Goal: Information Seeking & Learning: Check status

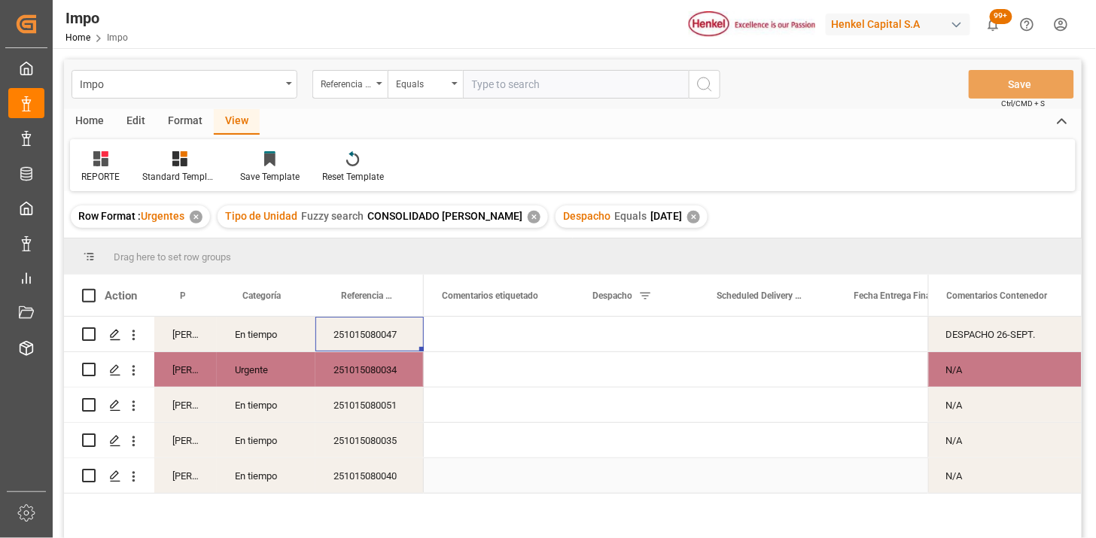
scroll to position [0, 2283]
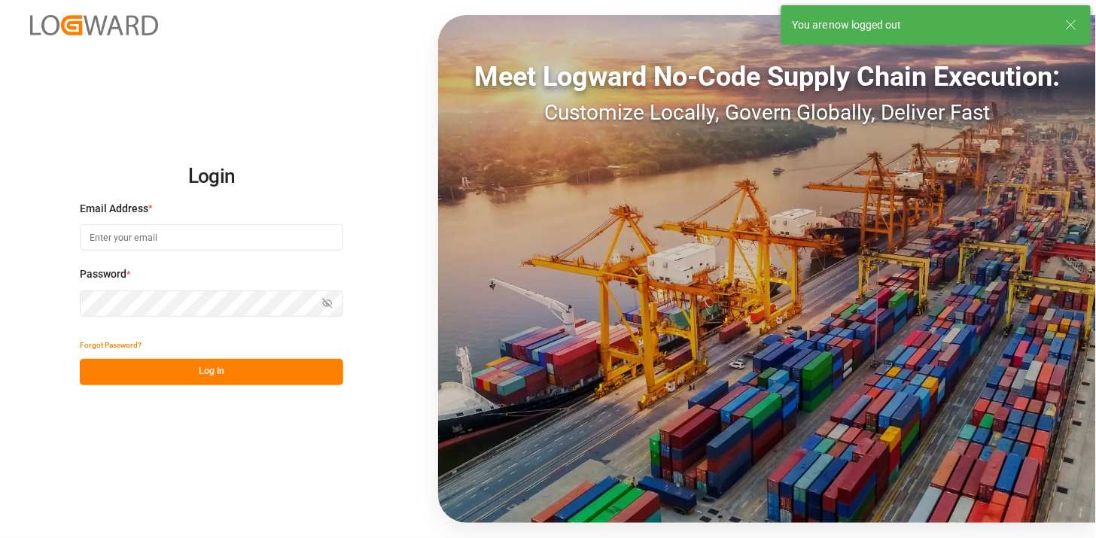
type input "martha.gonzalez@leschaco.com"
click at [194, 374] on button "Log In" at bounding box center [211, 372] width 263 height 26
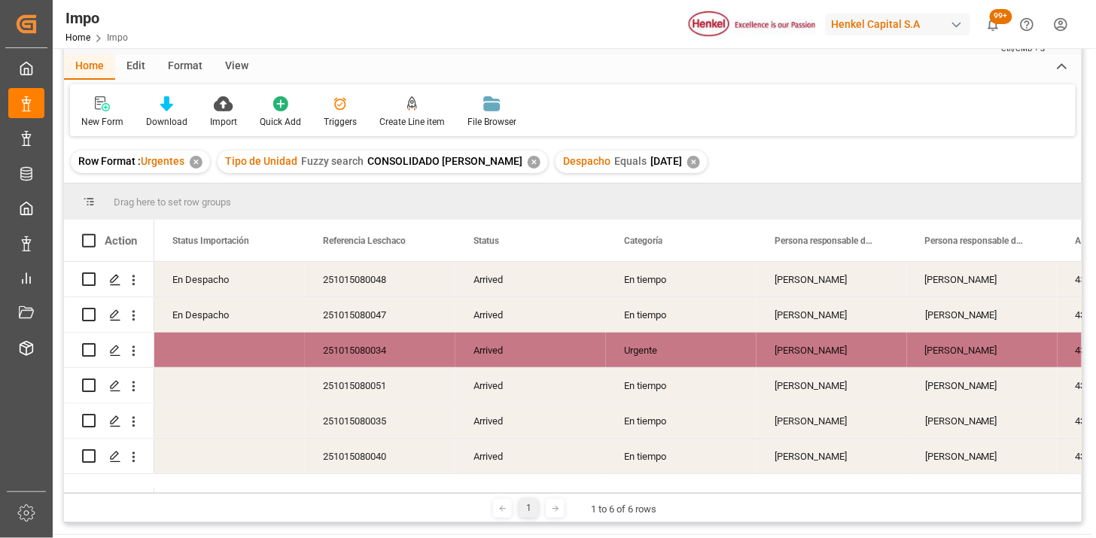
scroll to position [84, 0]
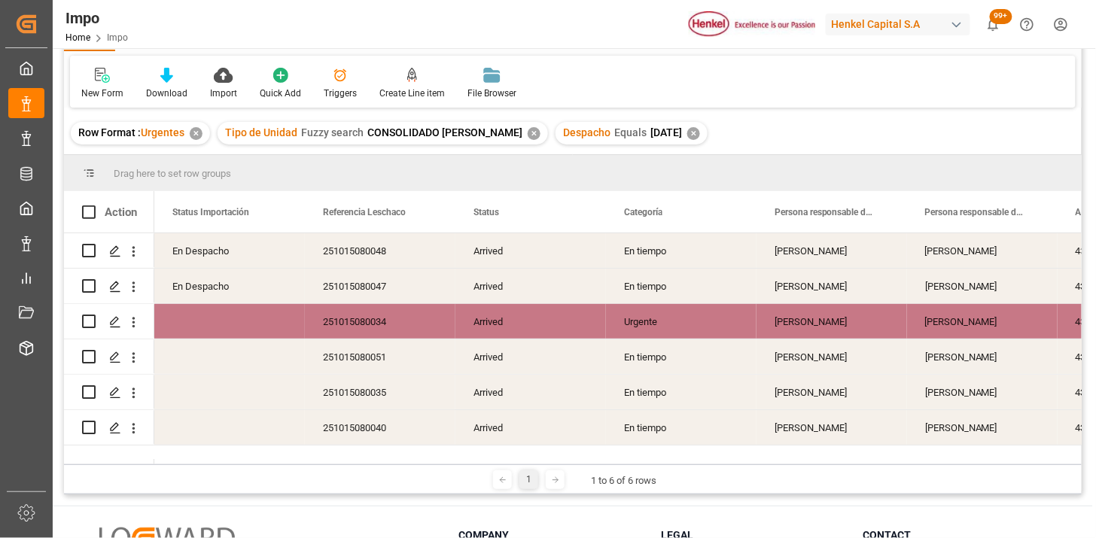
click at [370, 252] on div "251015080048" at bounding box center [380, 250] width 151 height 35
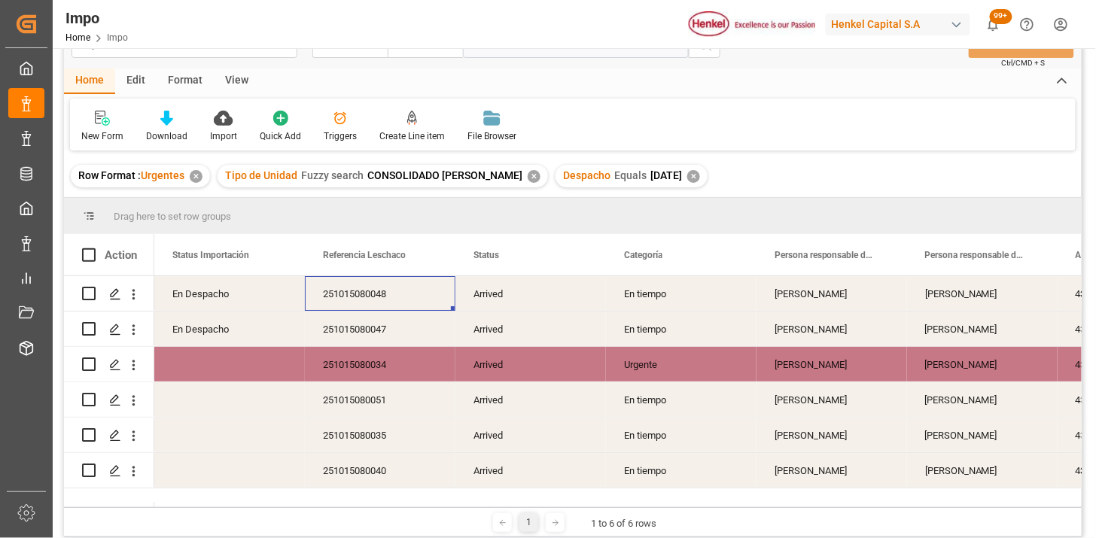
scroll to position [0, 0]
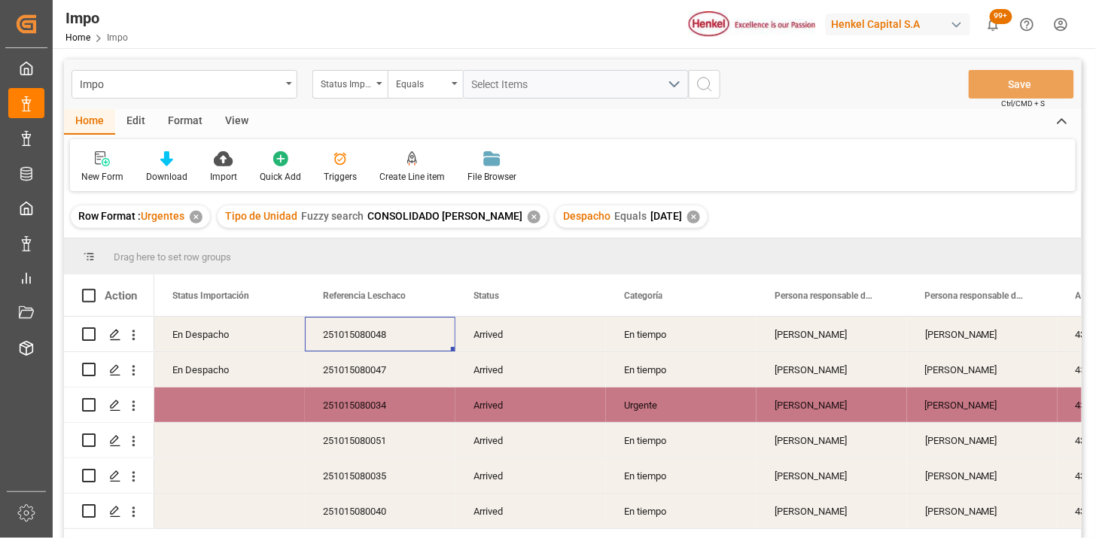
drag, startPoint x: 235, startPoint y: 121, endPoint x: 208, endPoint y: 130, distance: 27.8
click at [234, 120] on div "View" at bounding box center [237, 122] width 46 height 26
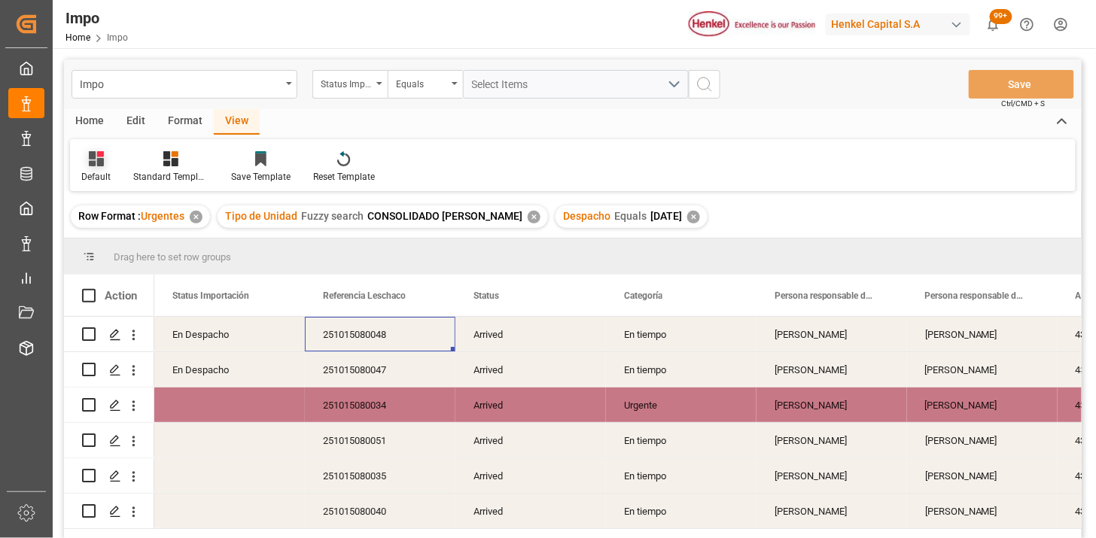
click at [85, 160] on div at bounding box center [95, 159] width 29 height 16
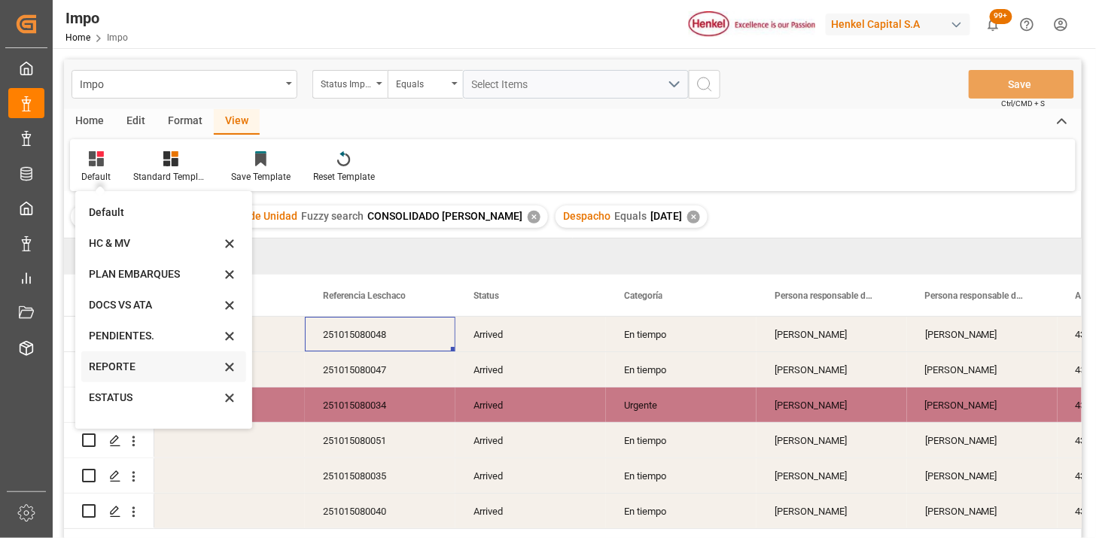
click at [146, 375] on div "REPORTE" at bounding box center [163, 366] width 165 height 31
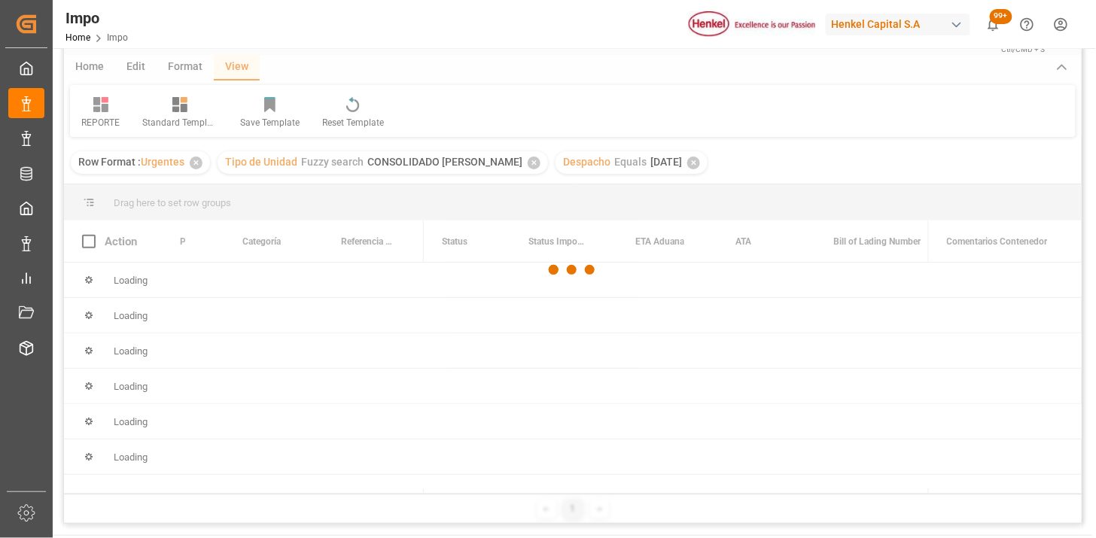
scroll to position [84, 0]
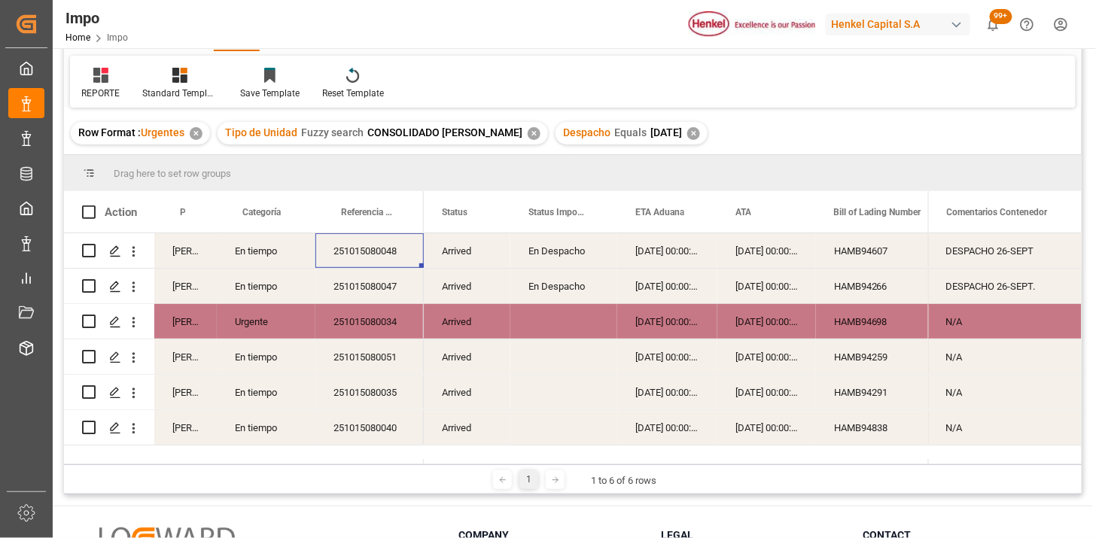
click at [410, 422] on div "251015080040" at bounding box center [369, 427] width 108 height 35
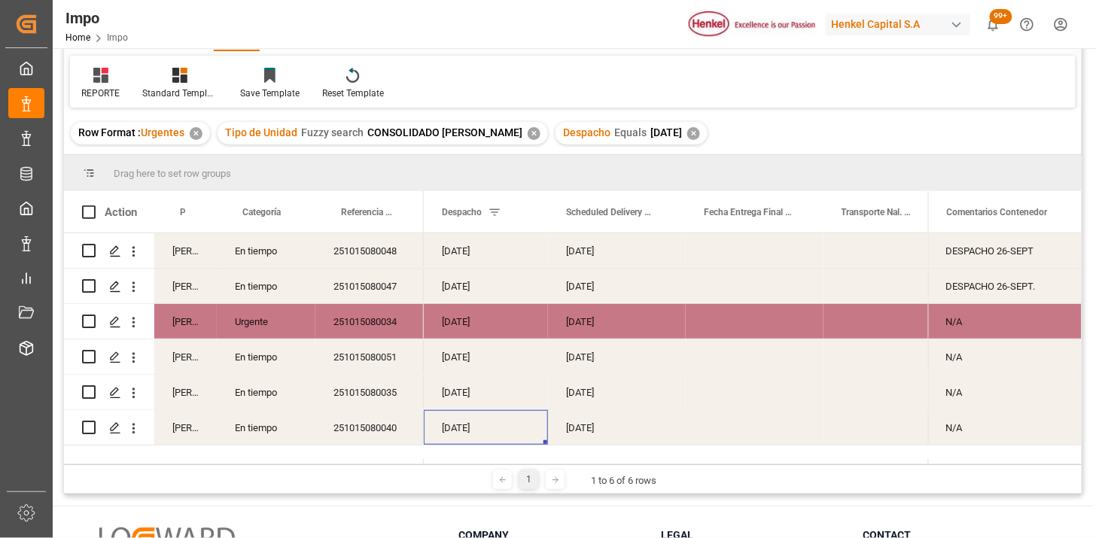
scroll to position [0, 0]
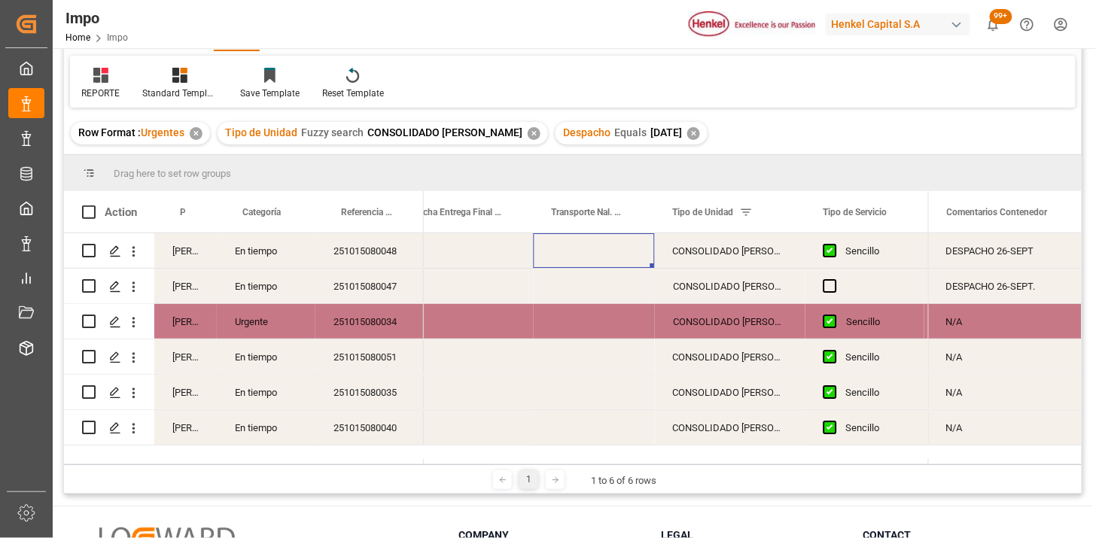
click at [588, 252] on div "Press SPACE to select this row." at bounding box center [594, 250] width 121 height 35
click at [587, 251] on div "Press SPACE to select this row." at bounding box center [594, 250] width 121 height 35
click at [587, 251] on input "Press SPACE to select this row." at bounding box center [594, 259] width 97 height 29
paste input "DON TRUCKING/ CAJA 40"
type input "DON TRUCKING | CAJA 40"
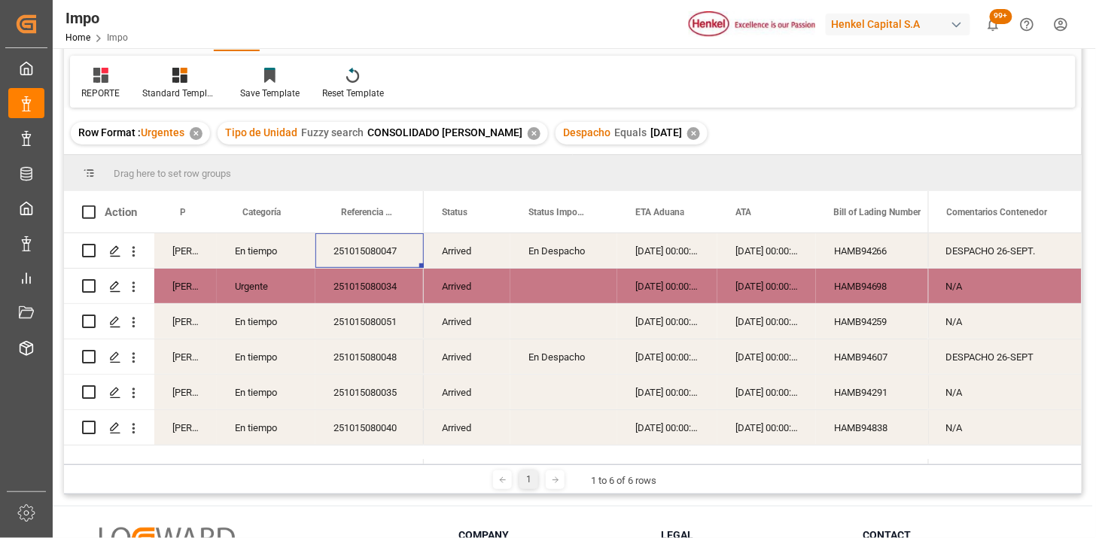
click at [87, 284] on input "Press Space to toggle row selection (unchecked)" at bounding box center [89, 286] width 14 height 14
checkbox input "true"
click at [89, 392] on input "Press Space to toggle row selection (unchecked)" at bounding box center [89, 392] width 14 height 14
checkbox input "true"
click at [91, 430] on input "Press Space to toggle row selection (unchecked)" at bounding box center [89, 428] width 14 height 14
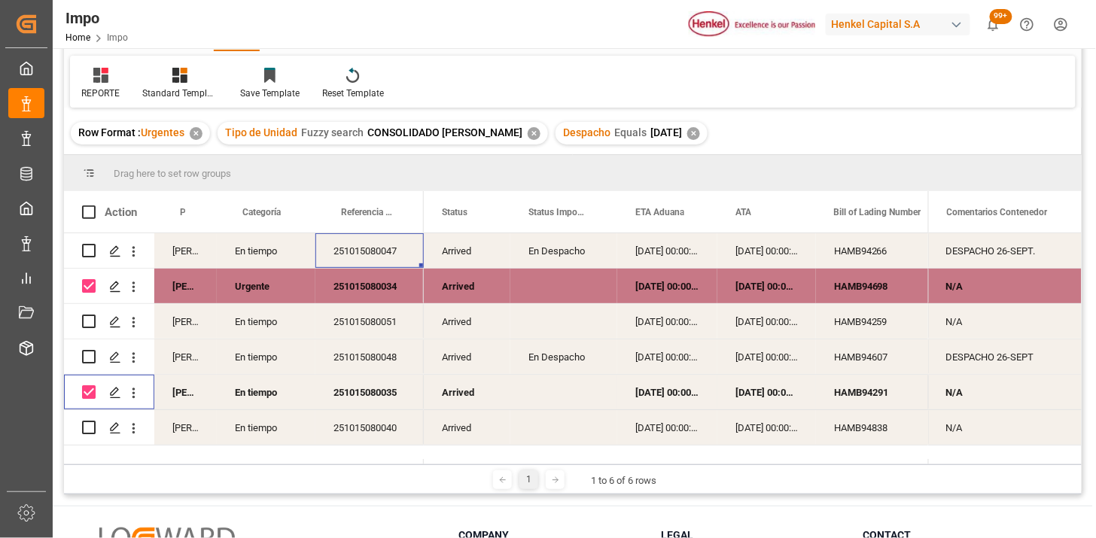
checkbox input "true"
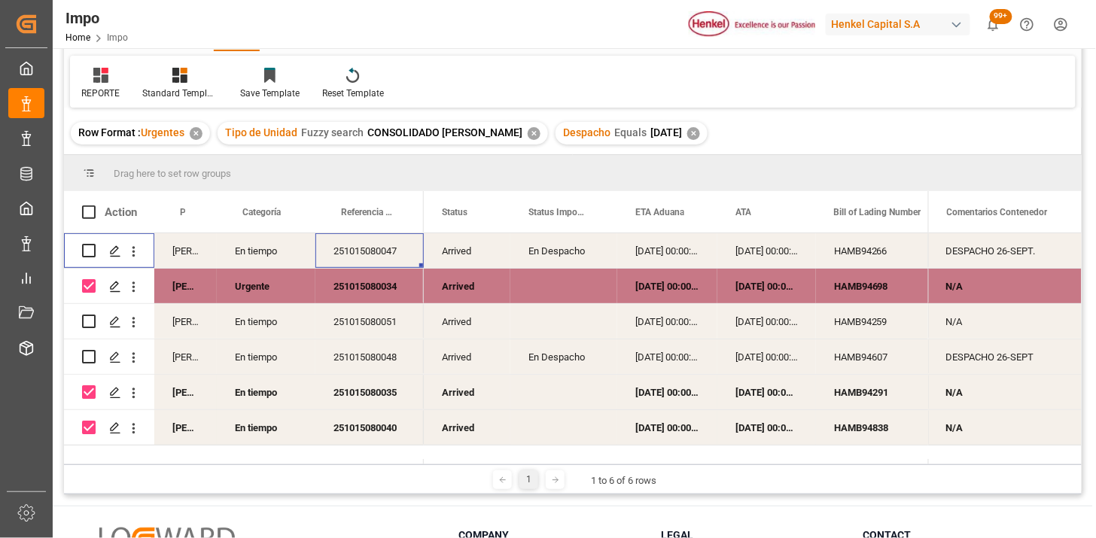
click at [89, 248] on input "Press Space to toggle row selection (unchecked)" at bounding box center [89, 251] width 14 height 14
checkbox input "true"
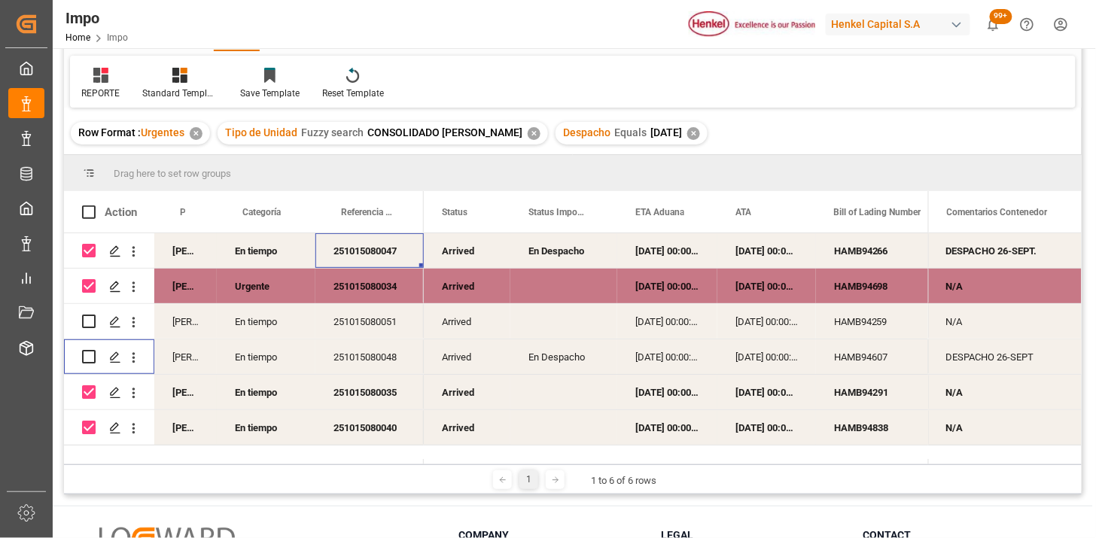
click at [94, 360] on input "Press Space to toggle row selection (unchecked)" at bounding box center [89, 357] width 14 height 14
checkbox input "true"
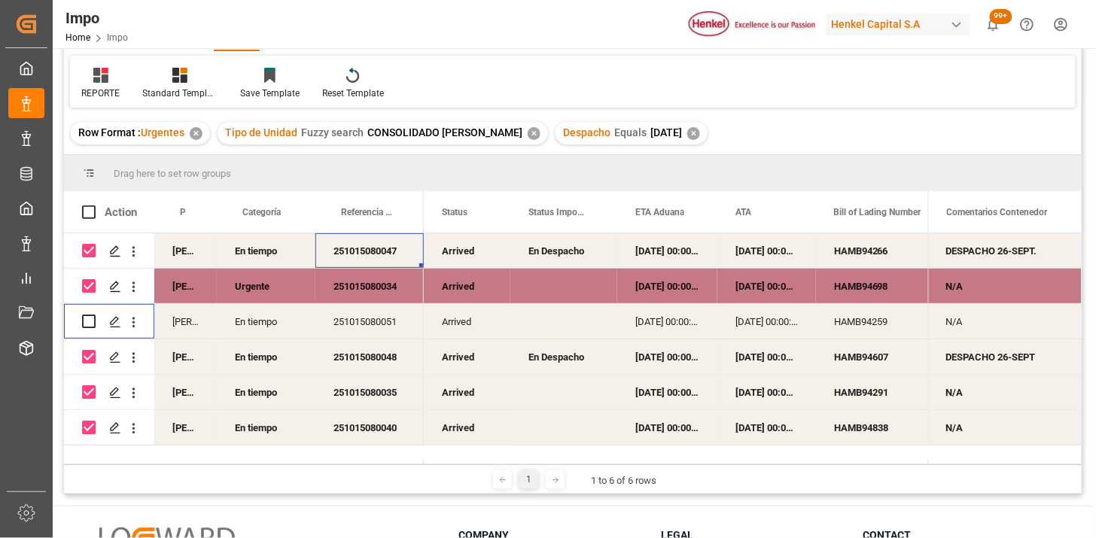
click at [84, 318] on input "Press Space to toggle row selection (unchecked)" at bounding box center [89, 322] width 14 height 14
checkbox input "true"
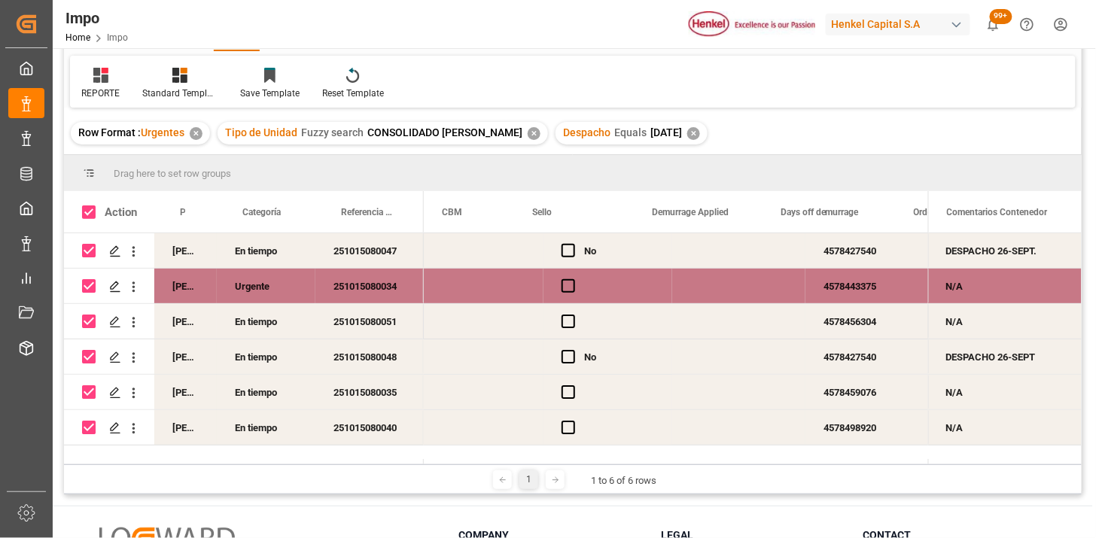
scroll to position [0, 3427]
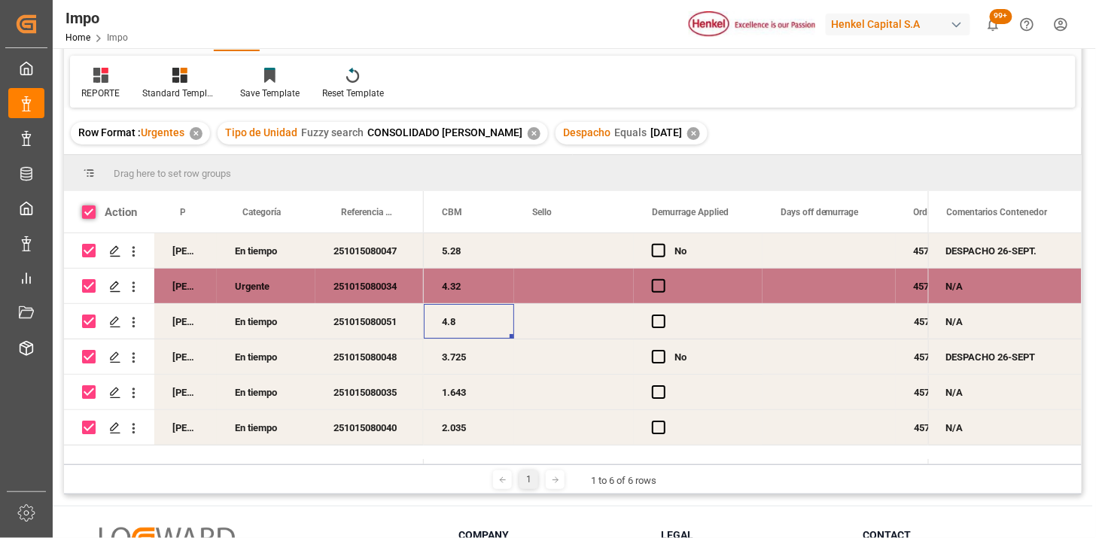
click at [91, 213] on span at bounding box center [89, 212] width 14 height 14
click at [93, 205] on input "checkbox" at bounding box center [93, 205] width 0 height 0
checkbox input "false"
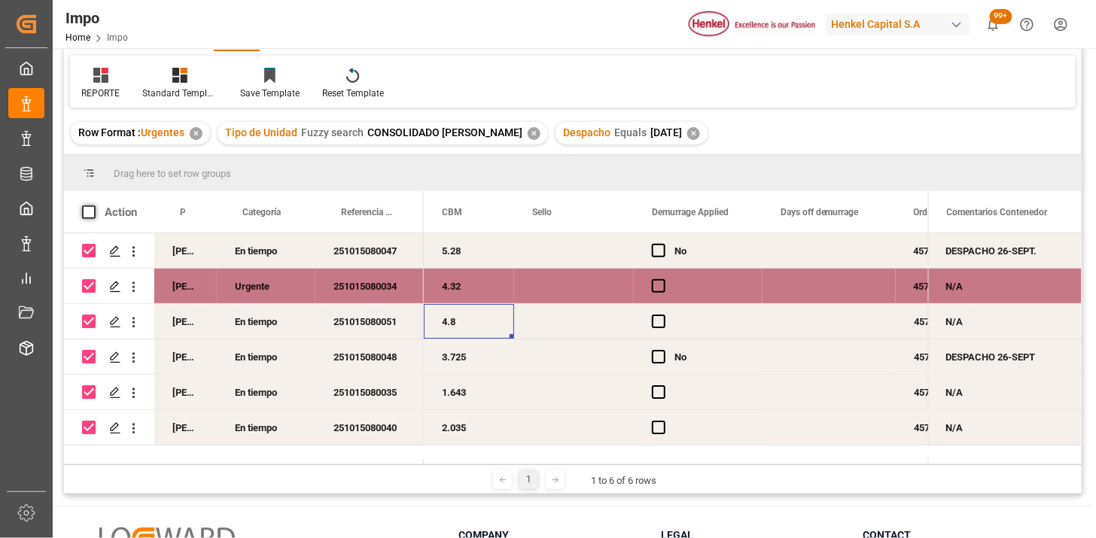
checkbox input "false"
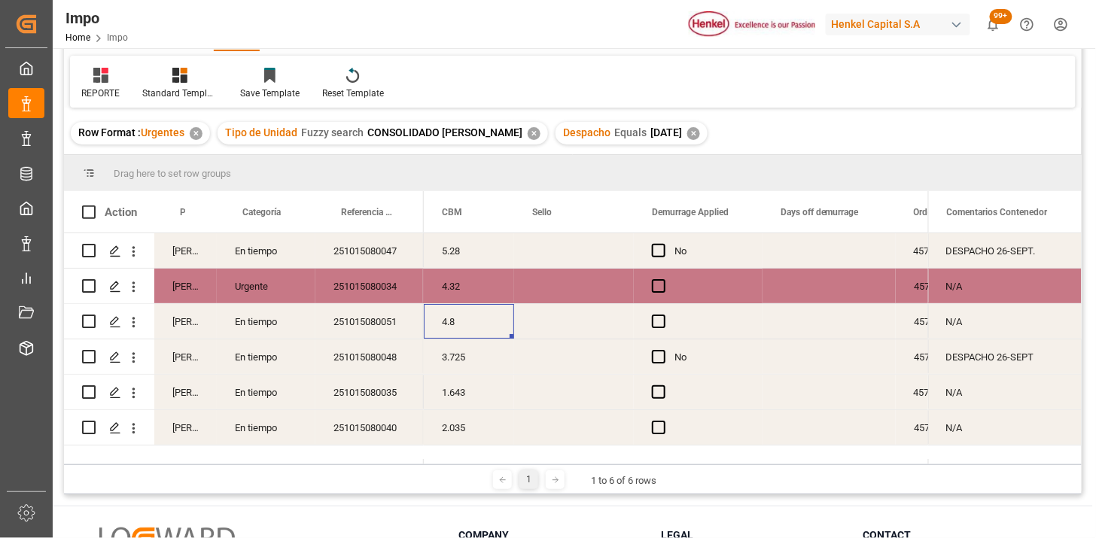
click at [585, 257] on div "Press SPACE to select this row." at bounding box center [574, 250] width 120 height 35
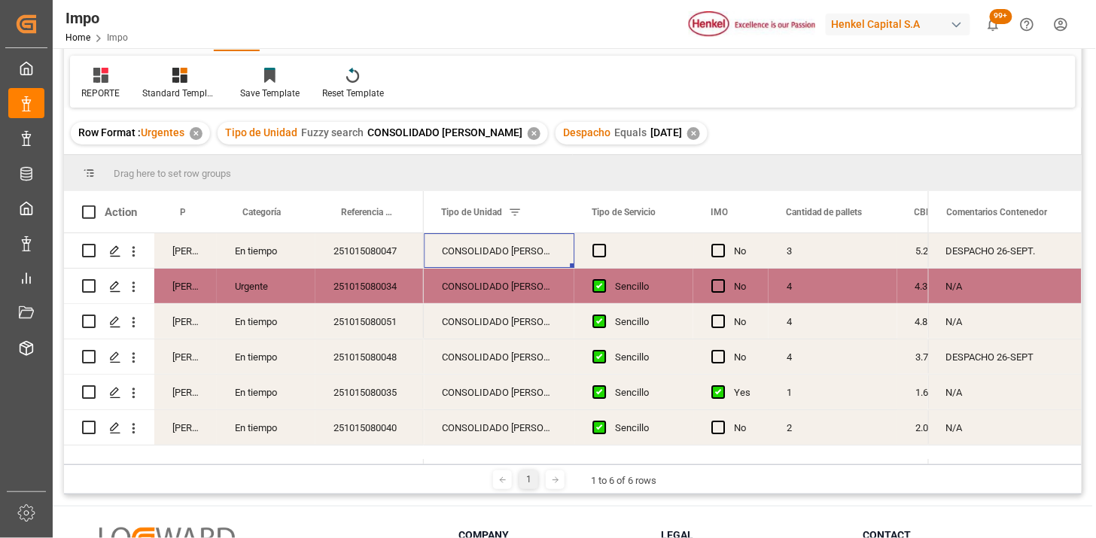
scroll to position [0, 2833]
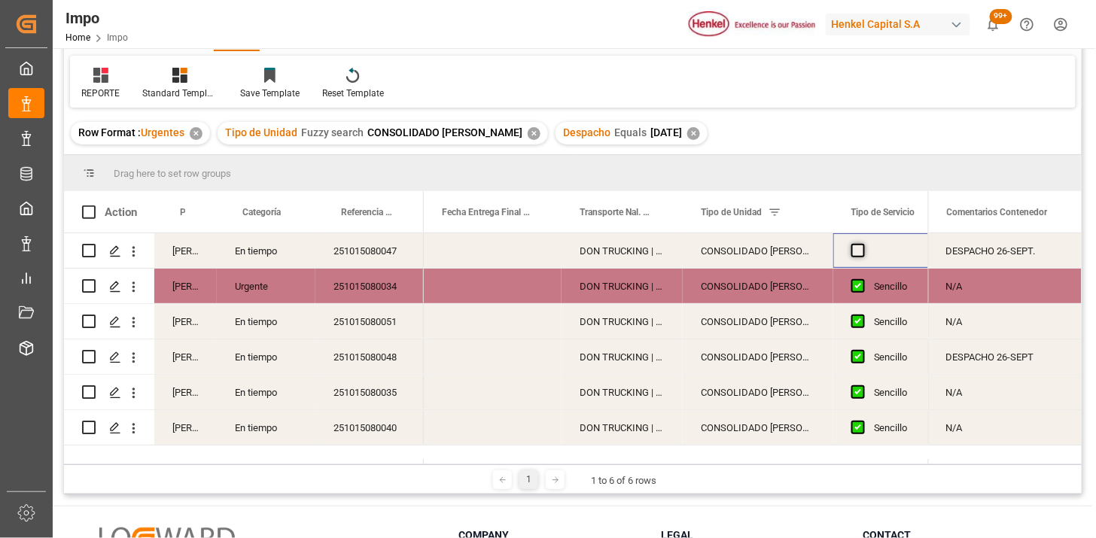
click at [856, 254] on span "Press SPACE to select this row." at bounding box center [858, 251] width 14 height 14
click at [862, 244] on input "Press SPACE to select this row." at bounding box center [862, 244] width 0 height 0
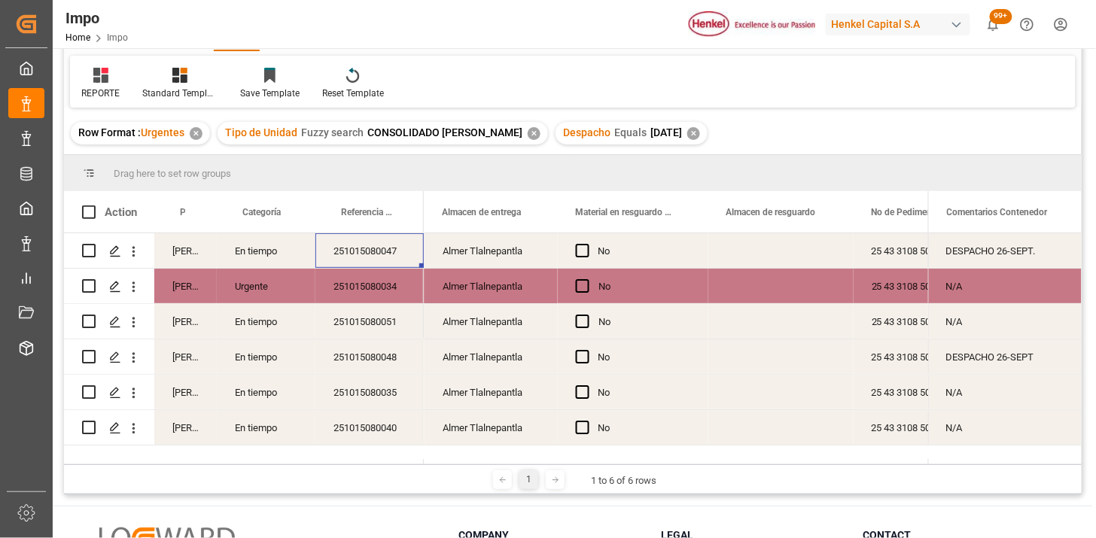
scroll to position [0, 0]
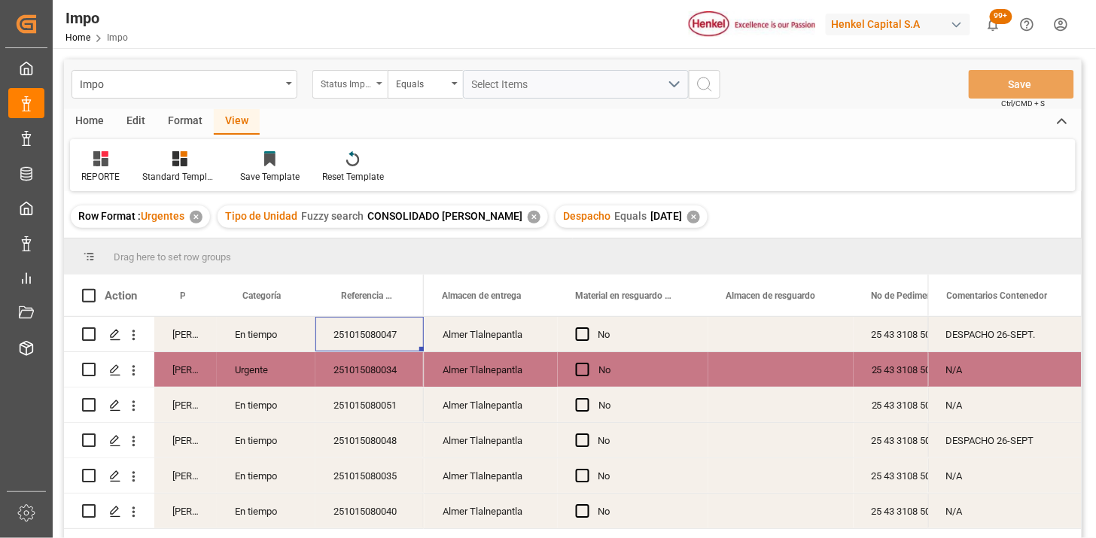
click at [355, 84] on div "Status Importación" at bounding box center [346, 82] width 51 height 17
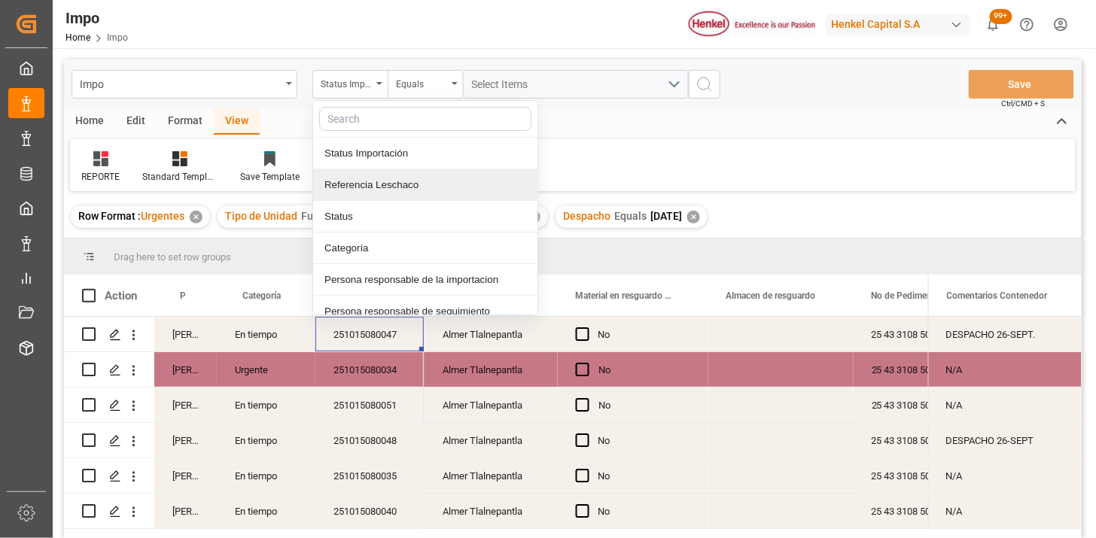
drag, startPoint x: 372, startPoint y: 178, endPoint x: 425, endPoint y: 137, distance: 67.6
click at [382, 169] on div "Referencia Leschaco" at bounding box center [425, 185] width 224 height 32
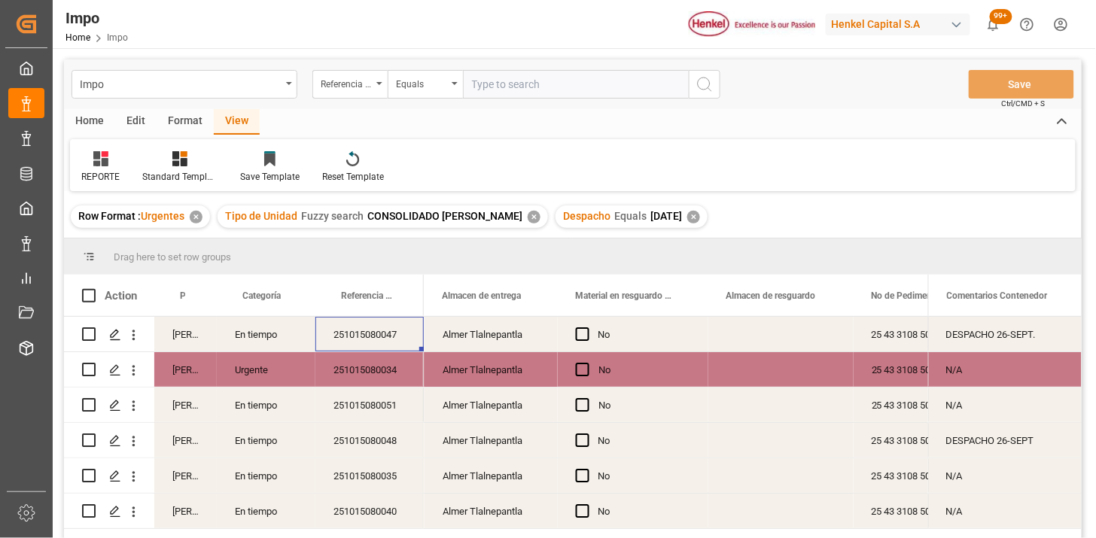
click at [488, 81] on input "text" at bounding box center [576, 84] width 226 height 29
type input "251006900078"
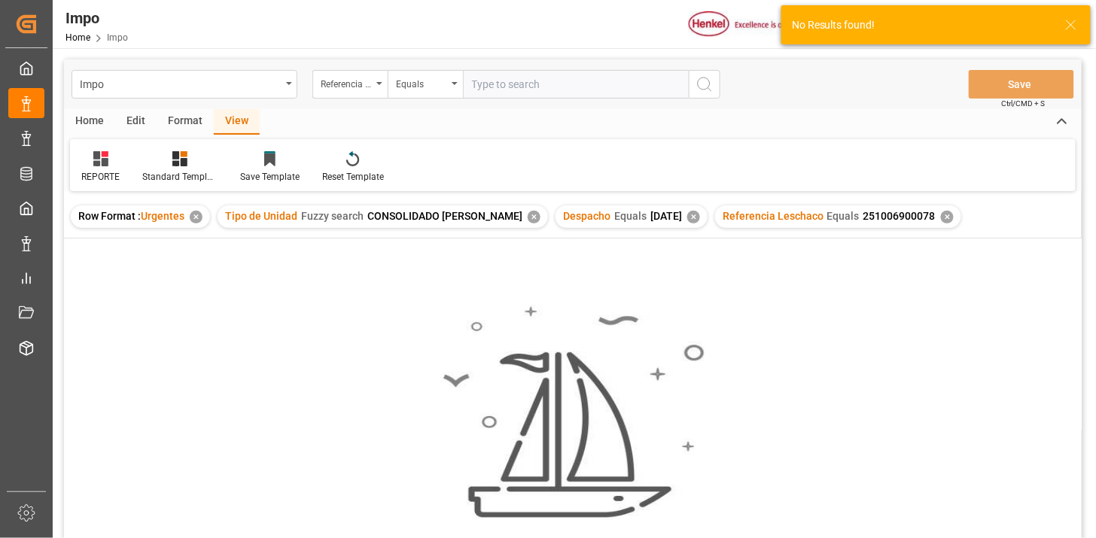
click at [528, 219] on div "✕" at bounding box center [534, 217] width 13 height 13
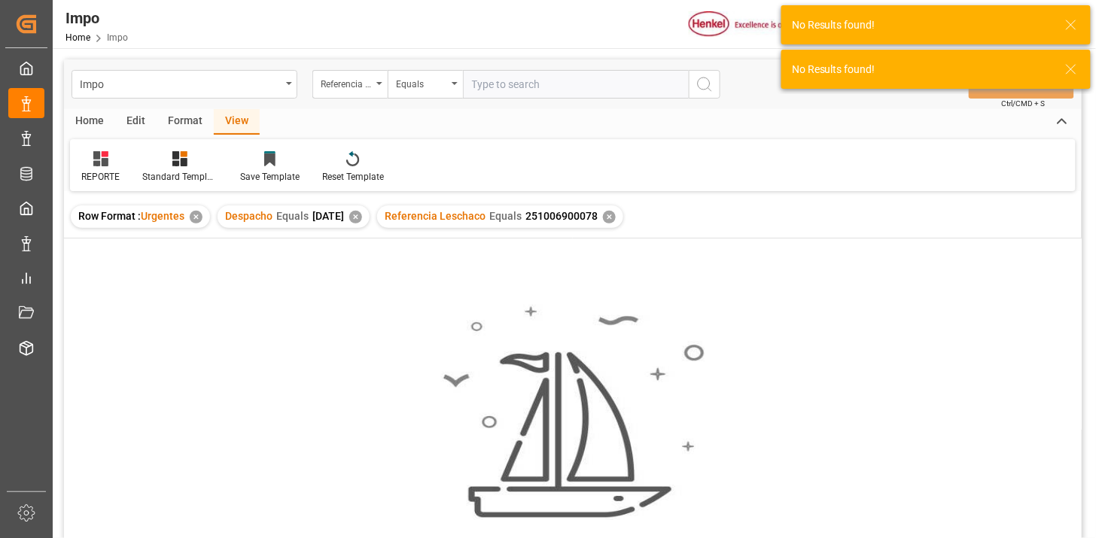
click at [362, 218] on div "✕" at bounding box center [355, 217] width 13 height 13
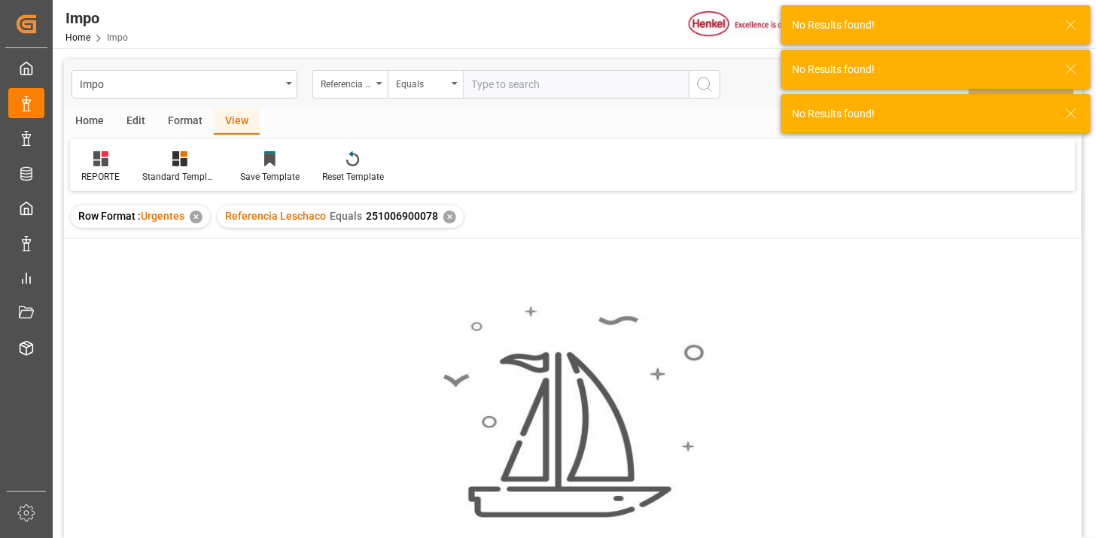
click at [533, 86] on input "text" at bounding box center [576, 84] width 226 height 29
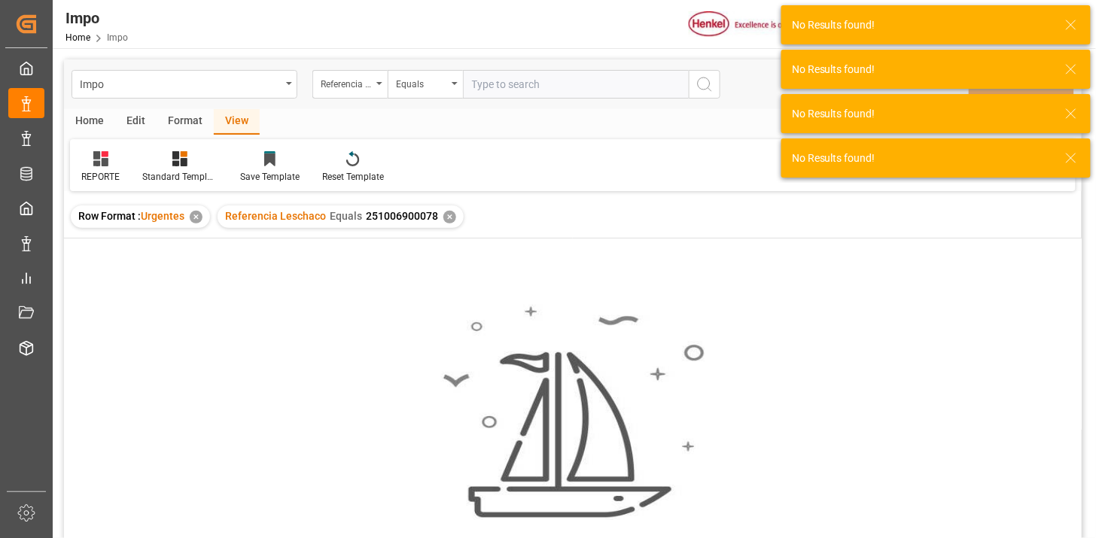
paste input "251006900078"
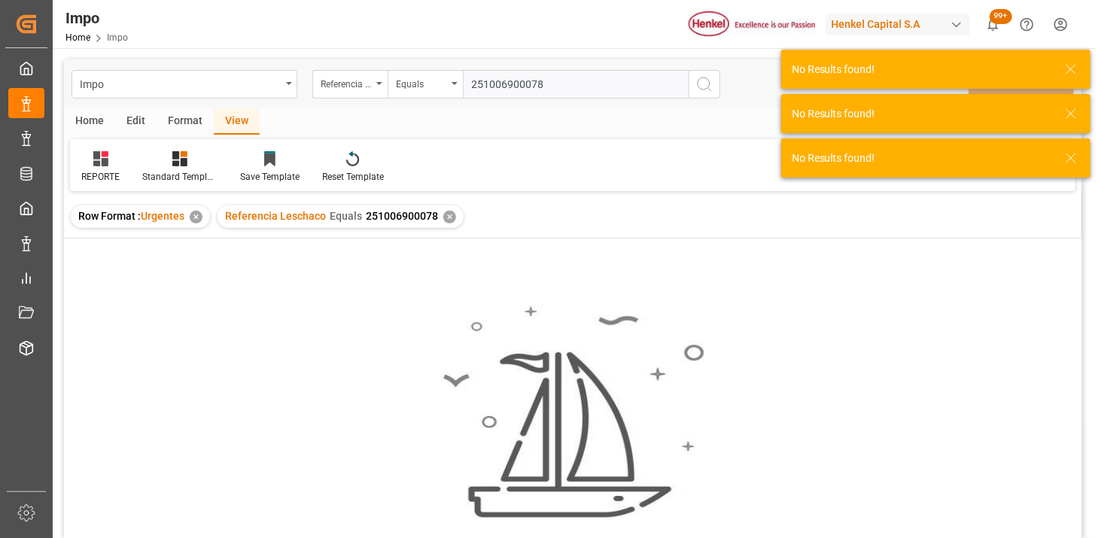
type input "251006900078"
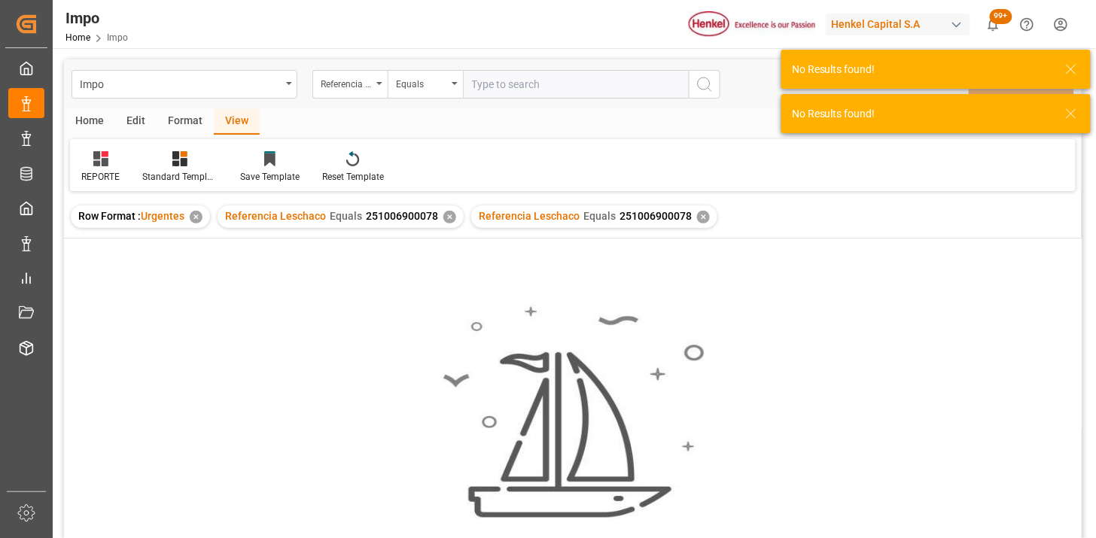
click at [446, 218] on div "✕" at bounding box center [449, 217] width 13 height 13
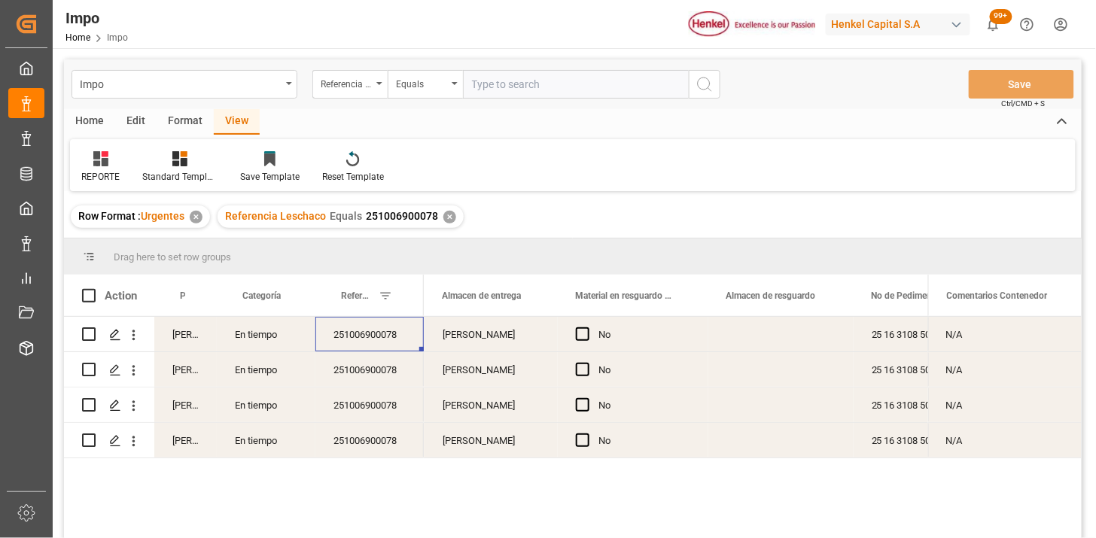
click at [371, 339] on div "251006900078" at bounding box center [369, 334] width 108 height 35
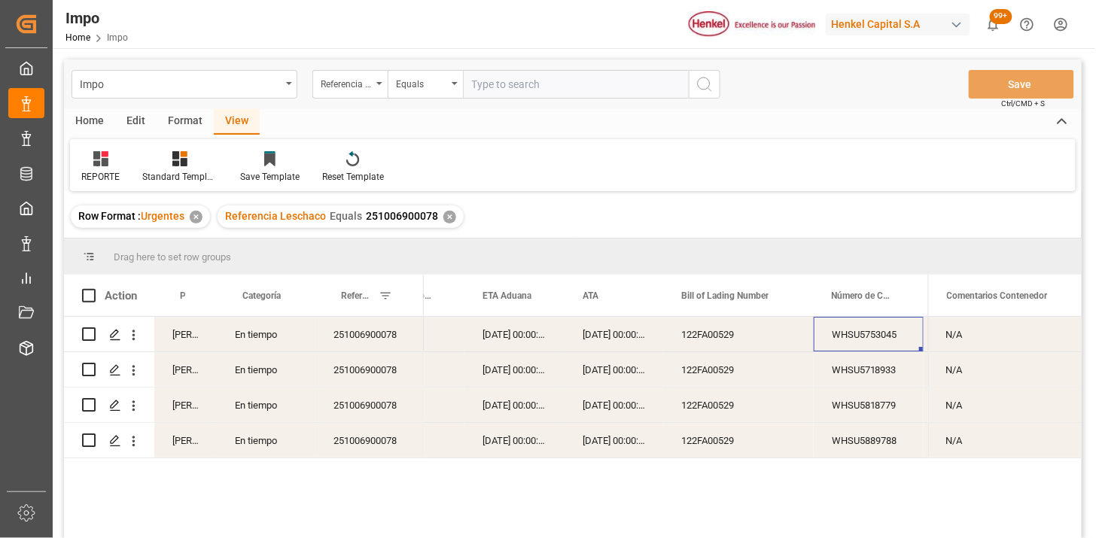
scroll to position [0, 286]
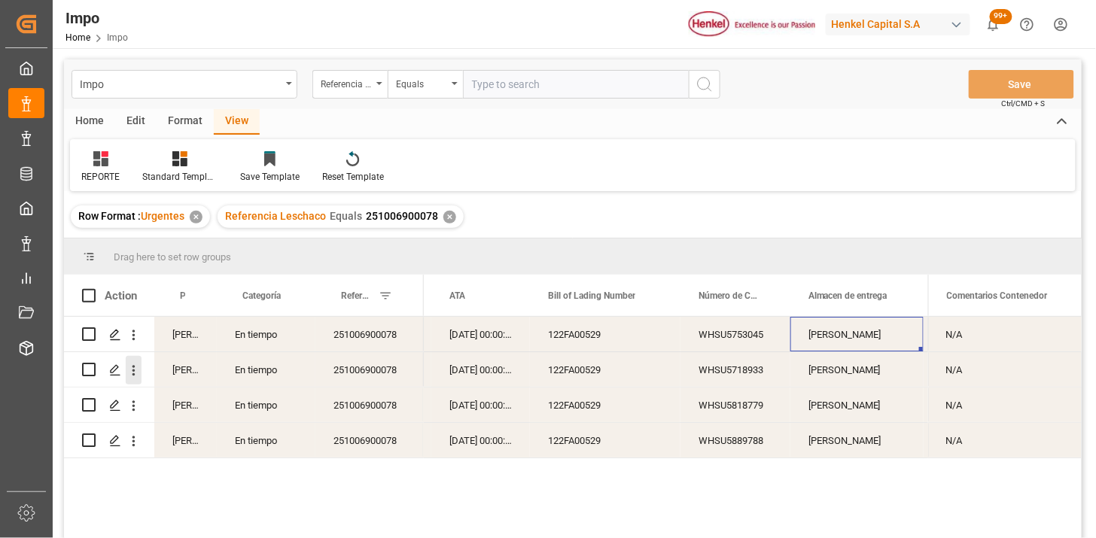
click at [136, 376] on icon "open menu" at bounding box center [134, 371] width 16 height 16
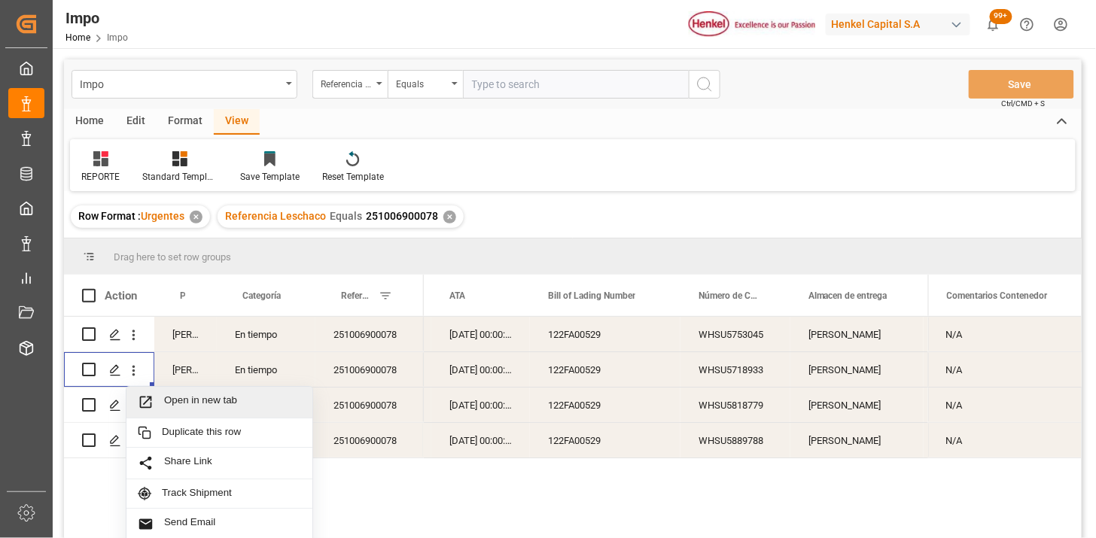
click at [172, 400] on span "Open in new tab" at bounding box center [232, 402] width 137 height 16
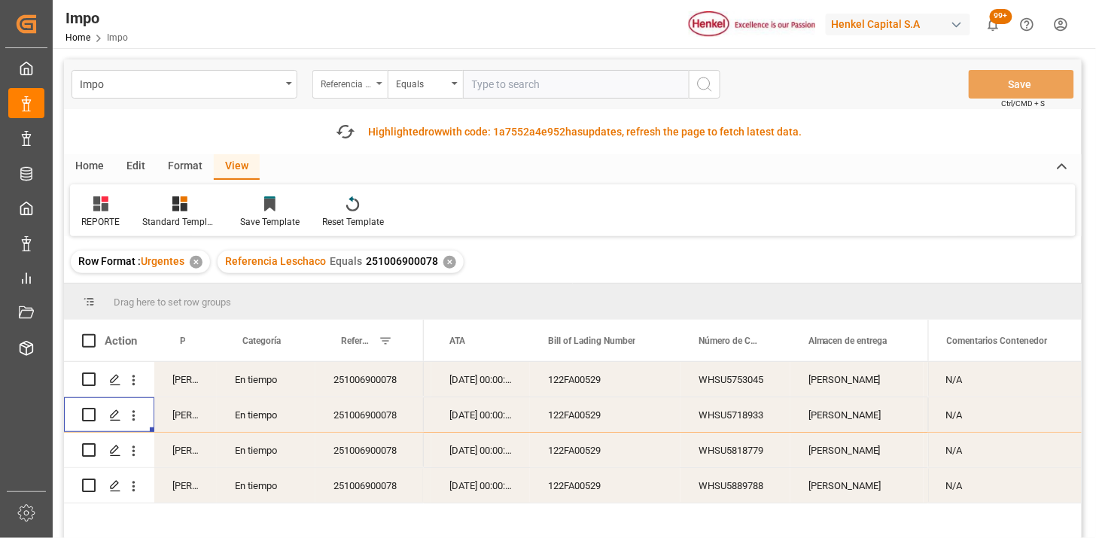
click at [373, 80] on div "Referencia Leschaco" at bounding box center [349, 84] width 75 height 29
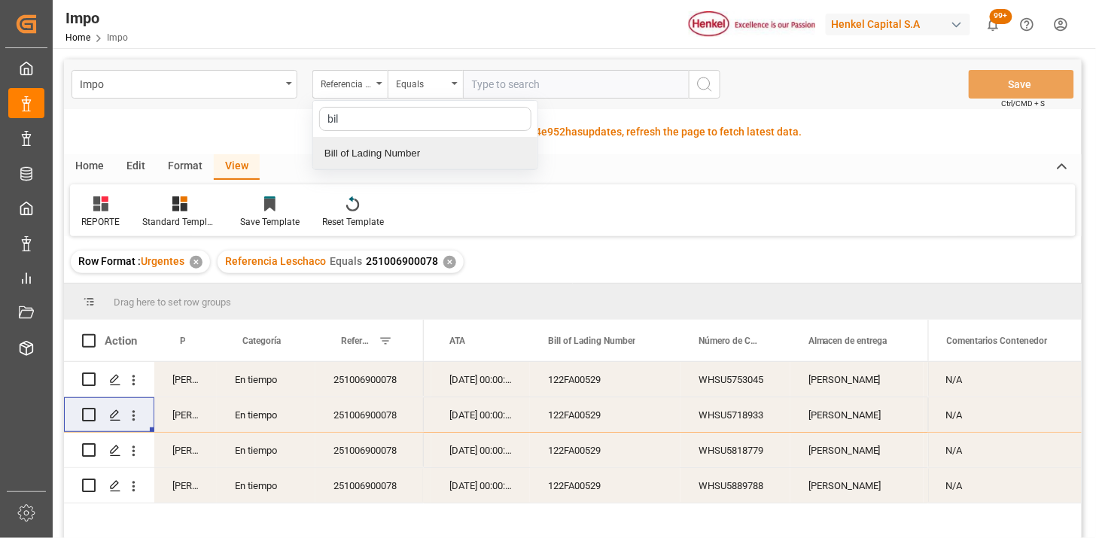
type input "bil"
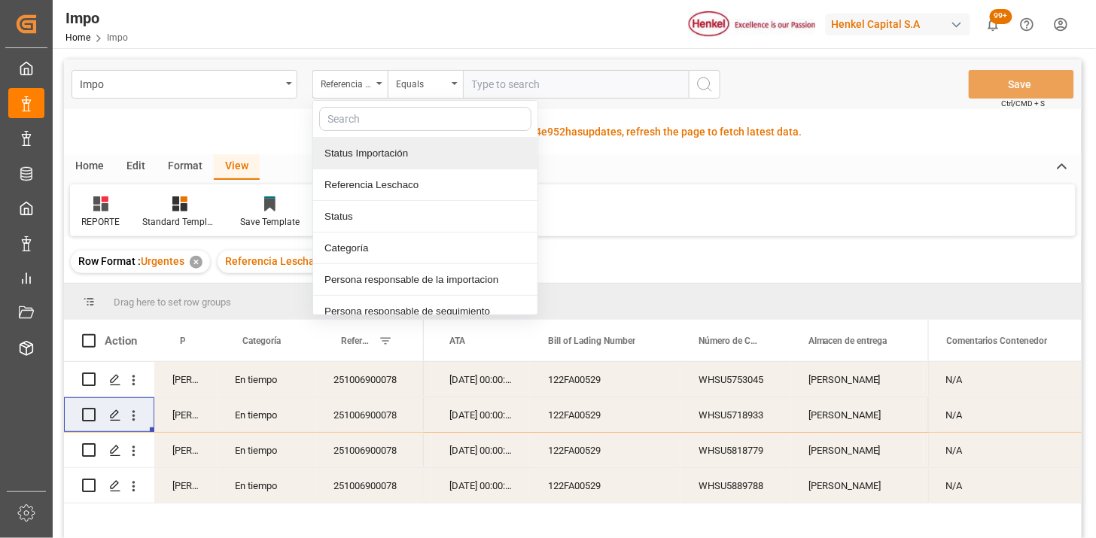
click at [455, 134] on div at bounding box center [425, 119] width 224 height 37
click at [462, 151] on div "Status Importación" at bounding box center [425, 154] width 224 height 32
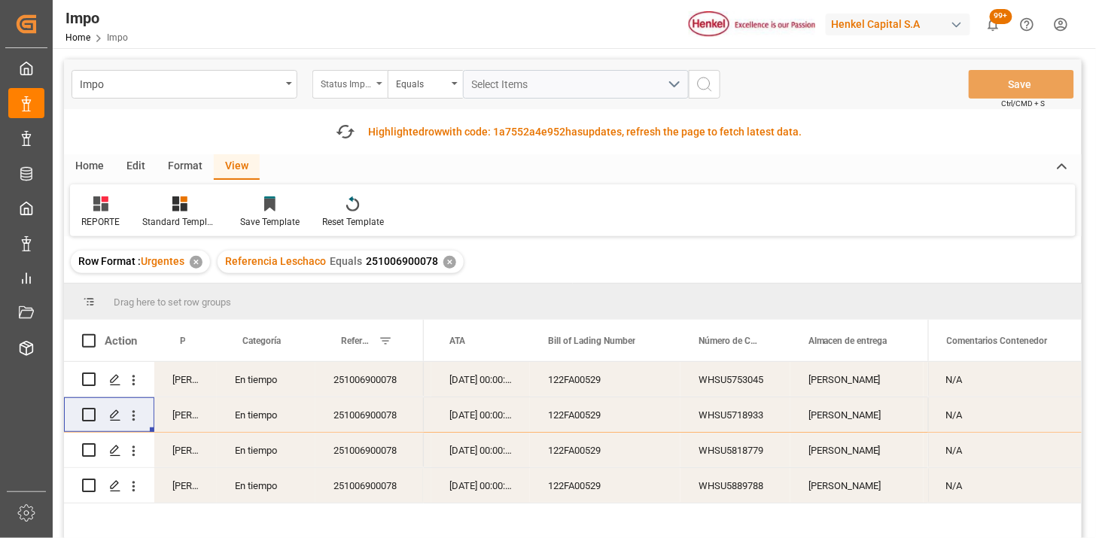
click at [362, 88] on div "Status Importación" at bounding box center [346, 82] width 51 height 17
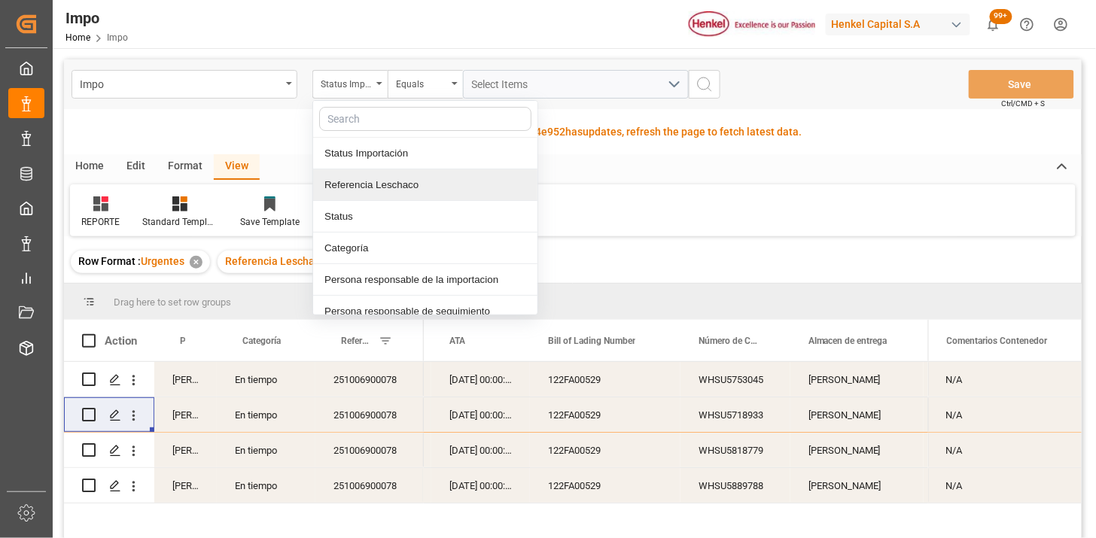
drag, startPoint x: 380, startPoint y: 183, endPoint x: 442, endPoint y: 140, distance: 75.2
click at [390, 172] on div "Referencia Leschaco" at bounding box center [425, 185] width 224 height 32
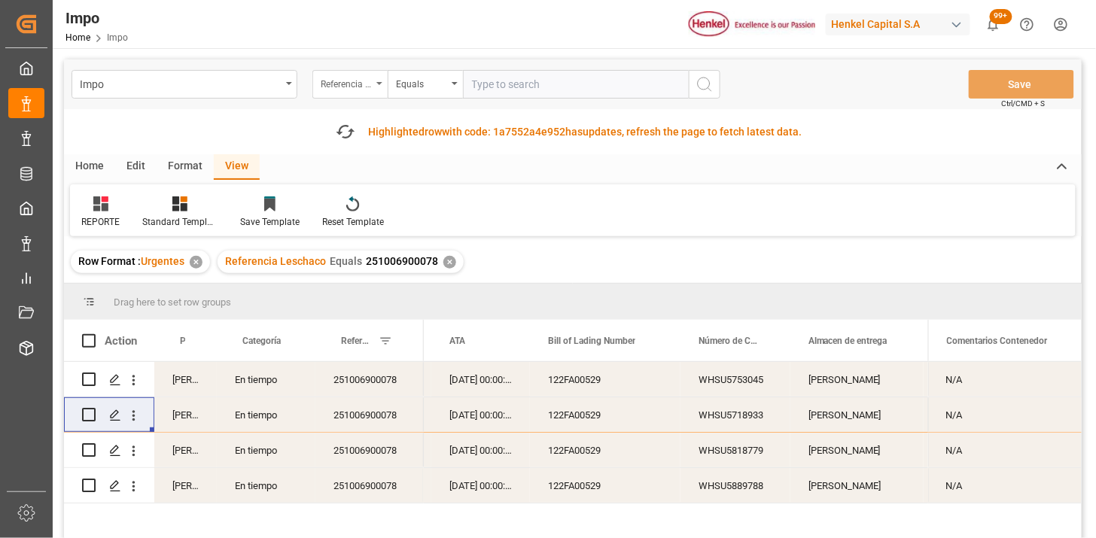
click at [361, 93] on div "Referencia Leschaco" at bounding box center [349, 84] width 75 height 29
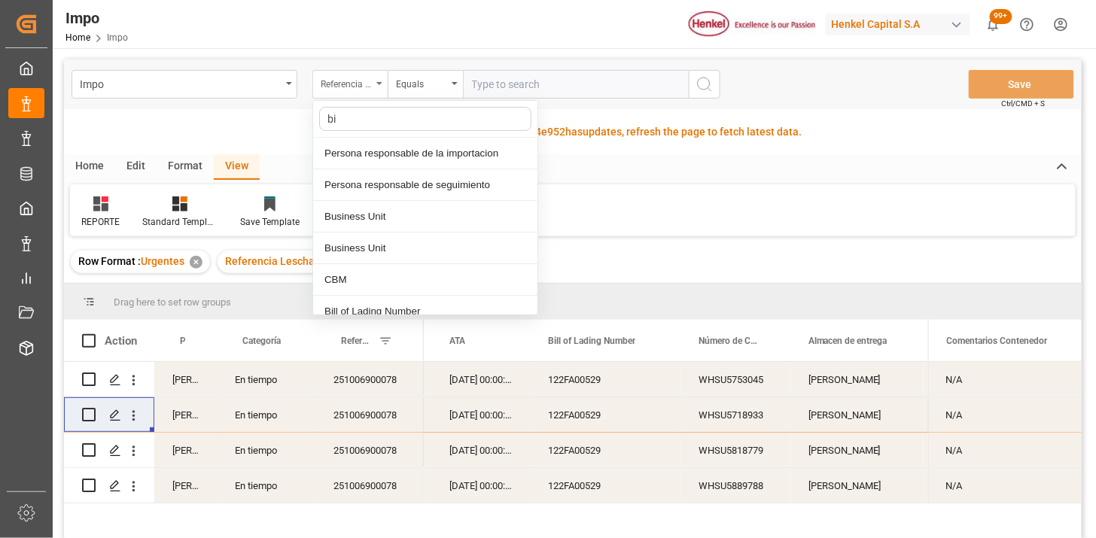
type input "bil"
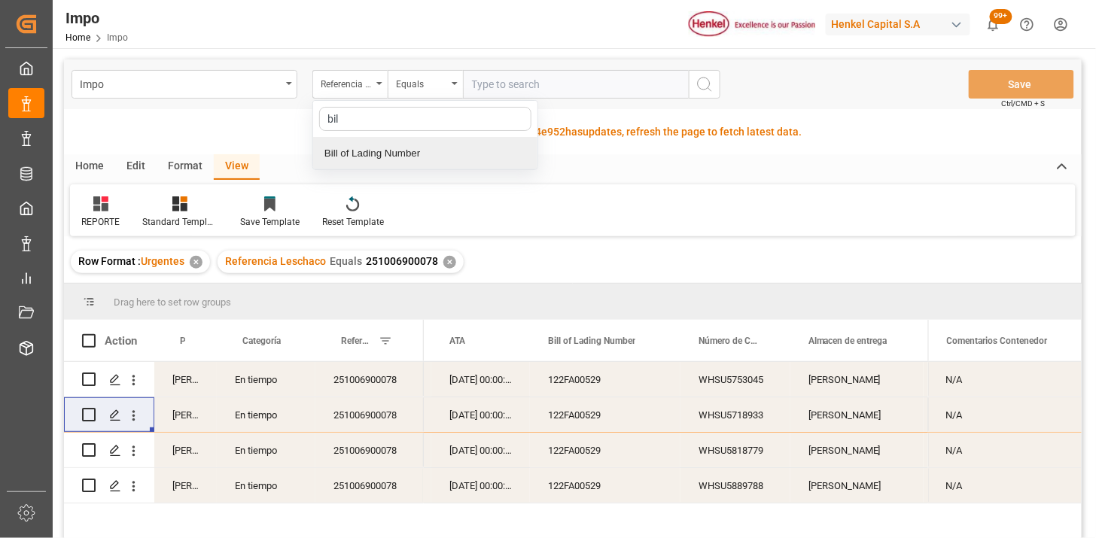
drag, startPoint x: 388, startPoint y: 164, endPoint x: 500, endPoint y: 103, distance: 128.3
click at [389, 162] on div "Bill of Lading Number" at bounding box center [425, 154] width 224 height 32
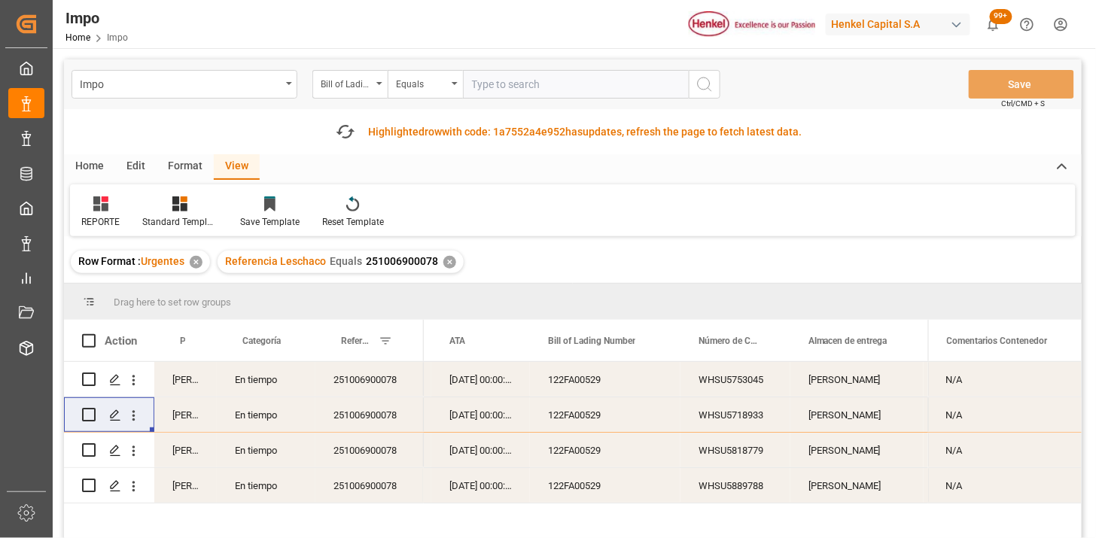
click at [501, 101] on div "Impo Bill of Lading Number Equals Save Ctrl/CMD + S" at bounding box center [573, 84] width 1018 height 50
click at [506, 92] on input "text" at bounding box center [576, 84] width 226 height 29
paste input "HLCUTS12507BBWK0"
type input "HLCUTS12507BBWK0"
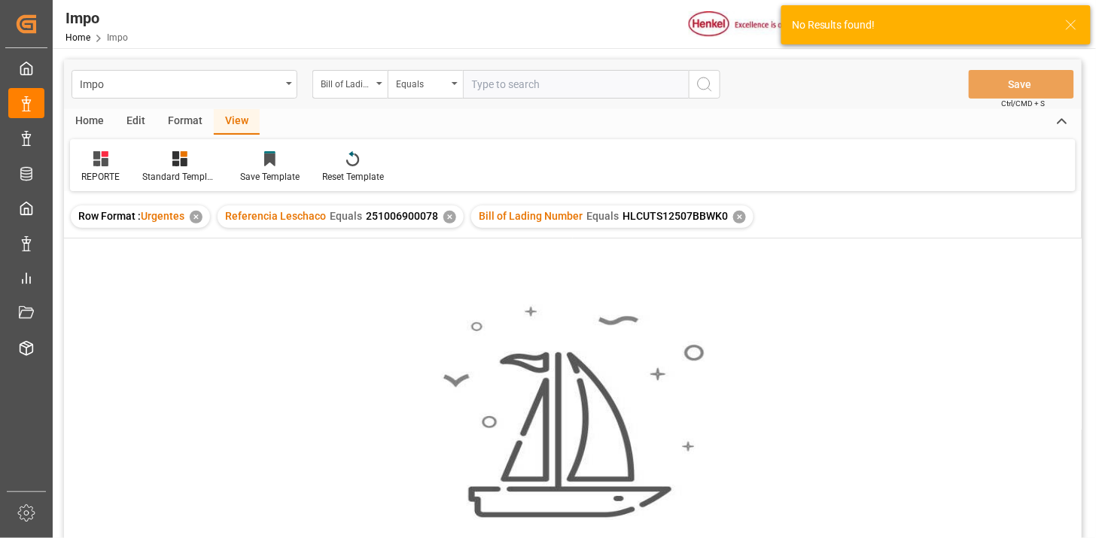
click at [450, 218] on div "✕" at bounding box center [449, 217] width 13 height 13
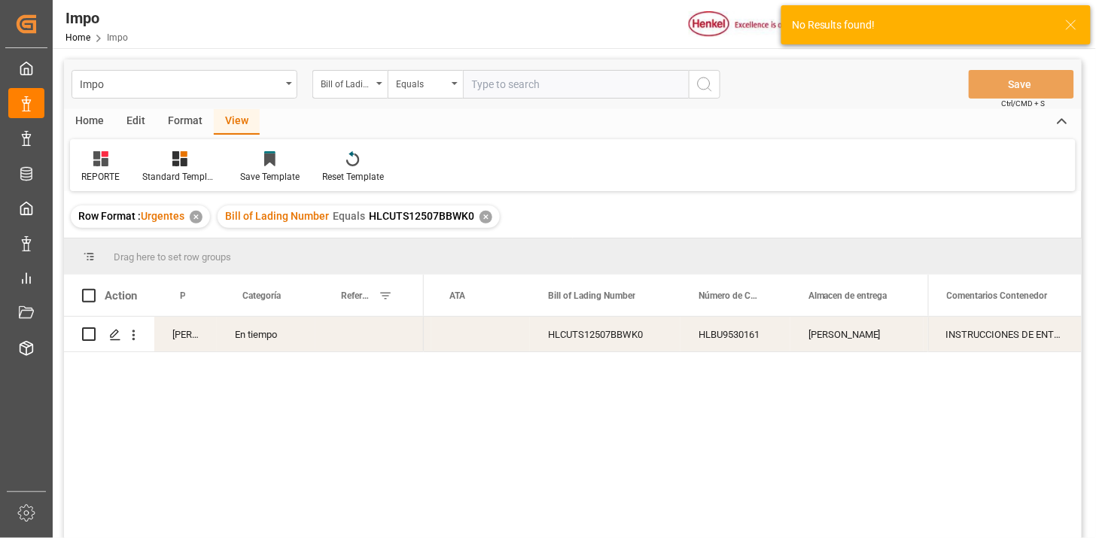
click at [281, 333] on div "En tiempo" at bounding box center [266, 334] width 99 height 35
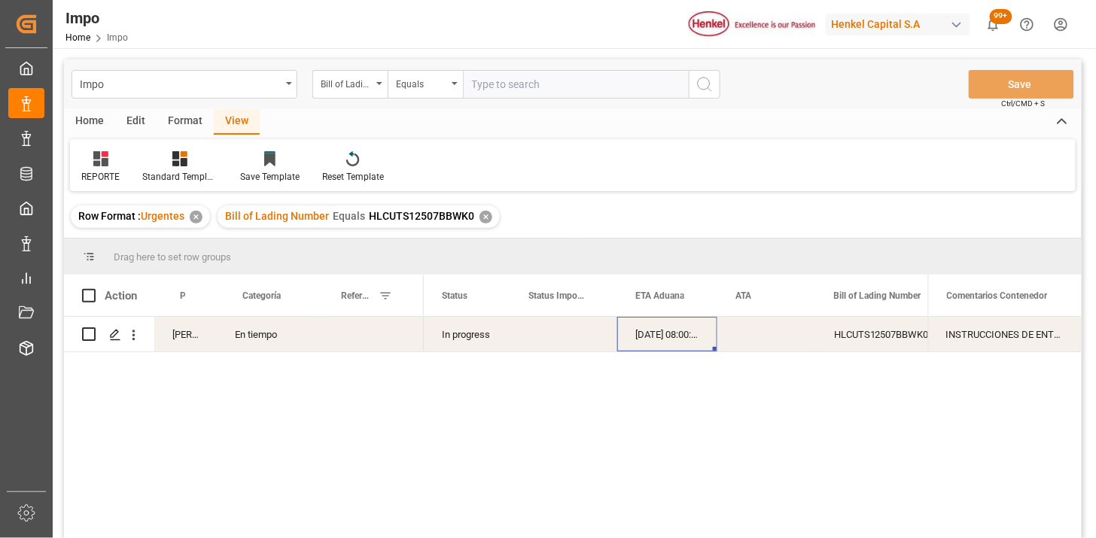
click at [378, 341] on div "Press SPACE to select this row." at bounding box center [369, 334] width 108 height 35
type input "251006900423"
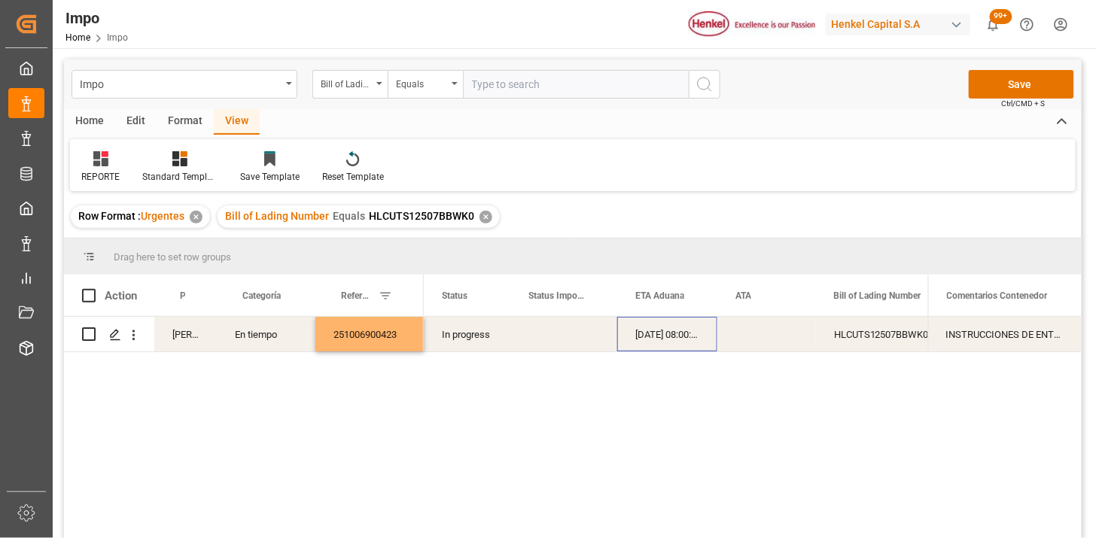
click at [657, 336] on div "02-10-2025 08:00:00" at bounding box center [667, 334] width 100 height 35
click at [657, 335] on div "02-10-2025 08:00:00" at bounding box center [667, 334] width 100 height 35
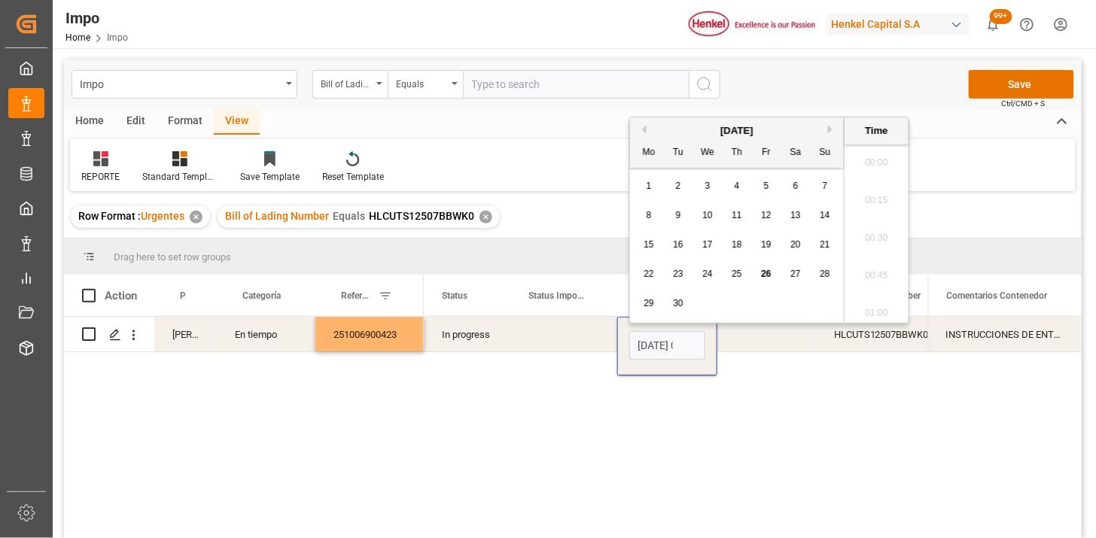
click at [657, 335] on input "02-10-2025 08:00" at bounding box center [667, 345] width 76 height 29
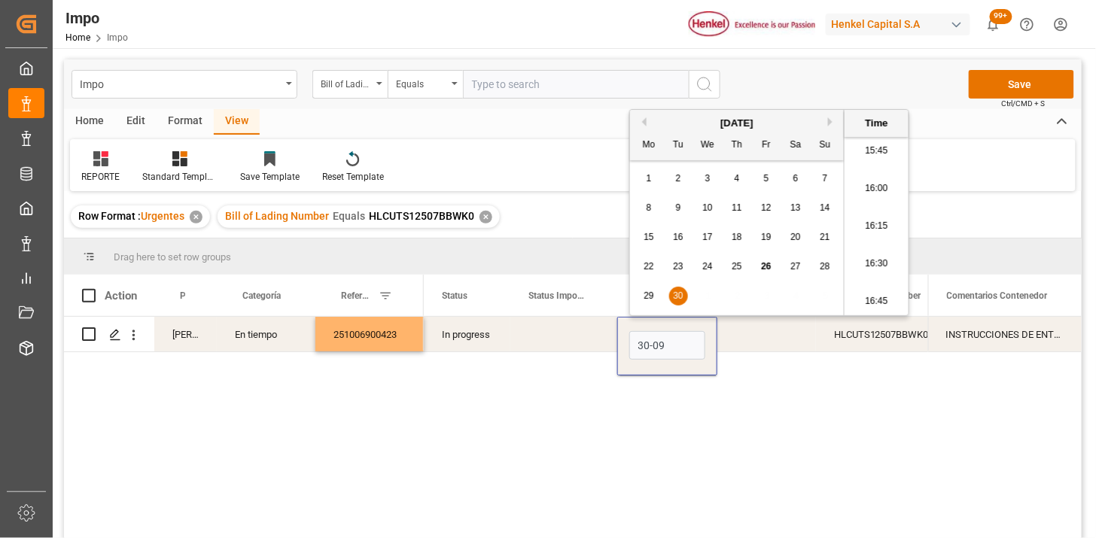
type input "30-09-2025 00:00"
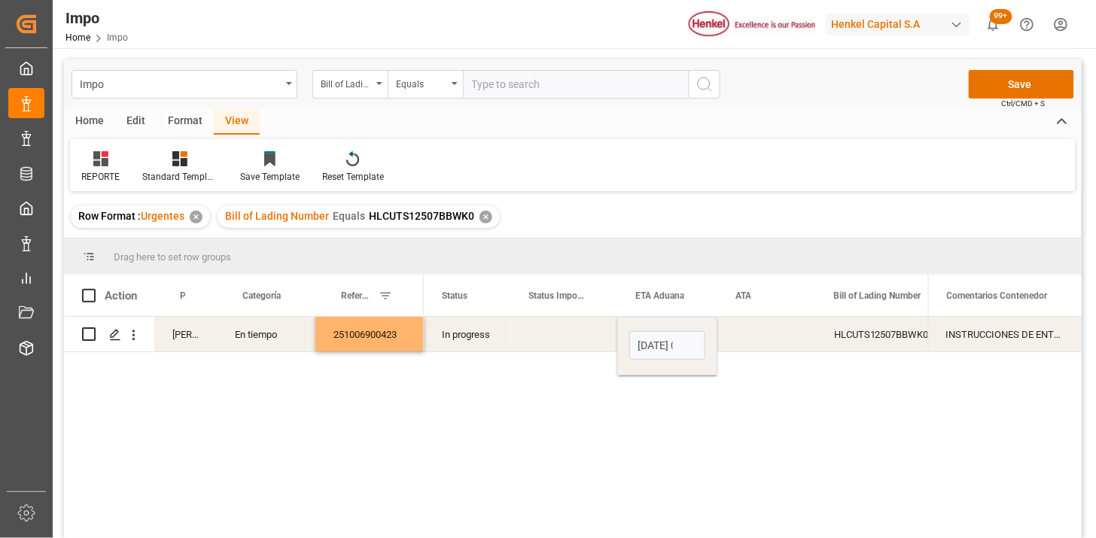
click at [565, 331] on div "Press SPACE to select this row." at bounding box center [563, 334] width 107 height 35
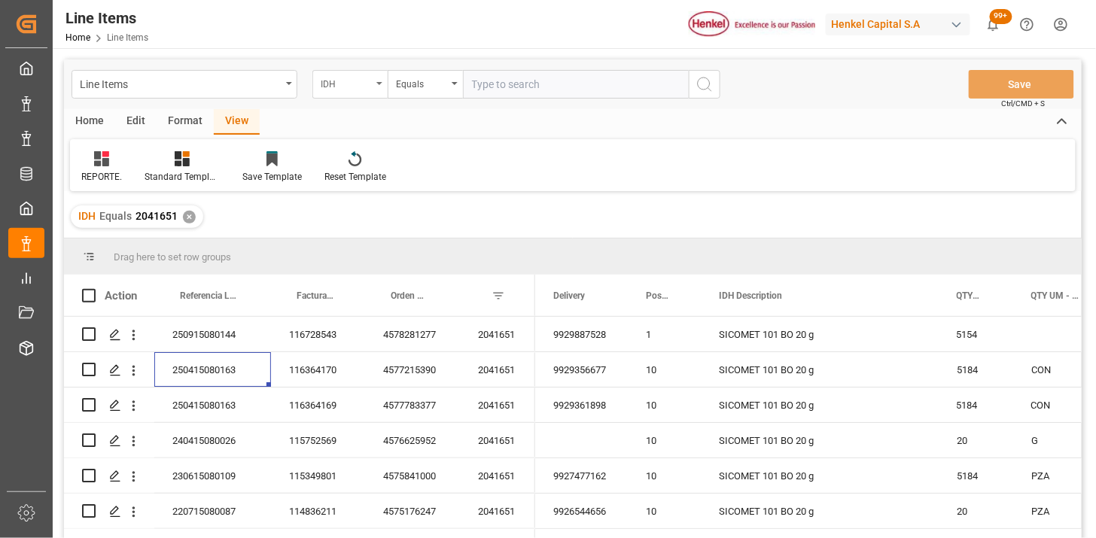
click at [358, 95] on div "IDH" at bounding box center [349, 84] width 75 height 29
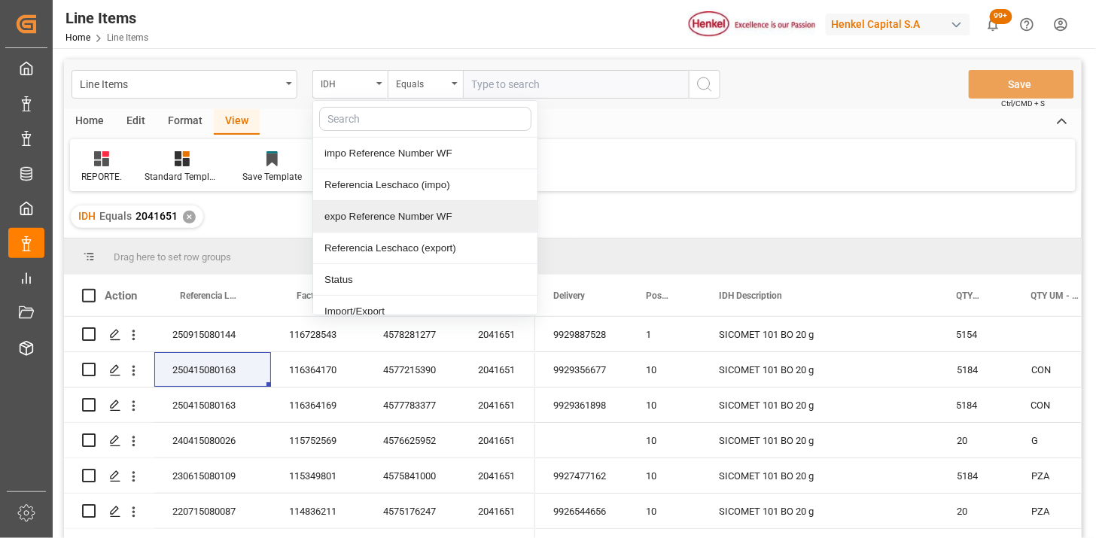
click at [382, 192] on div "Referencia Leschaco (impo)" at bounding box center [425, 185] width 224 height 32
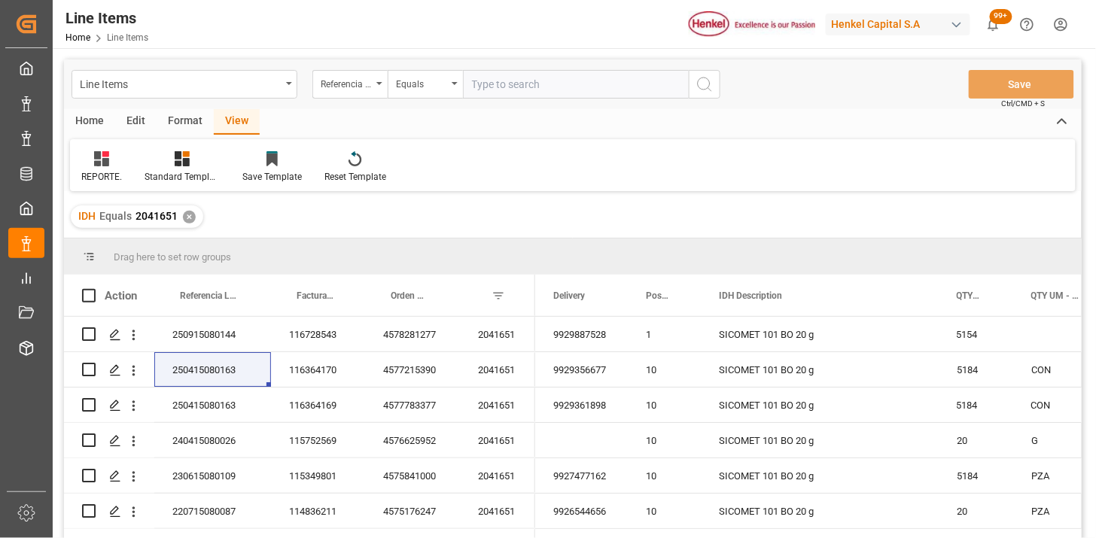
click at [545, 84] on input "text" at bounding box center [576, 84] width 226 height 29
paste input "251006900078"
type input "251006900078"
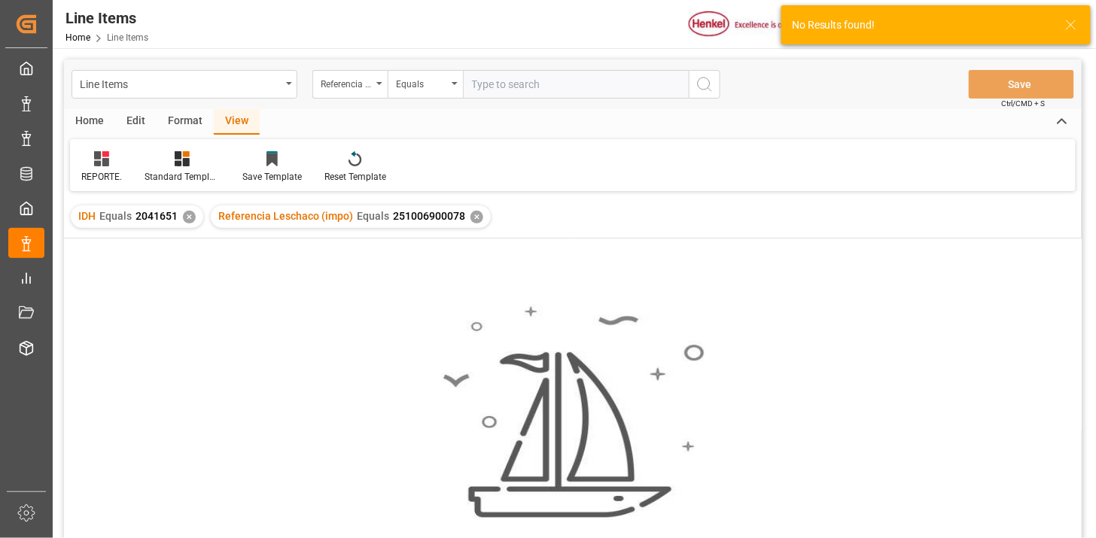
click at [189, 221] on div "✕" at bounding box center [189, 217] width 13 height 13
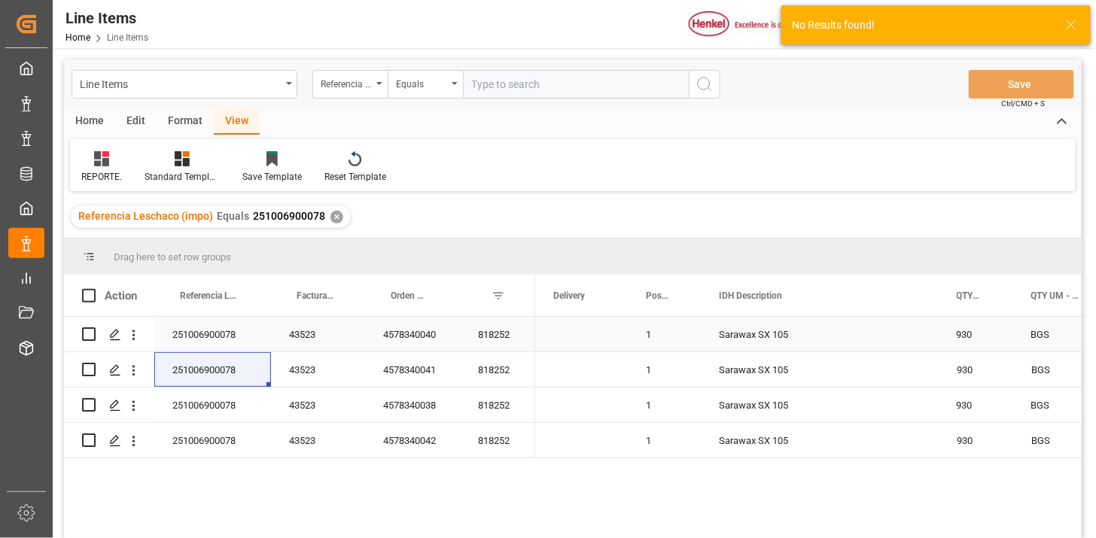
click at [238, 339] on div "251006900078" at bounding box center [212, 334] width 117 height 35
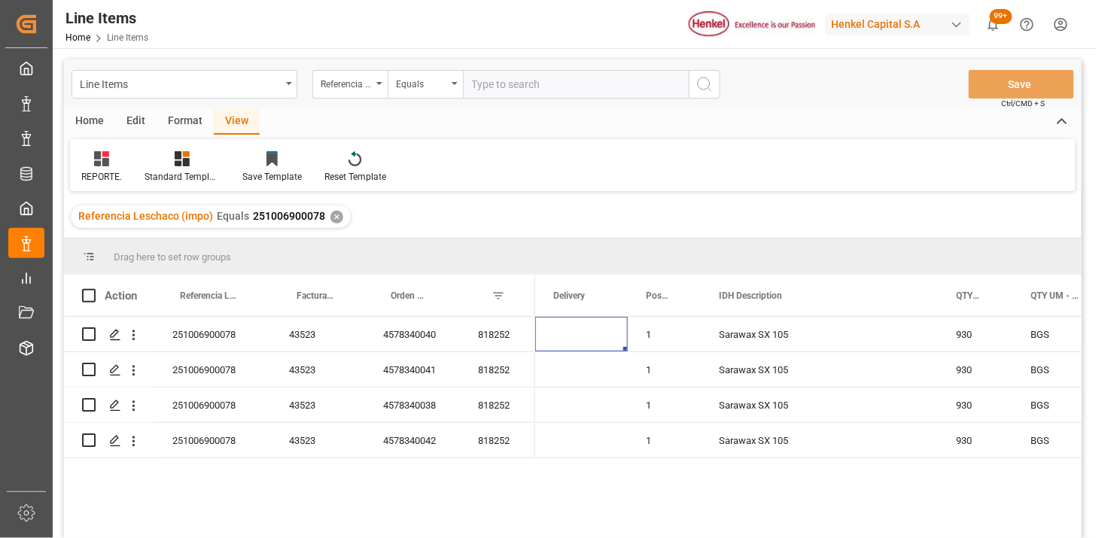
click at [332, 220] on div "✕" at bounding box center [336, 217] width 13 height 13
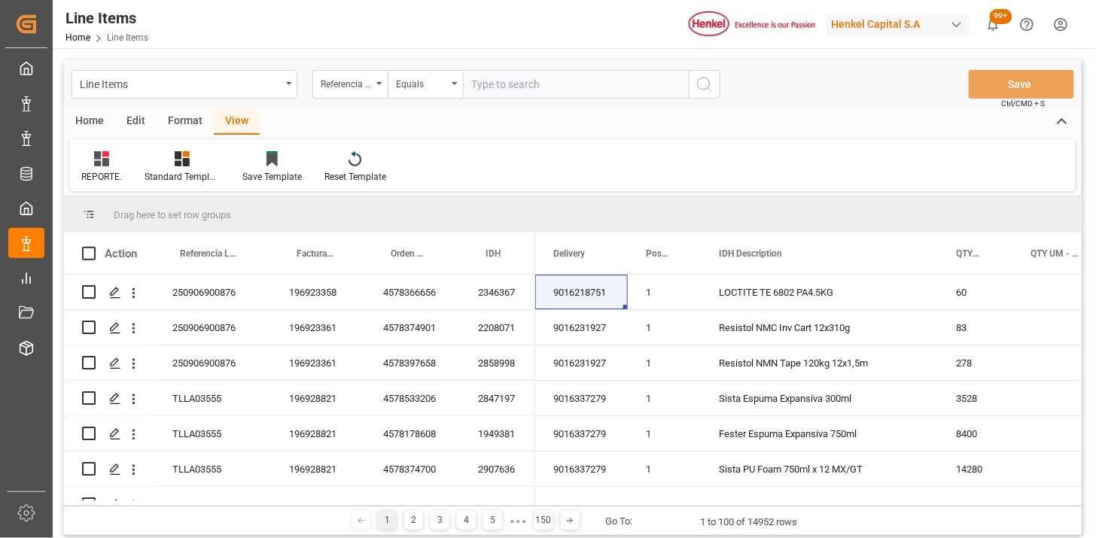
click at [99, 123] on div "Home" at bounding box center [89, 122] width 51 height 26
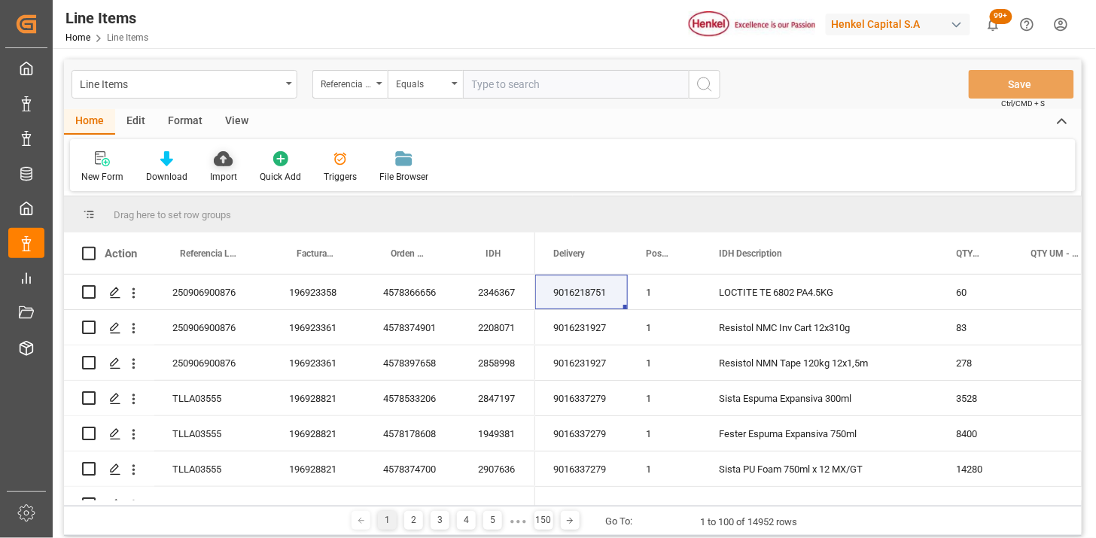
click at [224, 159] on icon at bounding box center [223, 158] width 19 height 15
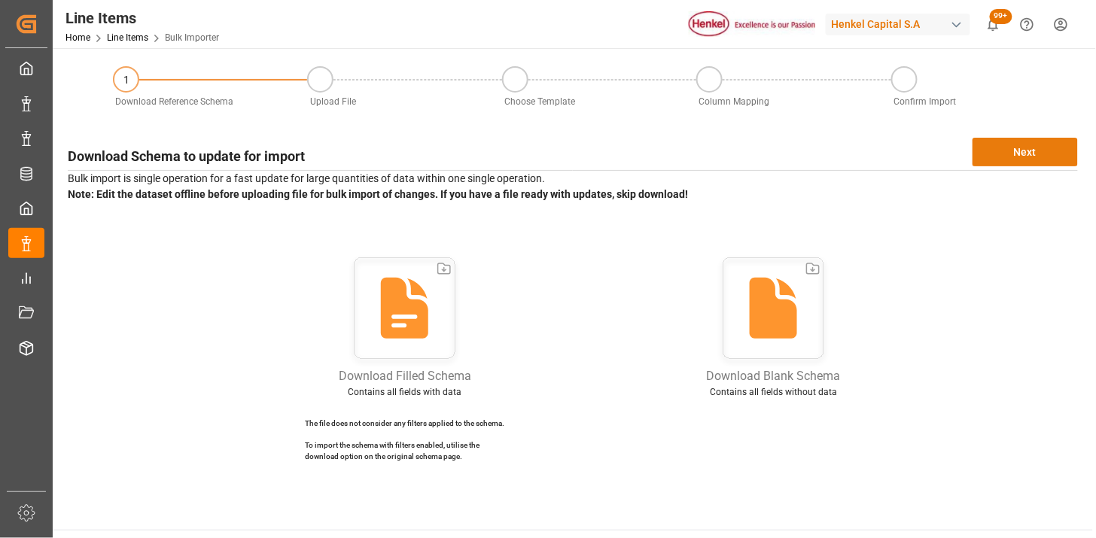
click at [1033, 155] on button "Next" at bounding box center [1024, 152] width 105 height 29
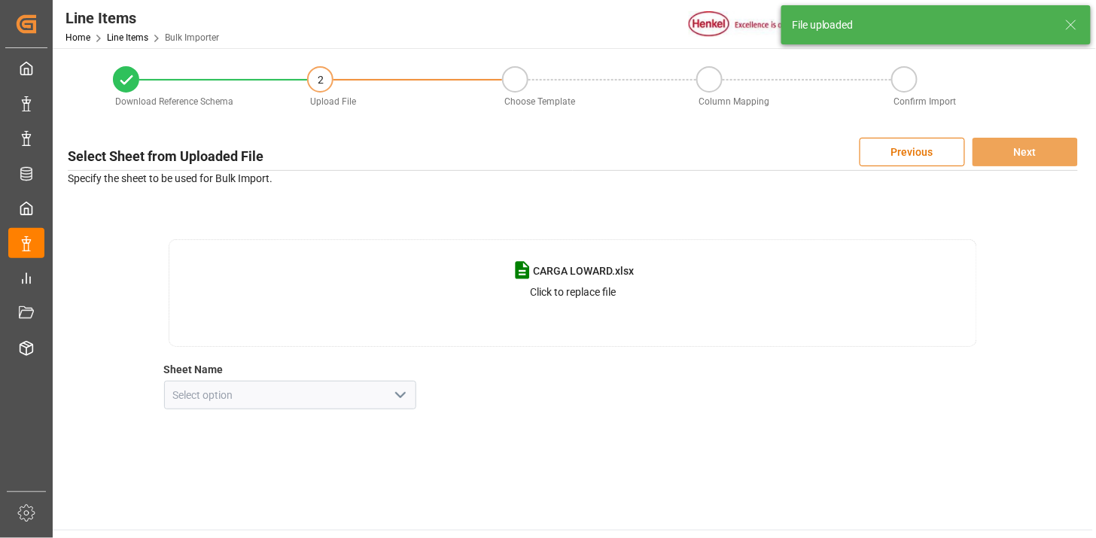
click at [400, 395] on icon "open menu" at bounding box center [400, 395] width 18 height 18
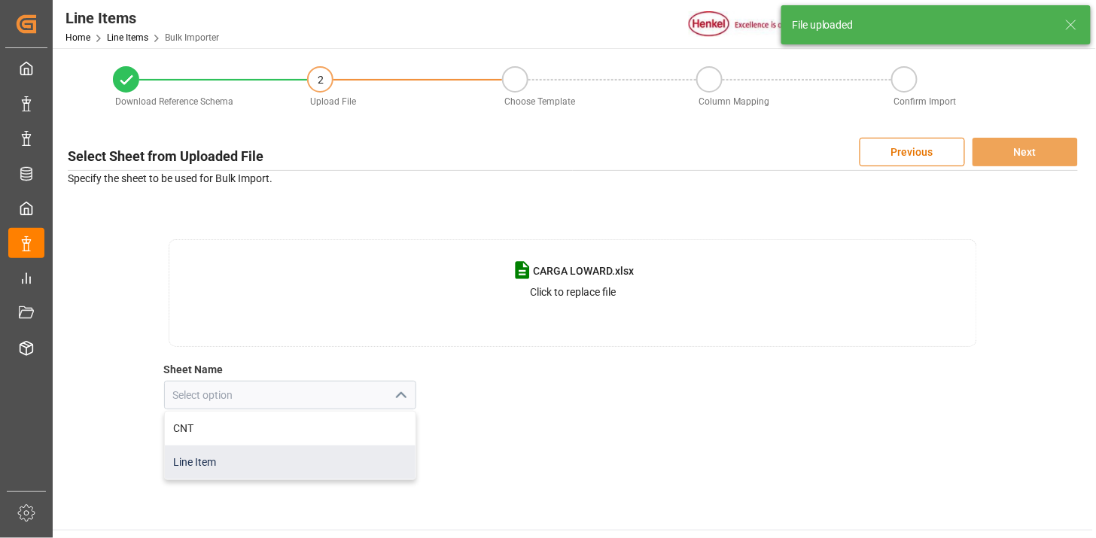
click at [360, 459] on div "Line Item" at bounding box center [290, 463] width 251 height 34
type input "Line Item"
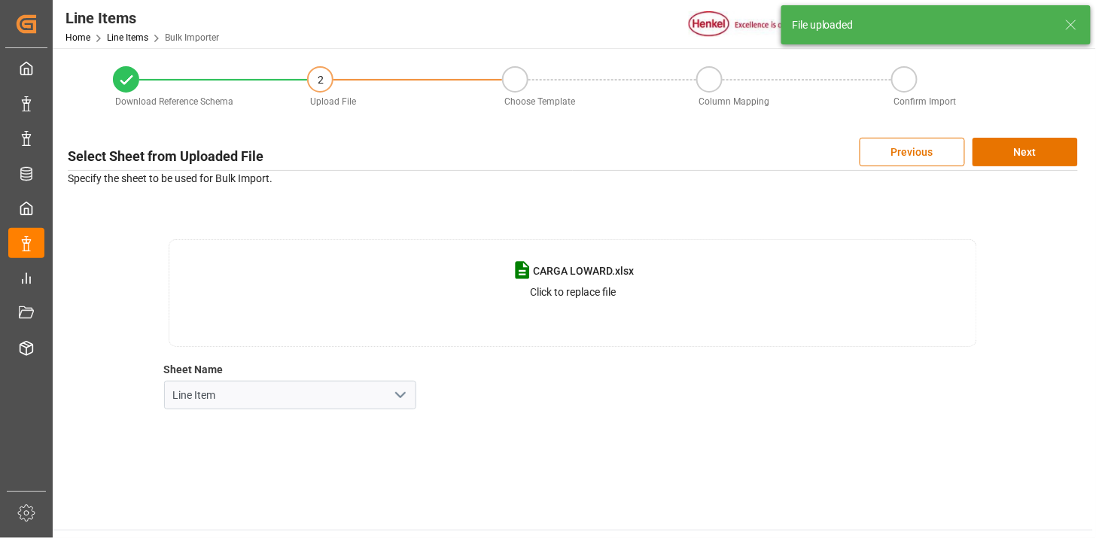
click at [1031, 168] on div "Select Sheet from Uploaded File Previous Next Specify the sheet to be used for …" at bounding box center [572, 273] width 1025 height 287
click at [1028, 157] on button "Next" at bounding box center [1024, 152] width 105 height 29
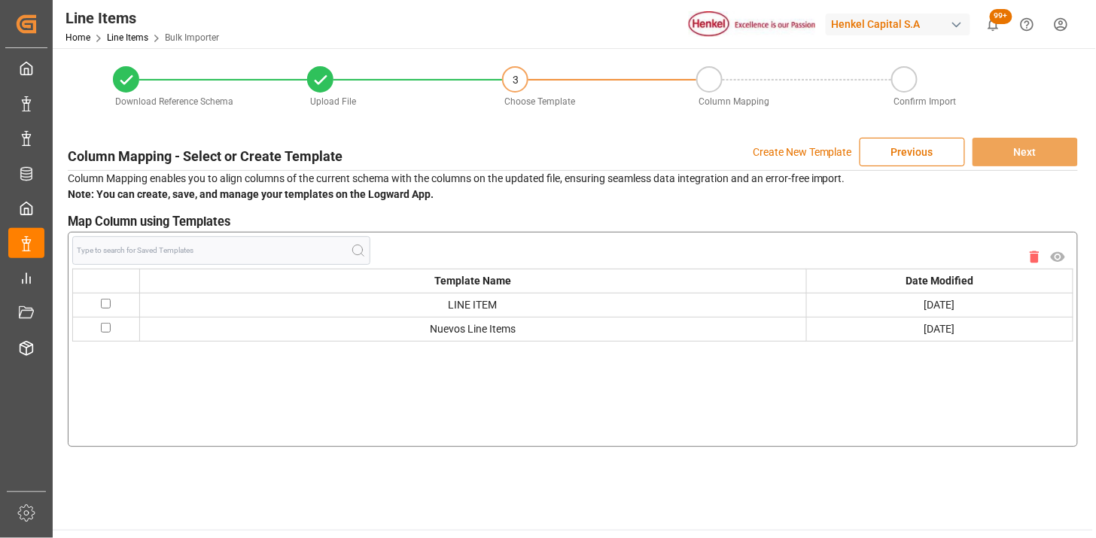
click at [104, 328] on input "checkbox" at bounding box center [106, 328] width 10 height 10
checkbox input "true"
click at [1033, 157] on button "Next" at bounding box center [1024, 152] width 105 height 29
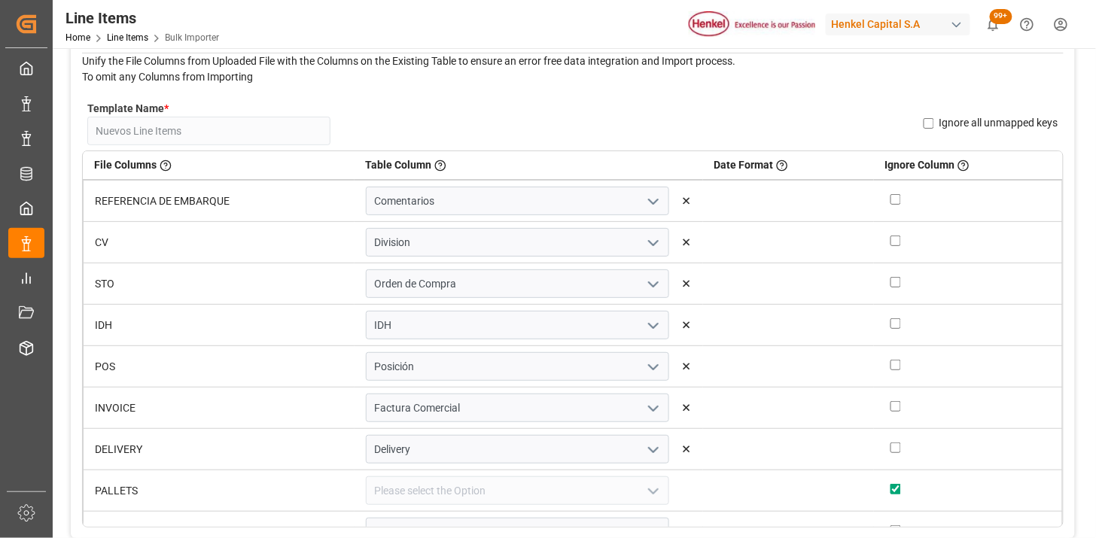
scroll to position [84, 0]
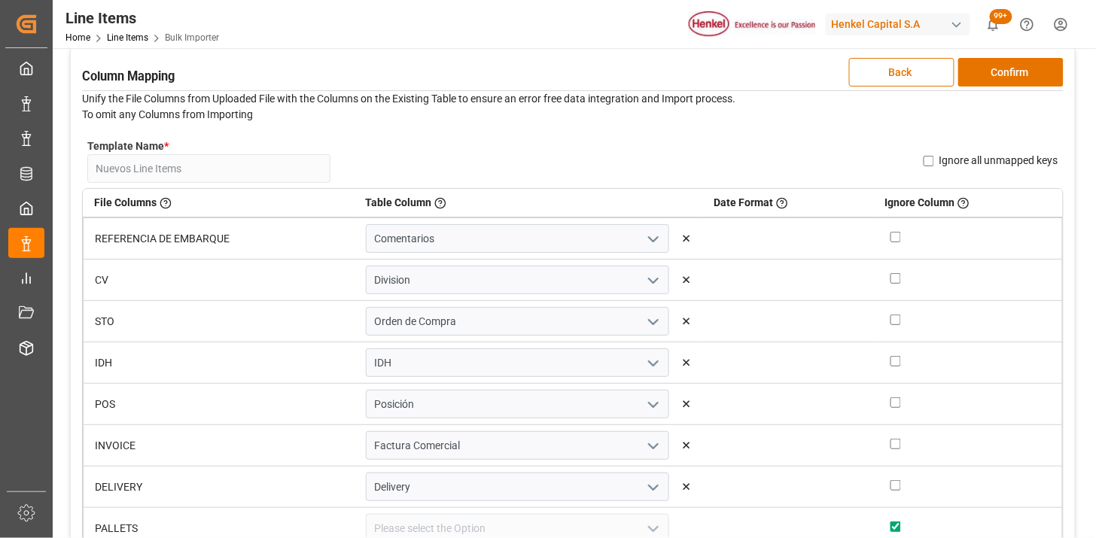
click at [890, 239] on input "checkbox" at bounding box center [895, 237] width 11 height 11
checkbox input "true"
click at [647, 283] on icon "open menu" at bounding box center [653, 281] width 18 height 18
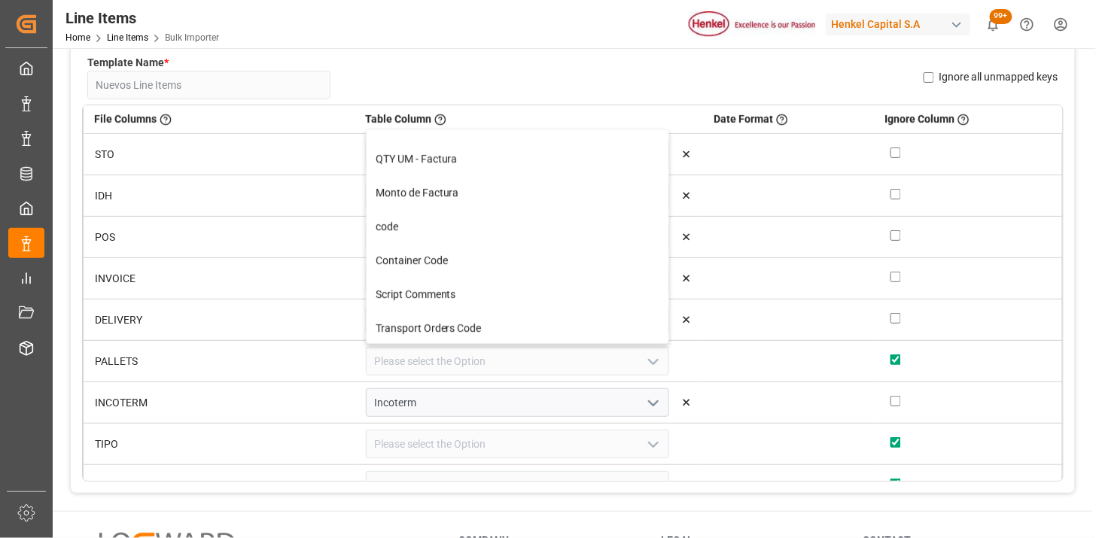
scroll to position [1004, 0]
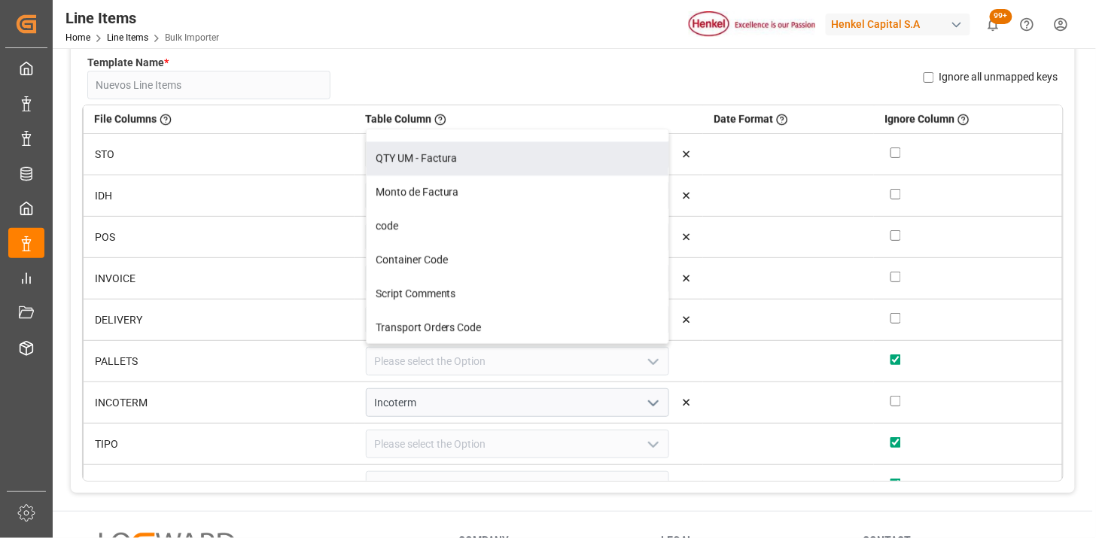
click at [589, 33] on div "Line Items Home Line Items Bulk Importer Henkel Capital S.A 99+ Notifications O…" at bounding box center [569, 24] width 1054 height 48
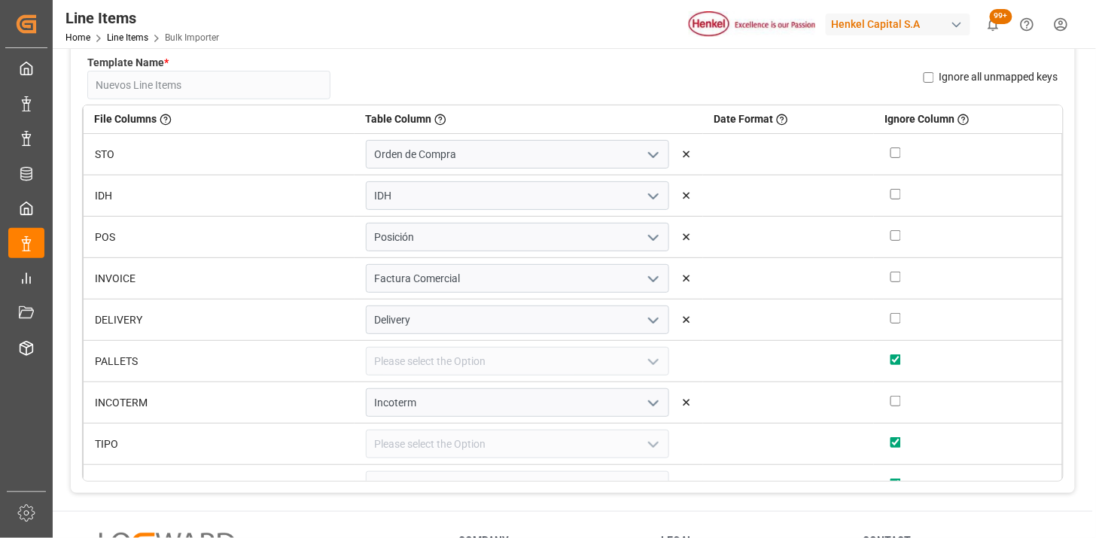
click at [644, 153] on icon "open menu" at bounding box center [653, 155] width 18 height 18
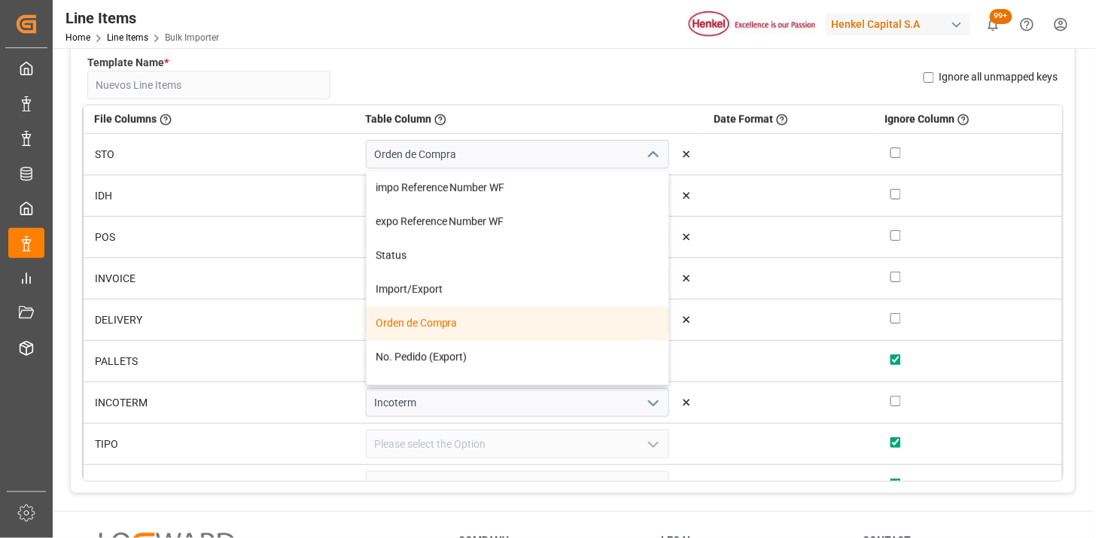
click at [644, 153] on icon "close menu" at bounding box center [653, 155] width 18 height 18
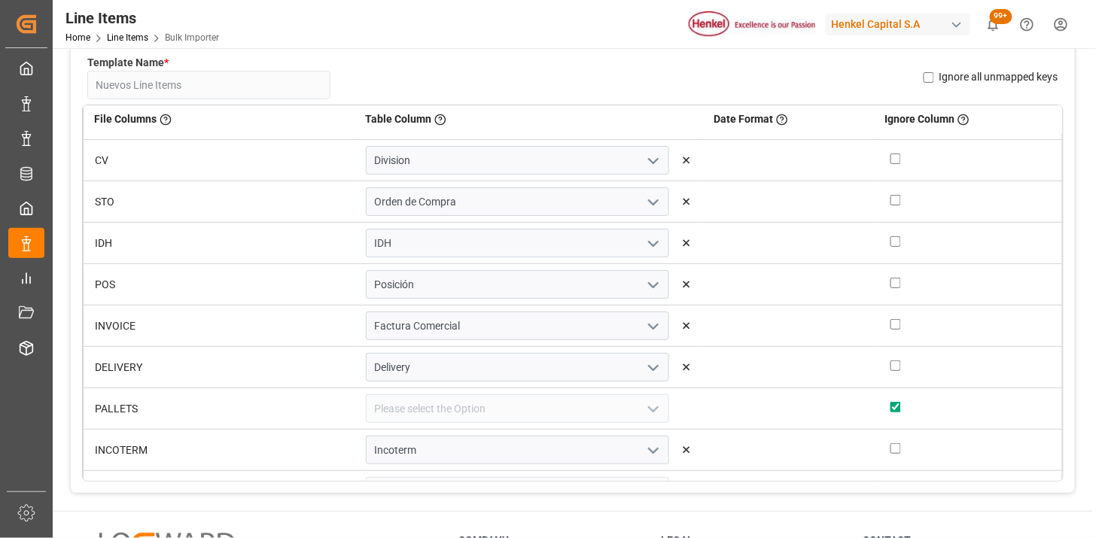
scroll to position [0, 0]
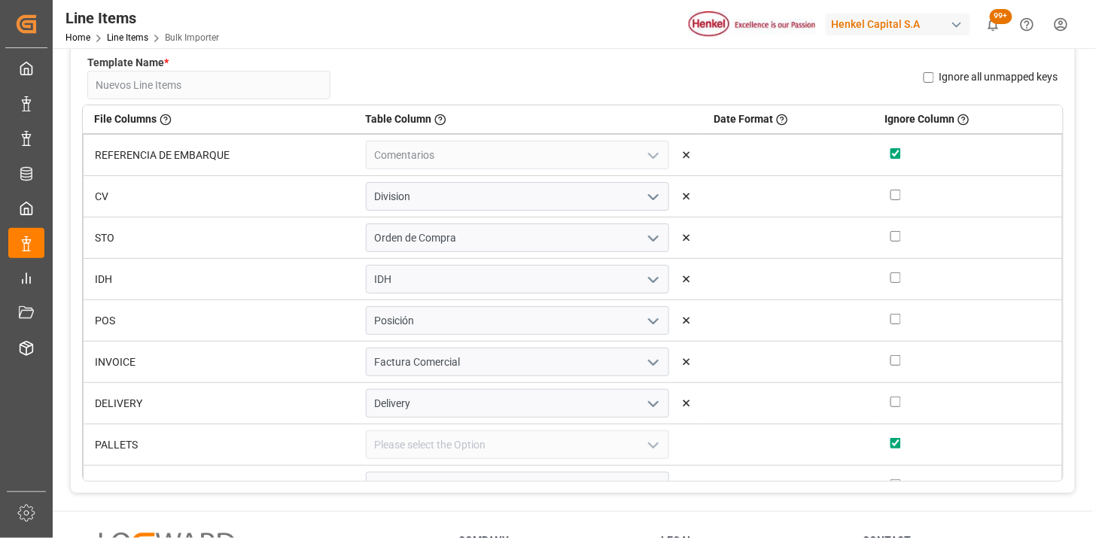
click at [644, 193] on icon "open menu" at bounding box center [653, 197] width 18 height 18
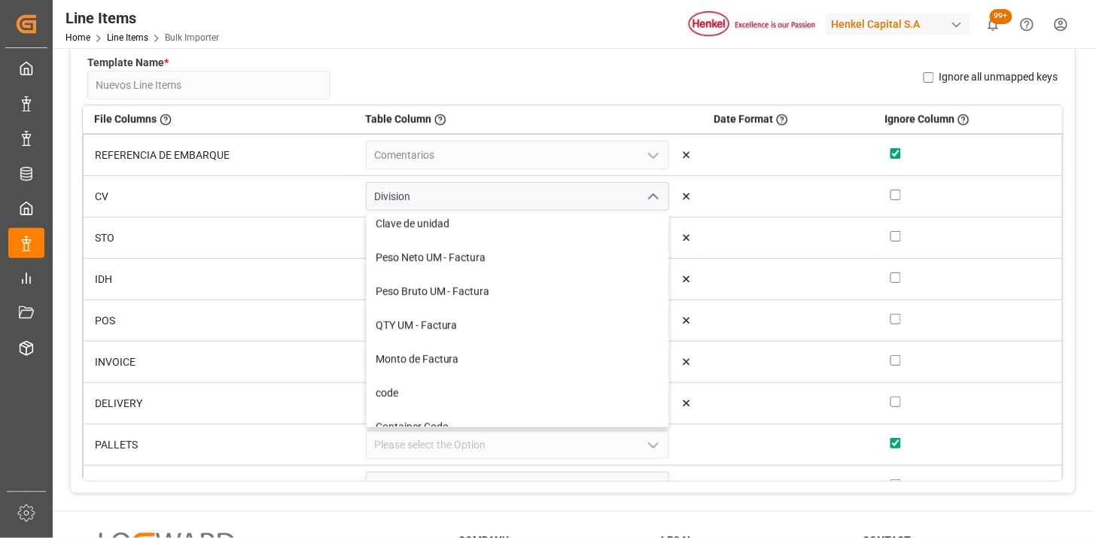
scroll to position [1003, 0]
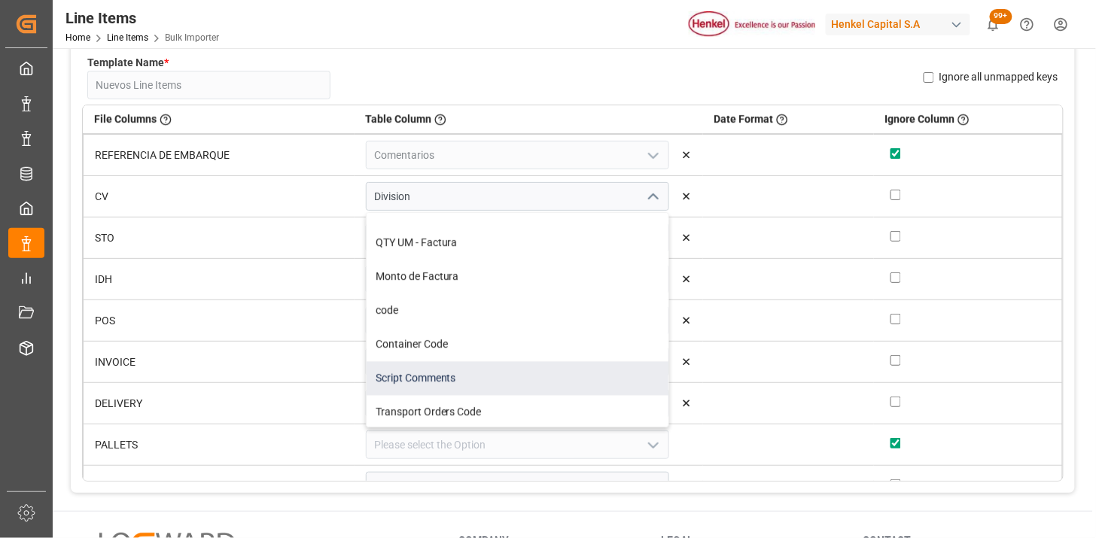
click at [522, 367] on div "Script Comments" at bounding box center [518, 378] width 302 height 34
type input "Script Comments"
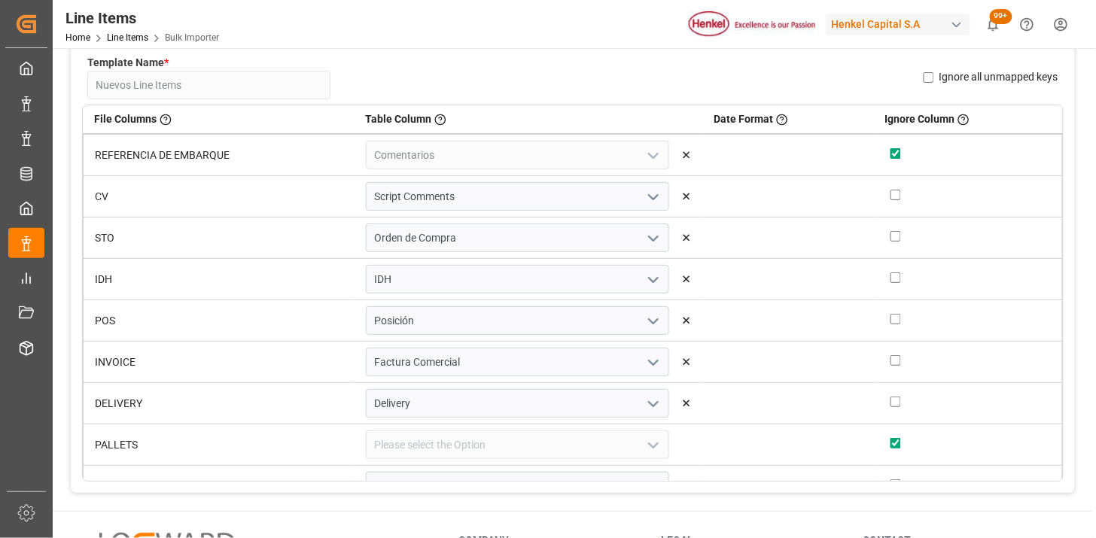
click at [681, 197] on icon at bounding box center [686, 196] width 11 height 11
click at [564, 189] on input at bounding box center [517, 196] width 303 height 29
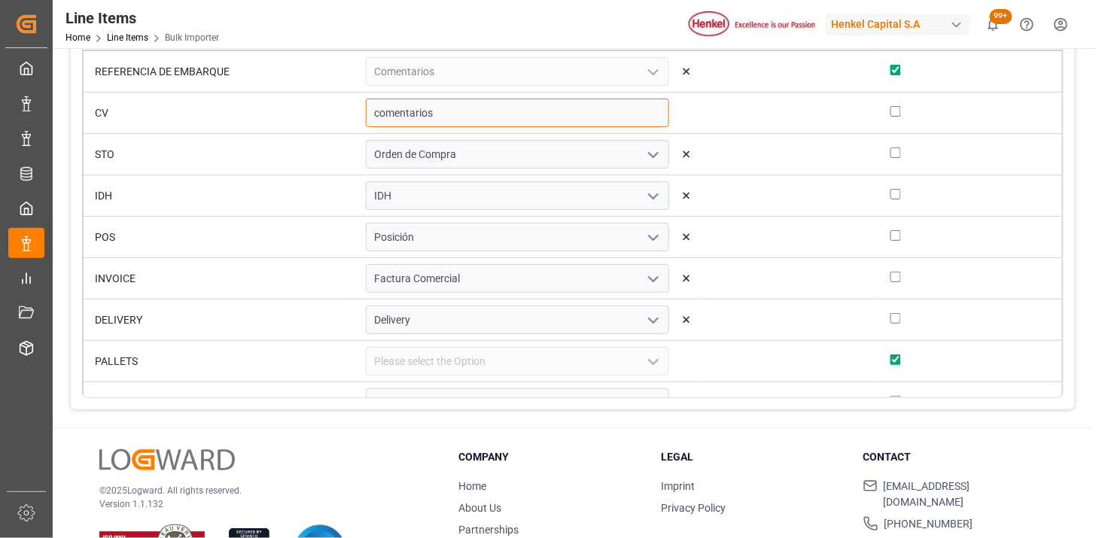
scroll to position [167, 0]
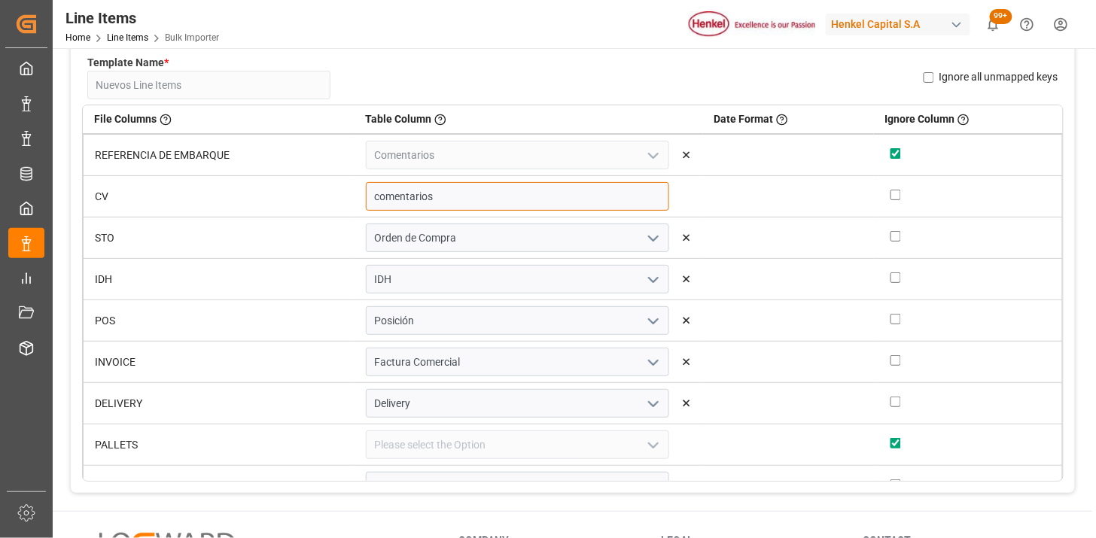
type input "comentarios"
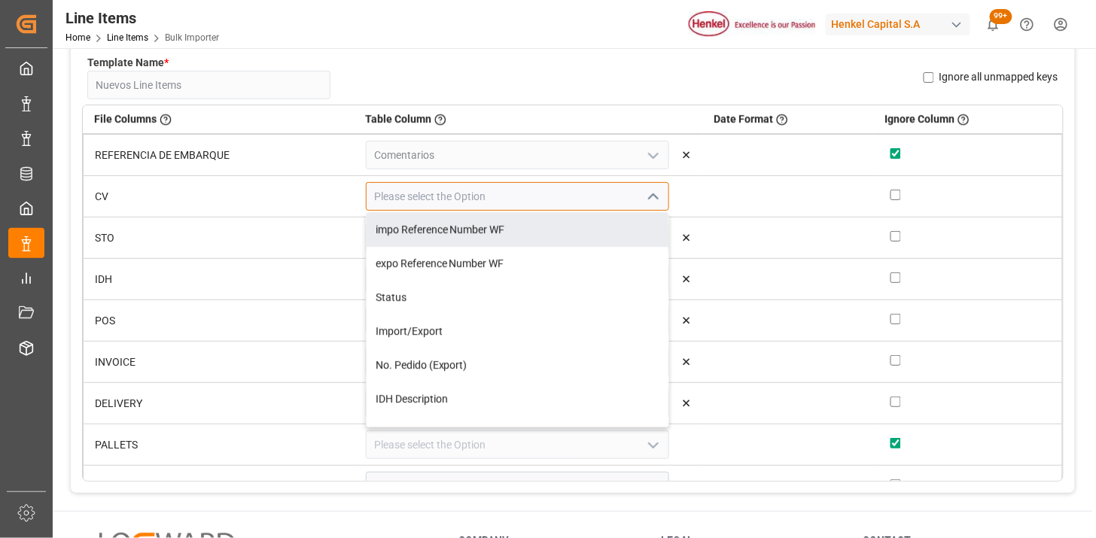
click at [616, 204] on input at bounding box center [517, 196] width 303 height 29
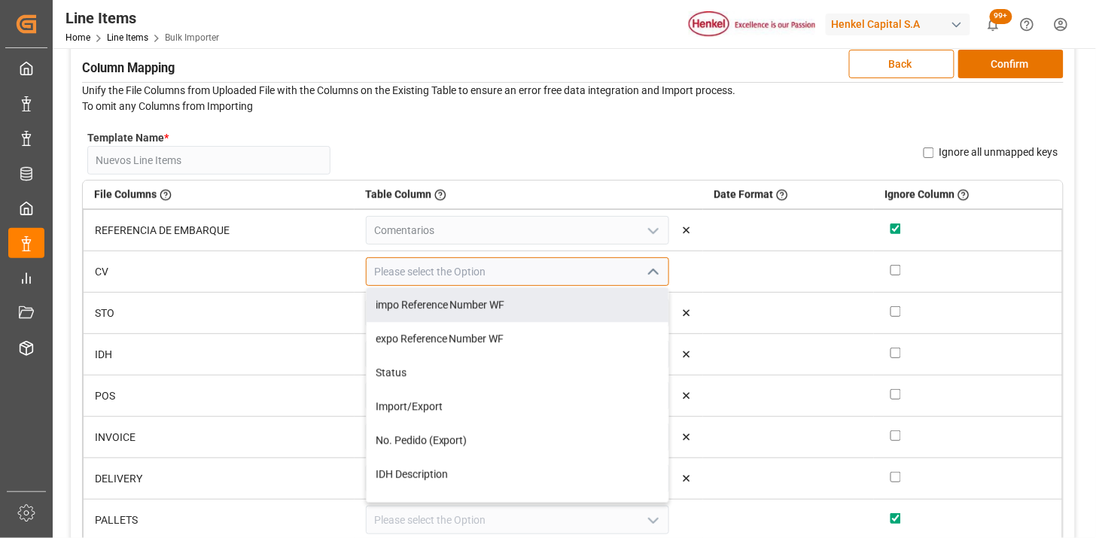
scroll to position [0, 0]
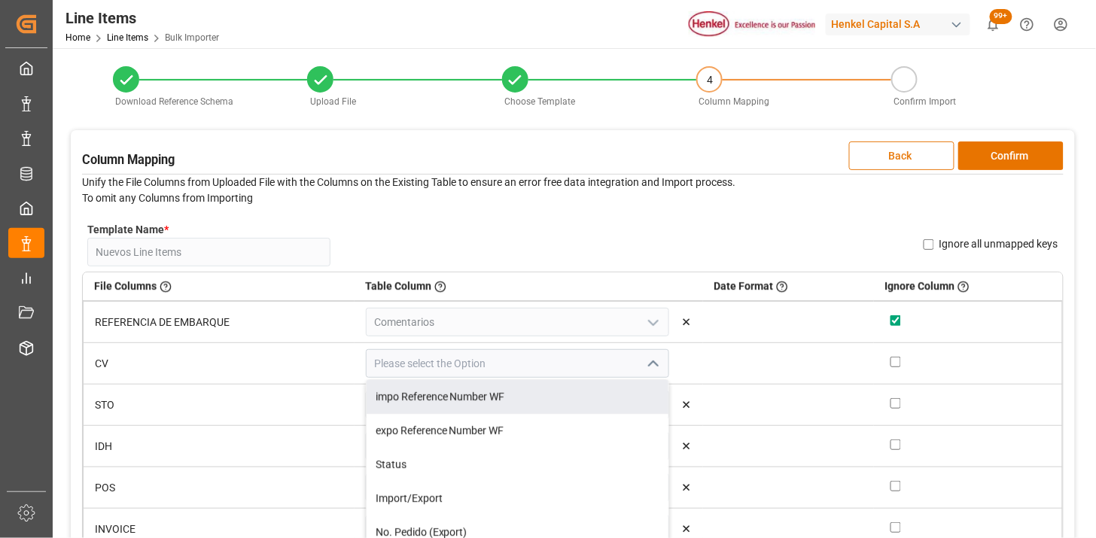
click at [891, 148] on button "Back" at bounding box center [901, 155] width 105 height 29
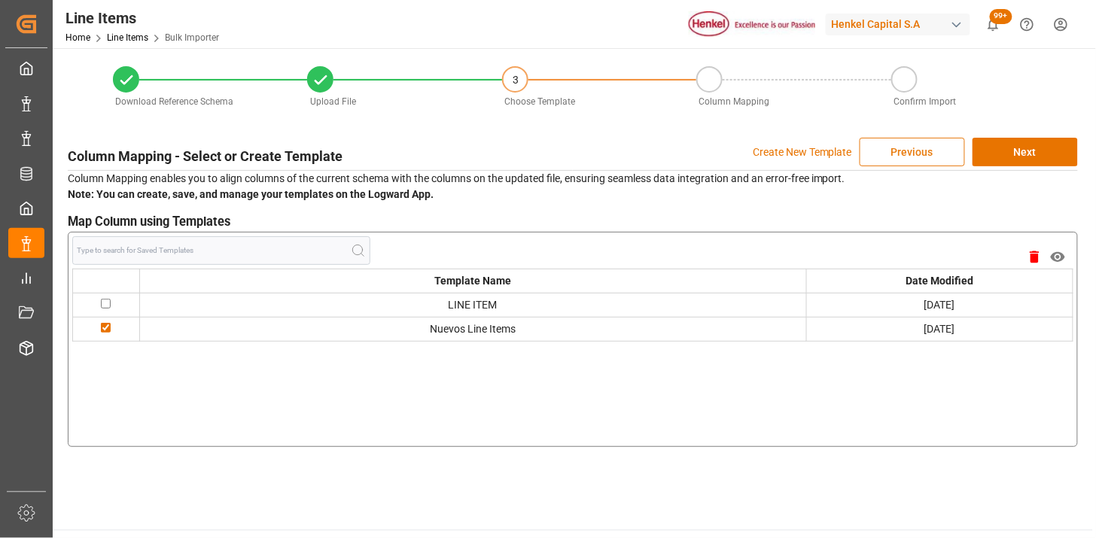
click at [888, 154] on button "Previous" at bounding box center [911, 152] width 105 height 29
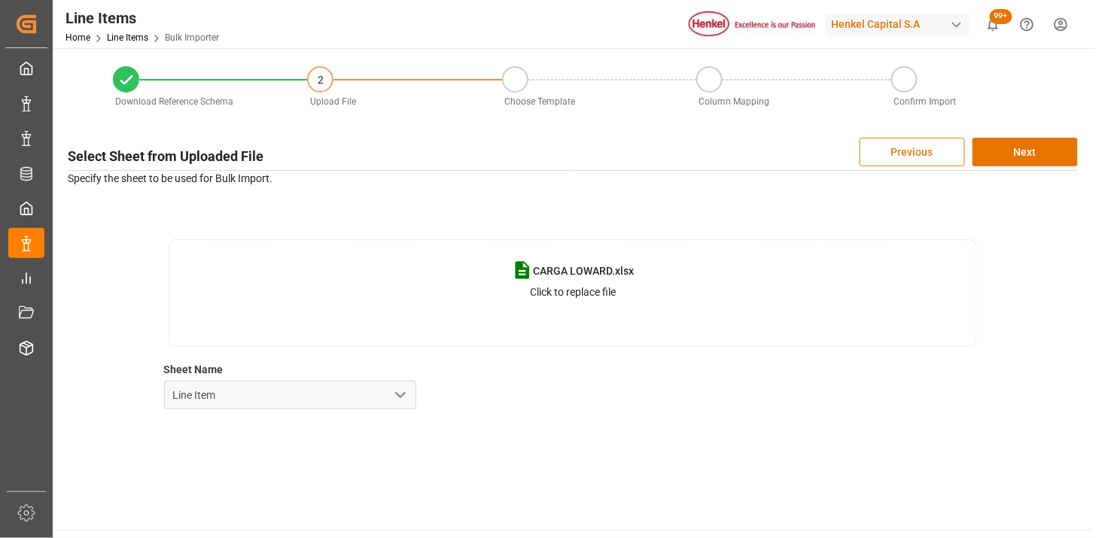
click at [890, 152] on button "Previous" at bounding box center [911, 152] width 105 height 29
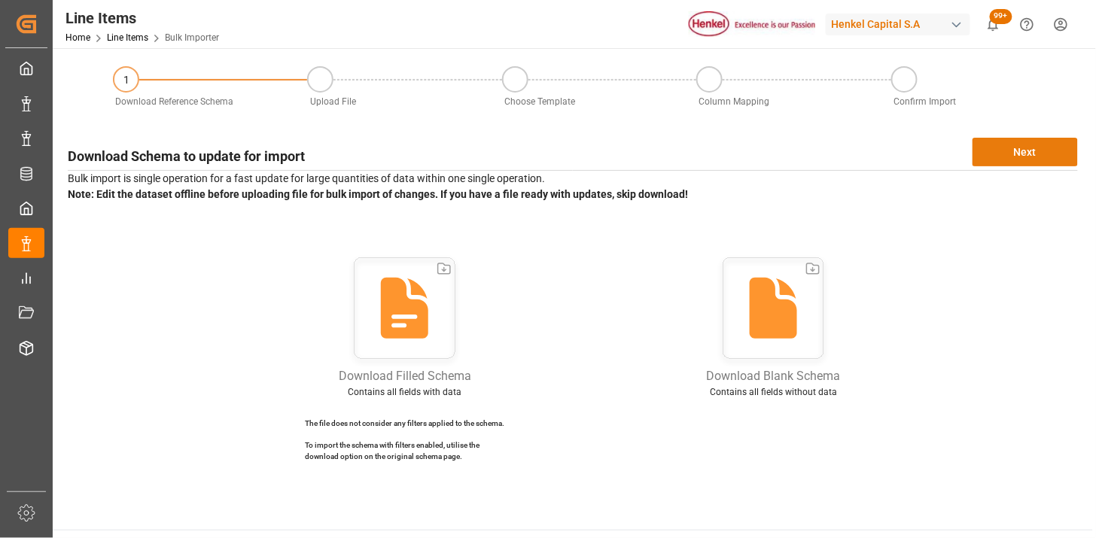
click at [1005, 154] on button "Next" at bounding box center [1024, 152] width 105 height 29
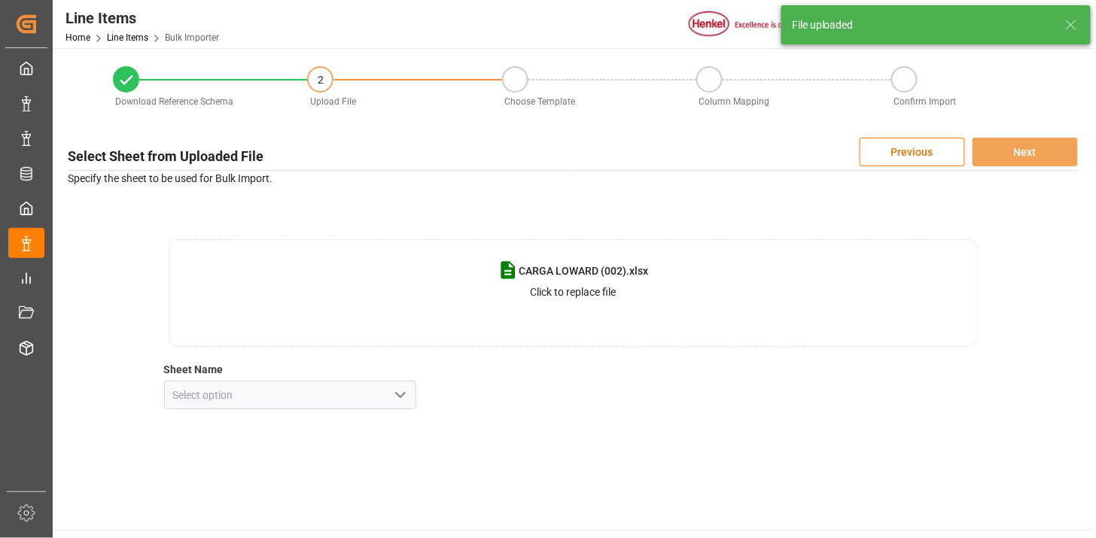
click at [404, 400] on icon "open menu" at bounding box center [400, 395] width 18 height 18
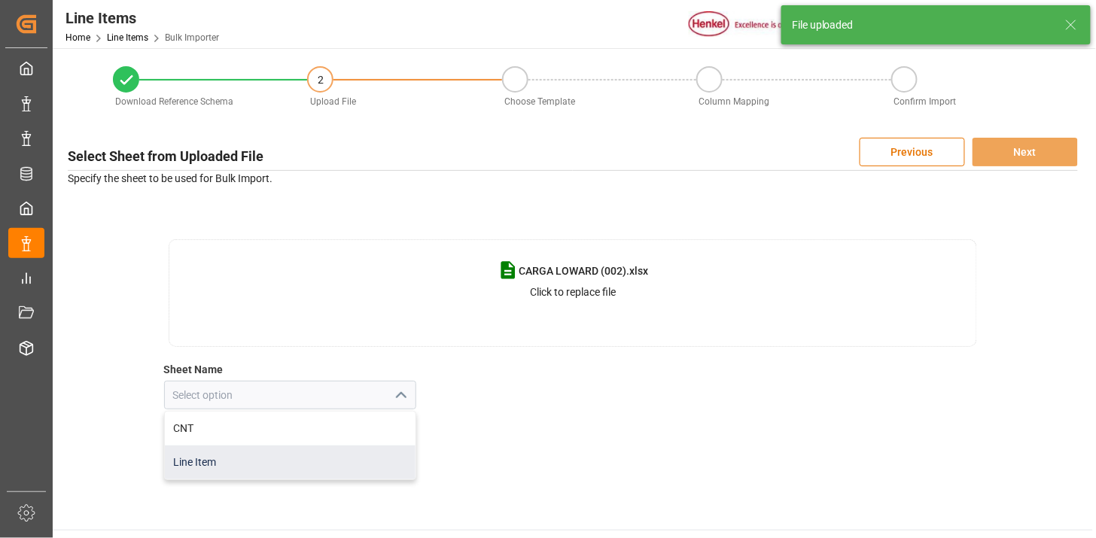
click at [360, 455] on div "Line Item" at bounding box center [290, 463] width 251 height 34
type input "Line Item"
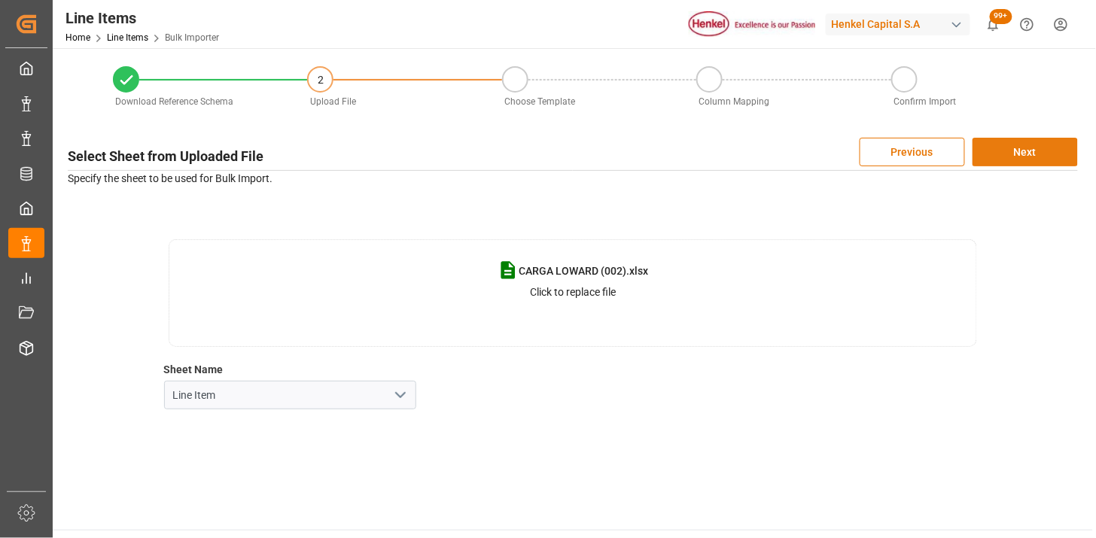
click at [1028, 158] on button "Next" at bounding box center [1024, 152] width 105 height 29
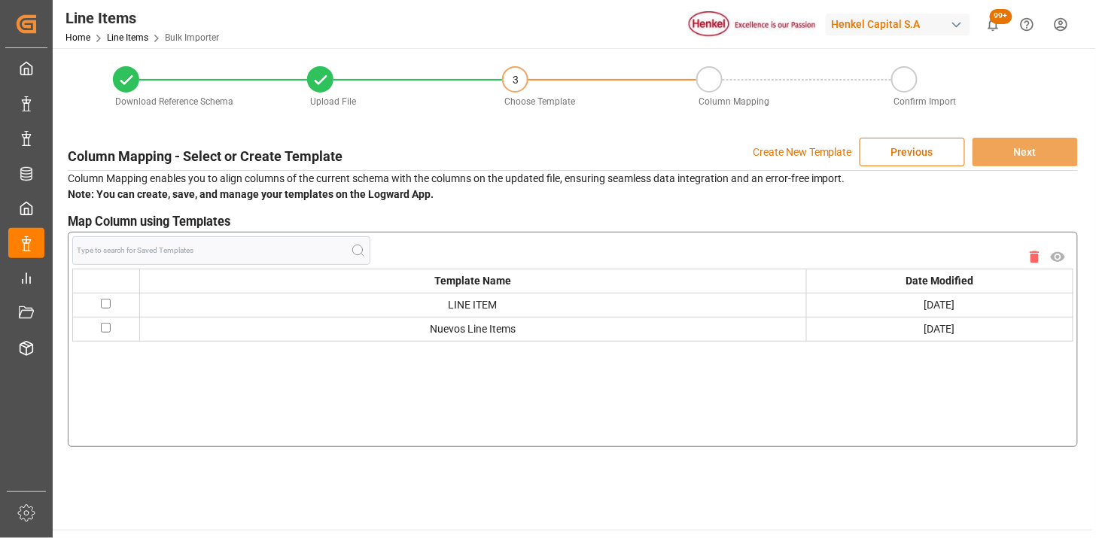
drag, startPoint x: 107, startPoint y: 324, endPoint x: 128, endPoint y: 324, distance: 21.1
click at [105, 324] on input "checkbox" at bounding box center [106, 328] width 10 height 10
checkbox input "true"
click at [1010, 161] on button "Next" at bounding box center [1024, 152] width 105 height 29
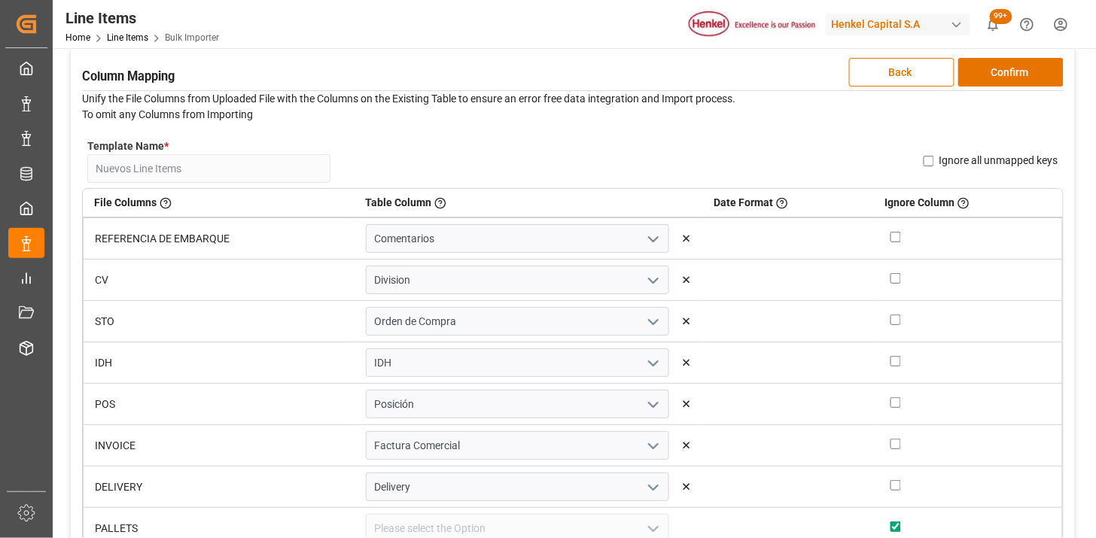
scroll to position [167, 0]
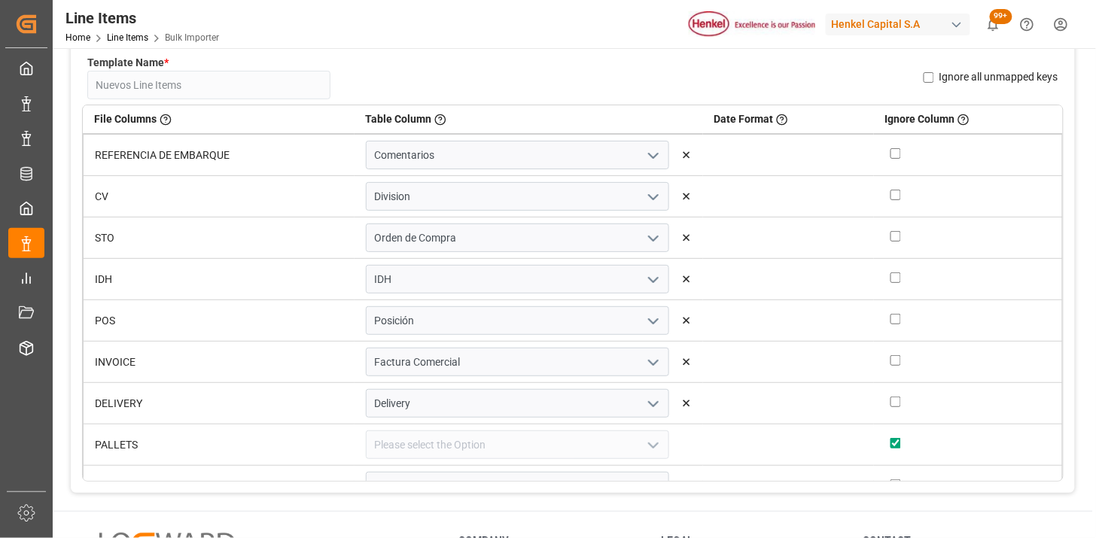
click at [890, 191] on input "checkbox" at bounding box center [895, 195] width 11 height 11
checkbox input "true"
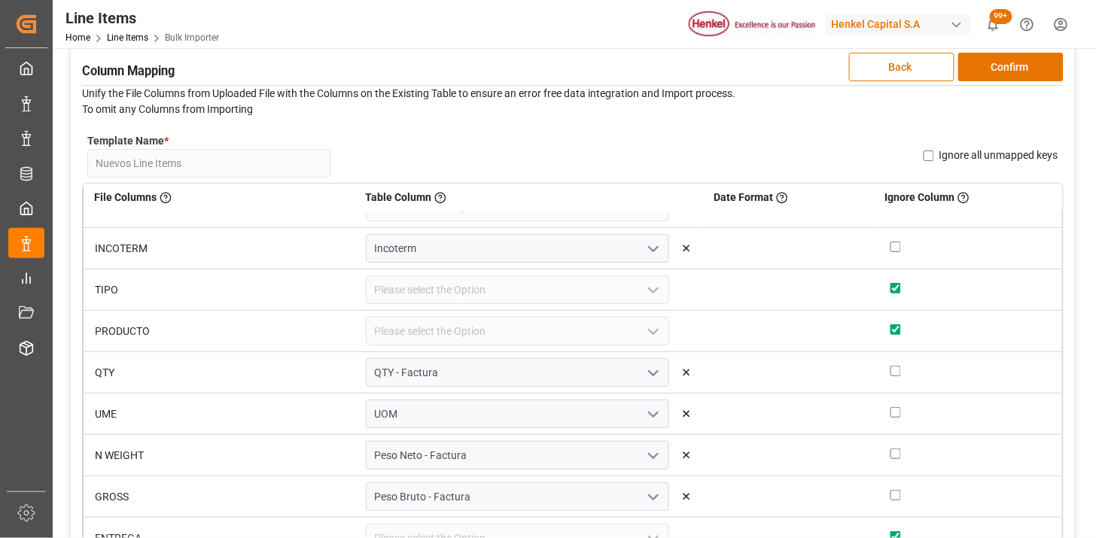
scroll to position [0, 0]
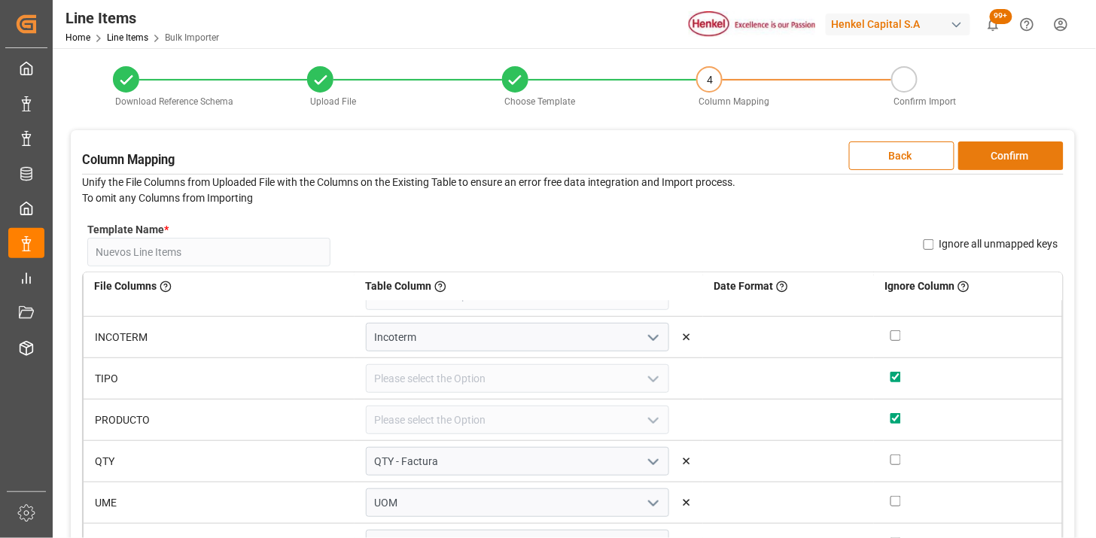
click at [1011, 160] on button "Confirm" at bounding box center [1010, 155] width 105 height 29
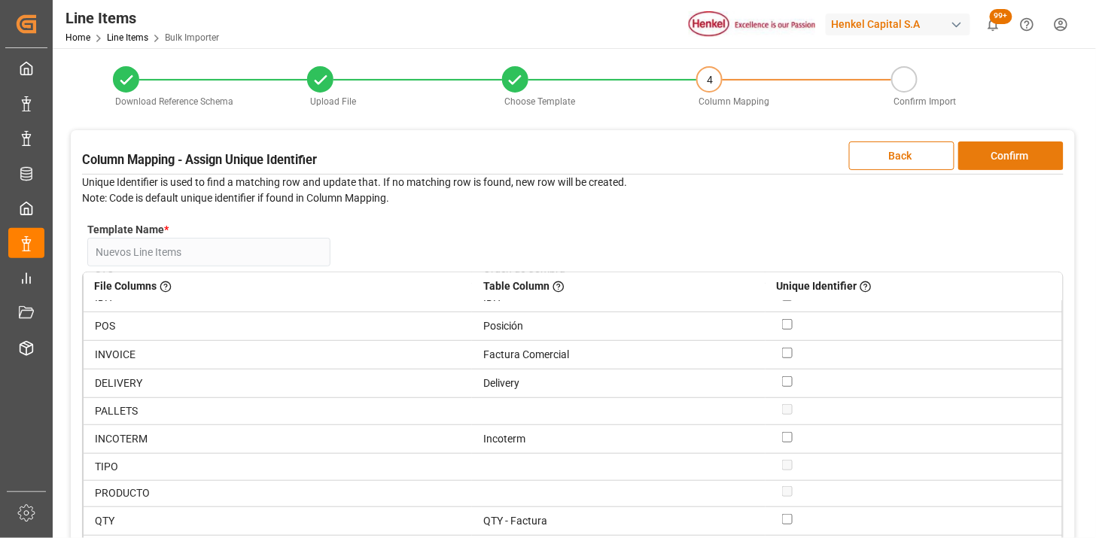
click at [1011, 160] on button "Confirm" at bounding box center [1010, 155] width 105 height 29
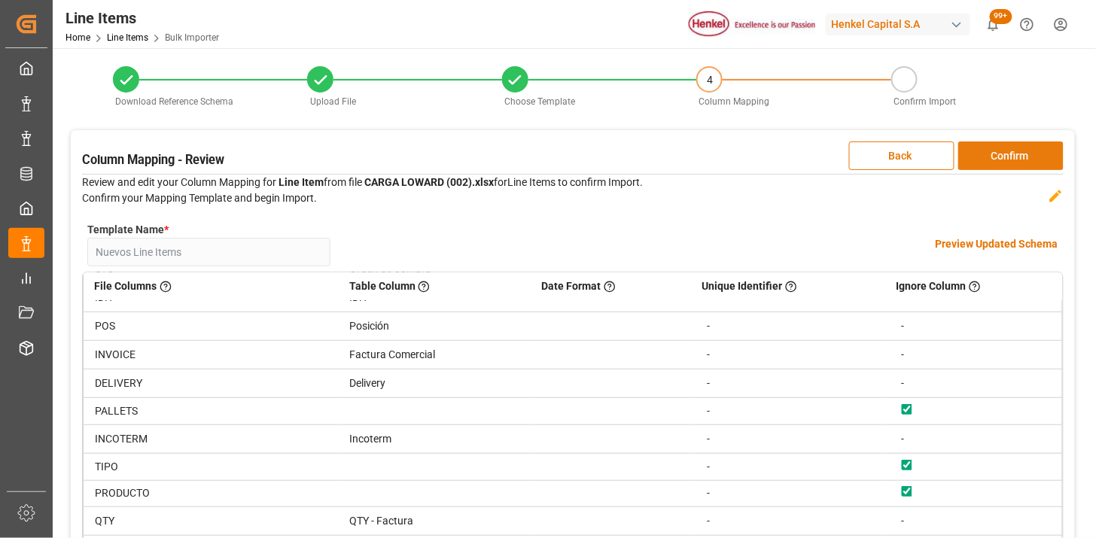
click at [1011, 160] on button "Confirm" at bounding box center [1010, 155] width 105 height 29
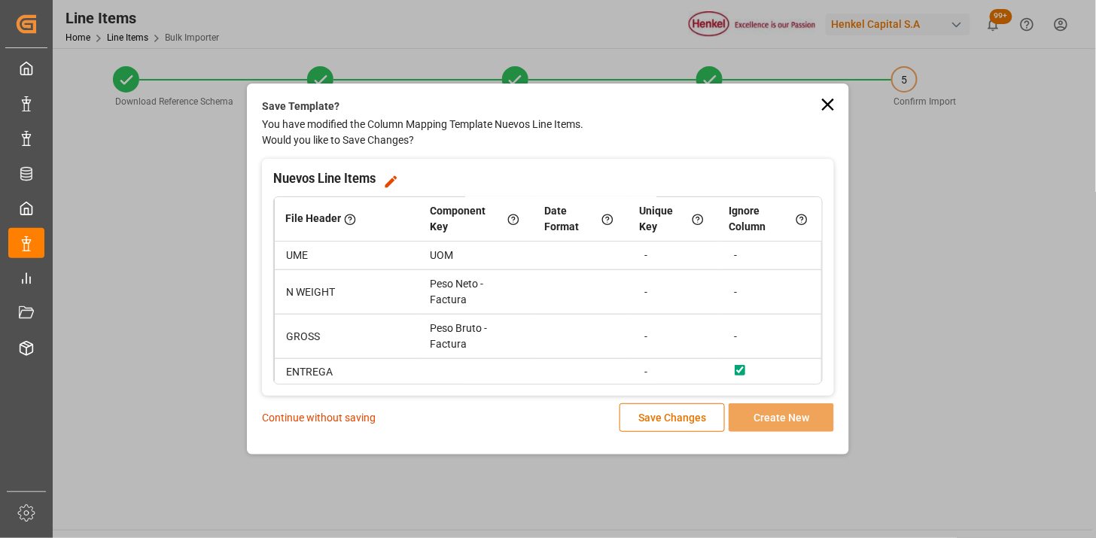
scroll to position [346, 0]
click at [372, 417] on p "Continue without saving" at bounding box center [319, 418] width 114 height 16
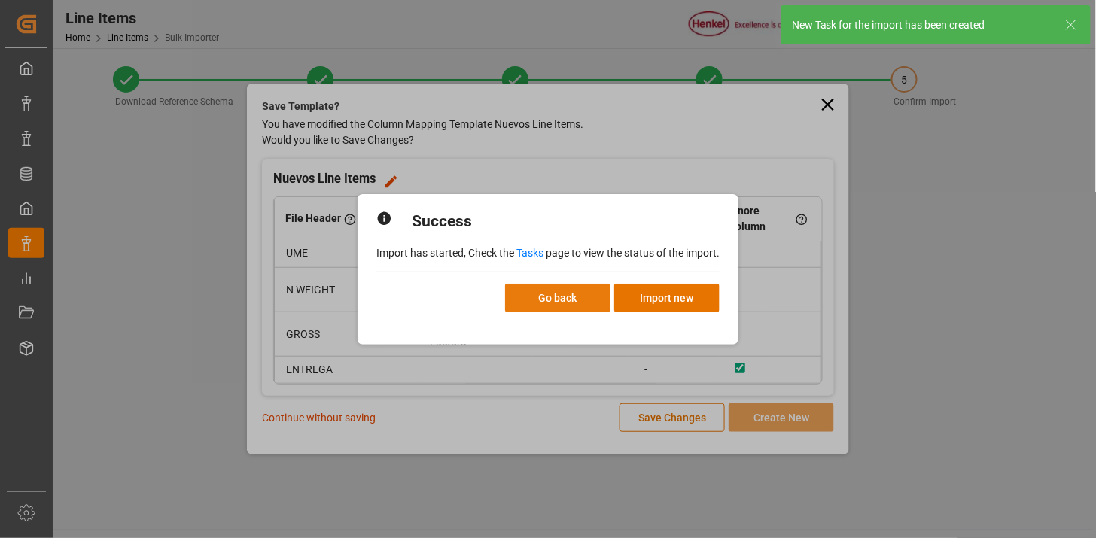
click at [558, 296] on button "Go back" at bounding box center [557, 298] width 105 height 29
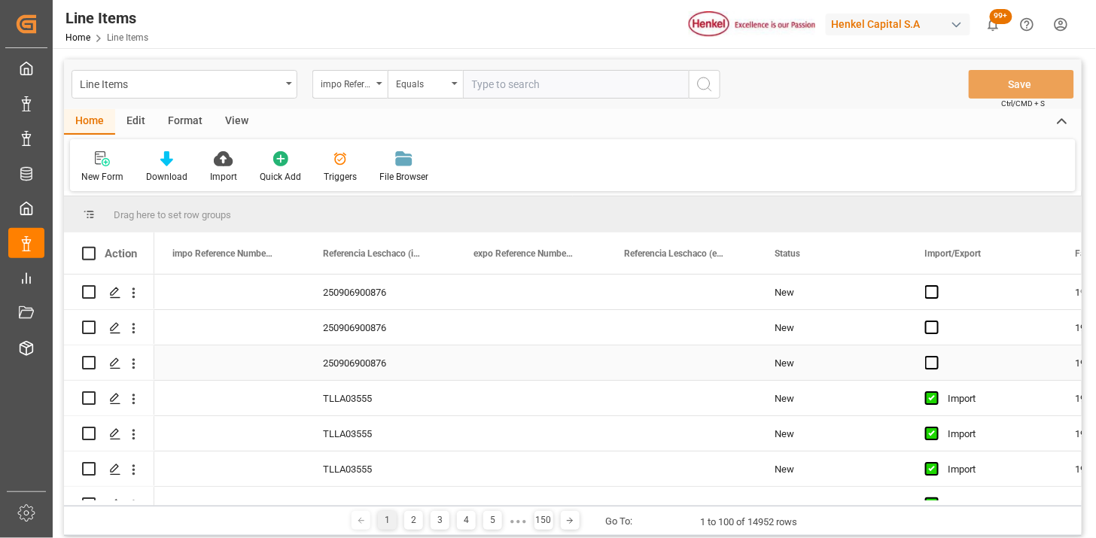
click at [647, 345] on div "Press SPACE to select this row." at bounding box center [681, 362] width 151 height 35
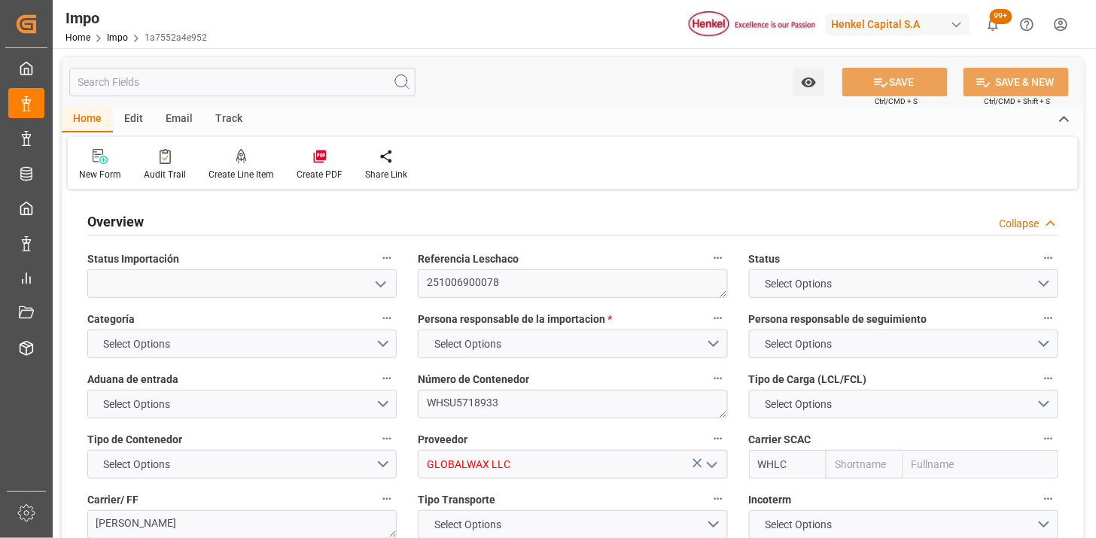
type input "Wan Hai"
type input "Wan Hai Lines Ltd."
type input "1"
type input "46.81"
type input "31"
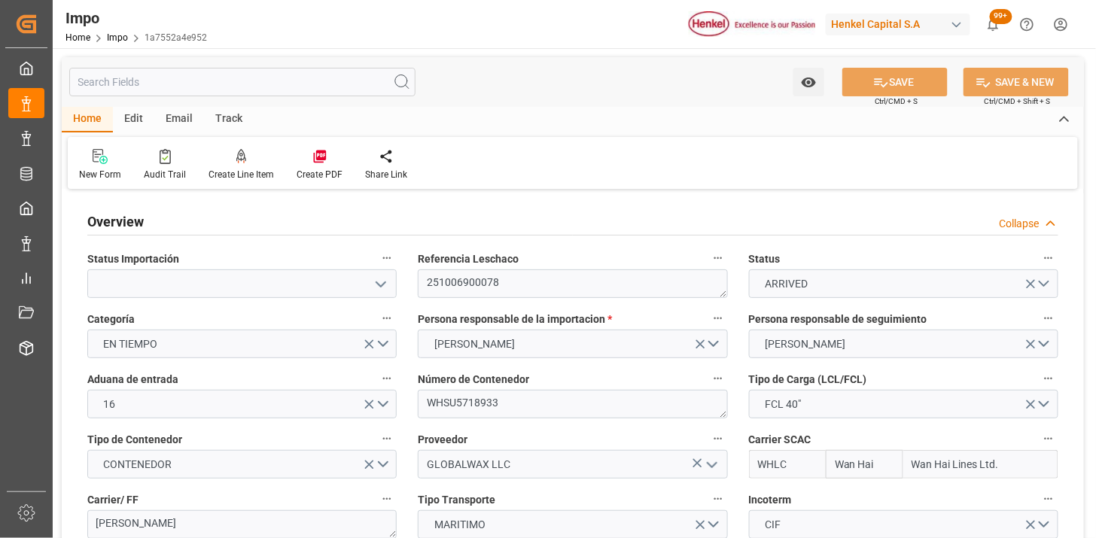
type input "01-09-2025"
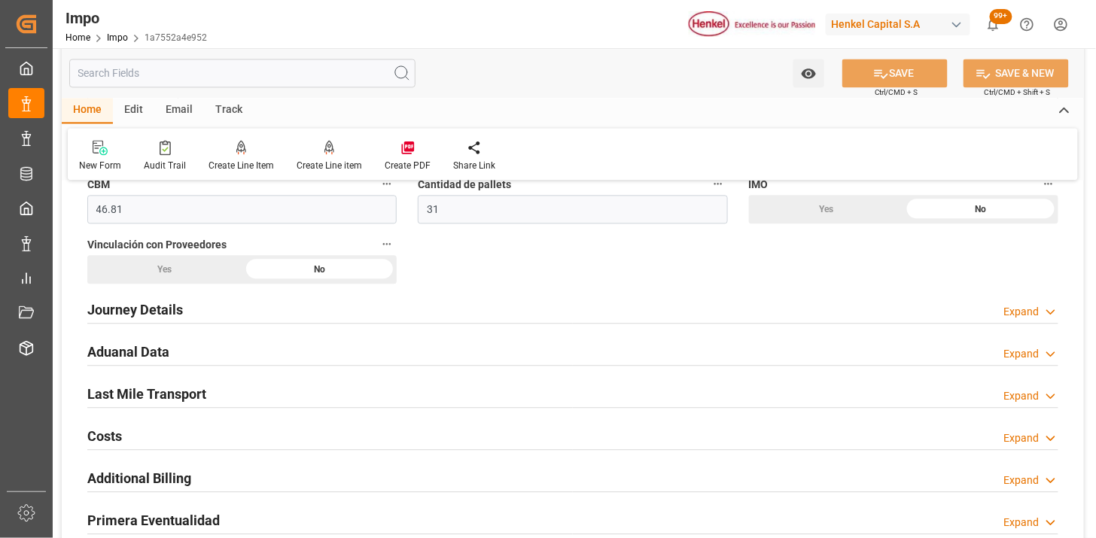
scroll to position [1003, 0]
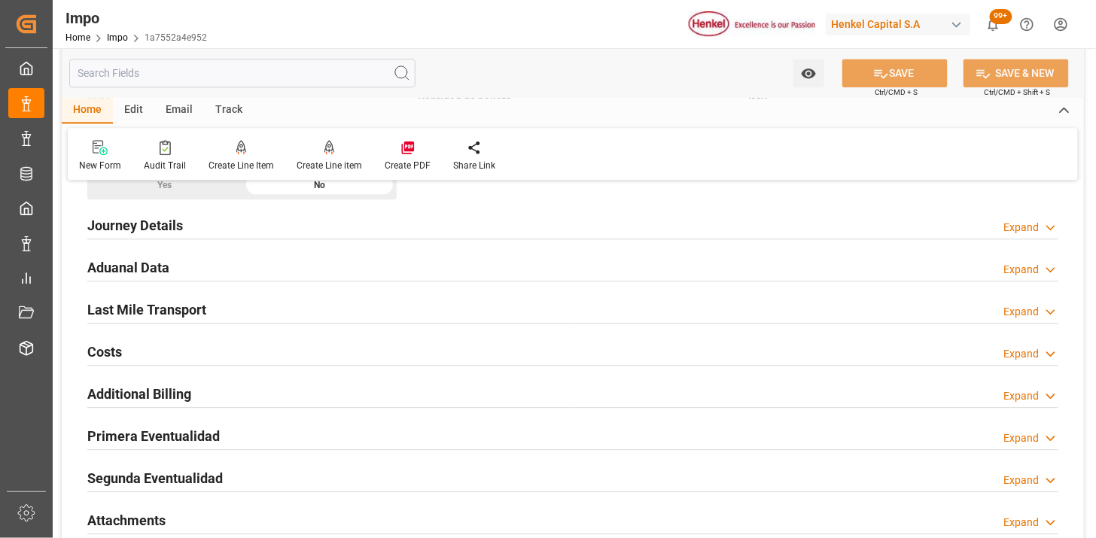
click at [370, 268] on div "Aduanal Data Expand" at bounding box center [572, 266] width 971 height 29
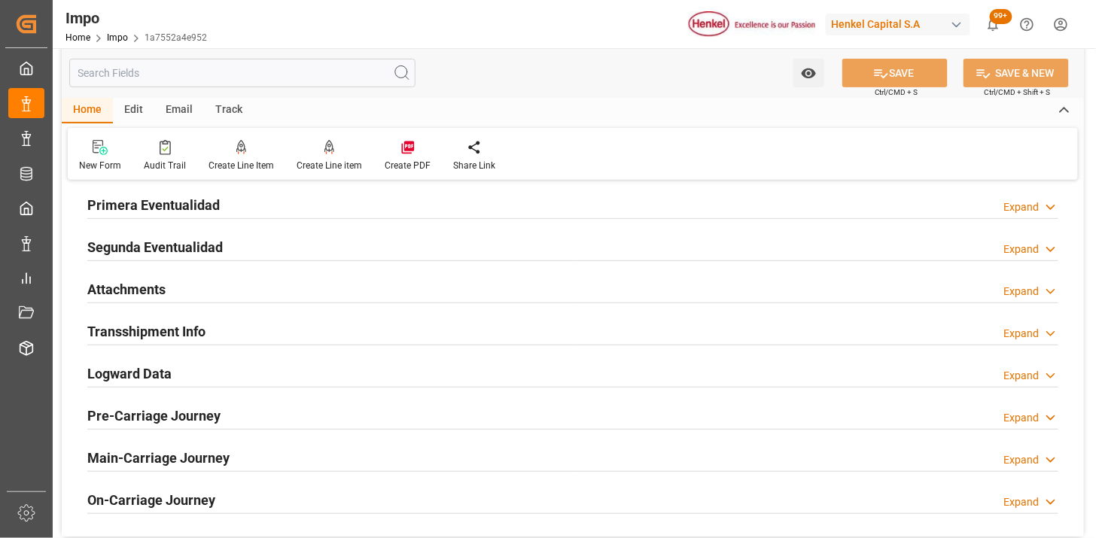
scroll to position [1672, 0]
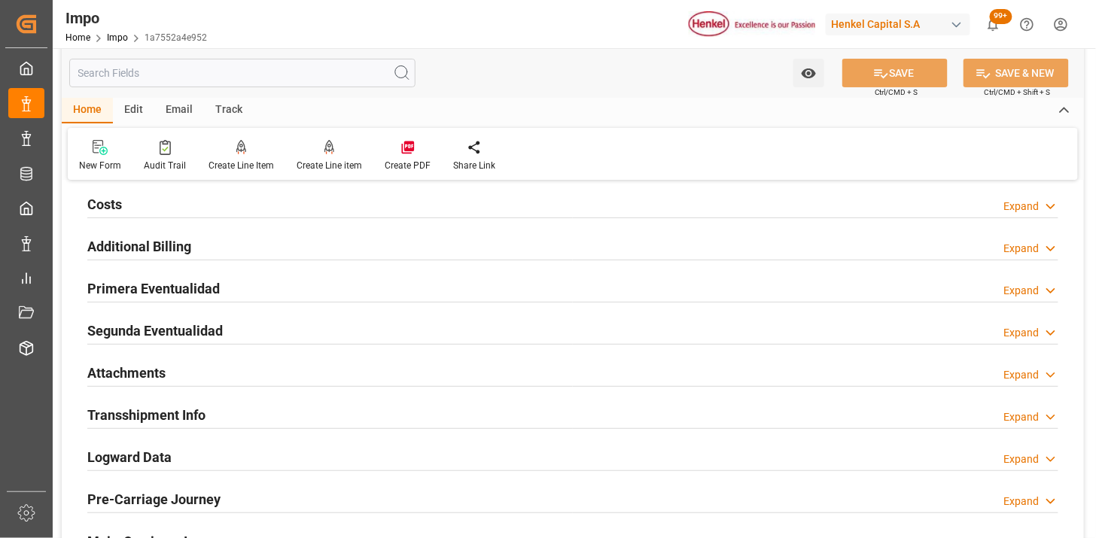
click at [397, 294] on div "Primera Eventualidad Expand" at bounding box center [572, 287] width 971 height 29
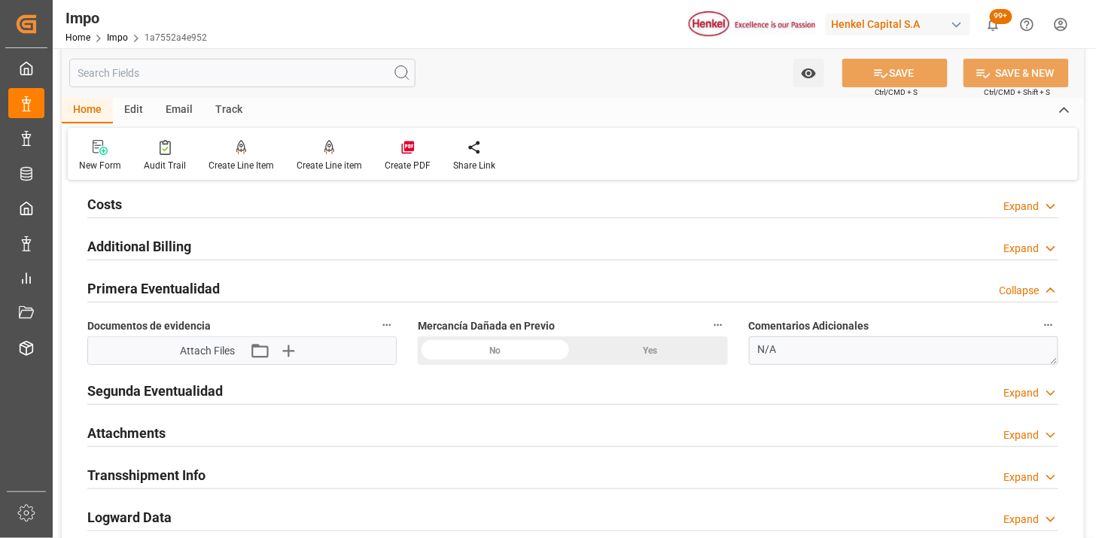
drag, startPoint x: 523, startPoint y: 352, endPoint x: 315, endPoint y: 326, distance: 210.1
click at [523, 351] on div "No" at bounding box center [495, 350] width 155 height 29
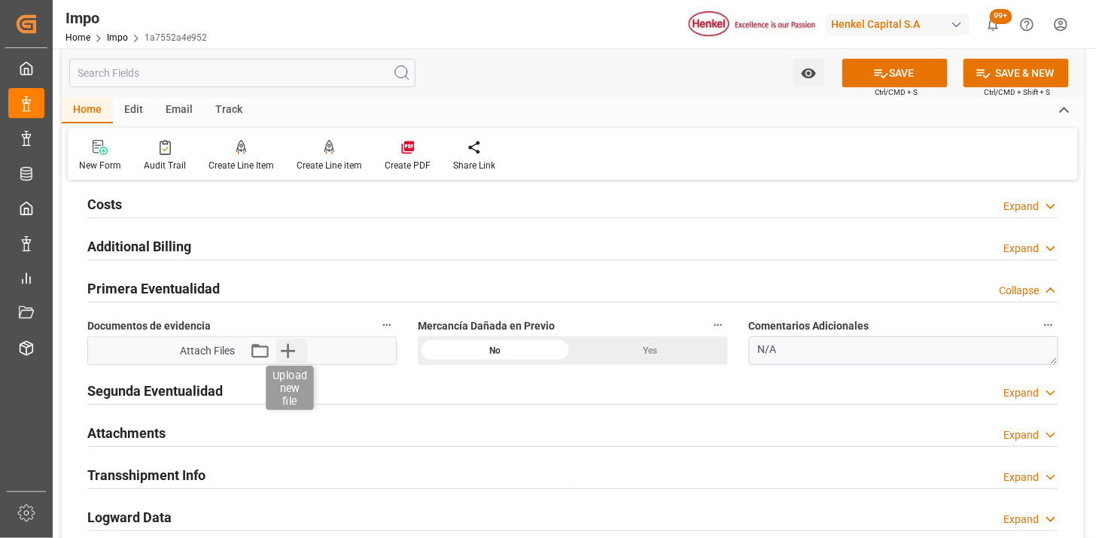
click at [288, 357] on icon "button" at bounding box center [288, 351] width 14 height 14
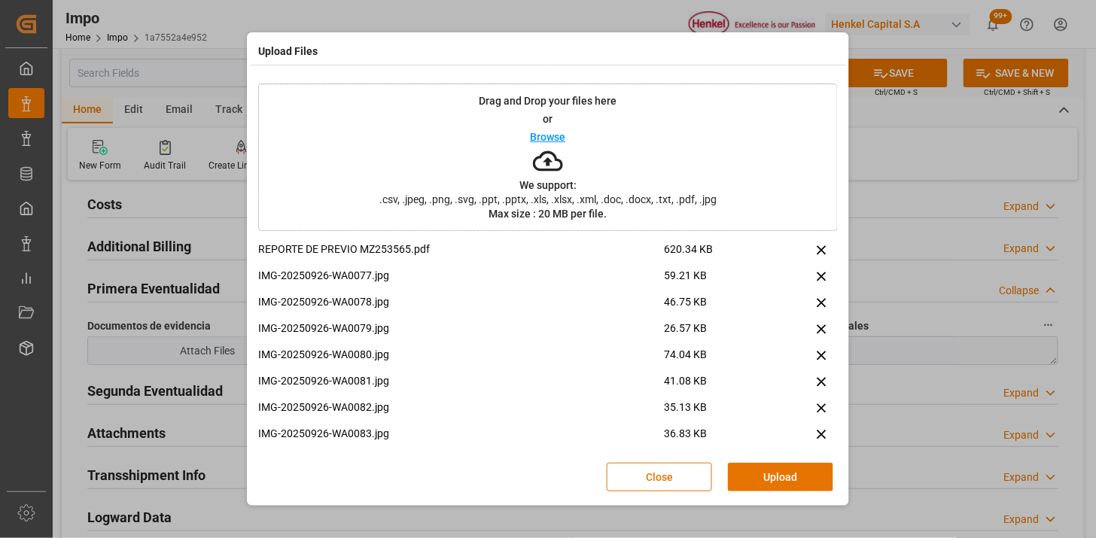
click at [743, 476] on button "Upload" at bounding box center [780, 477] width 105 height 29
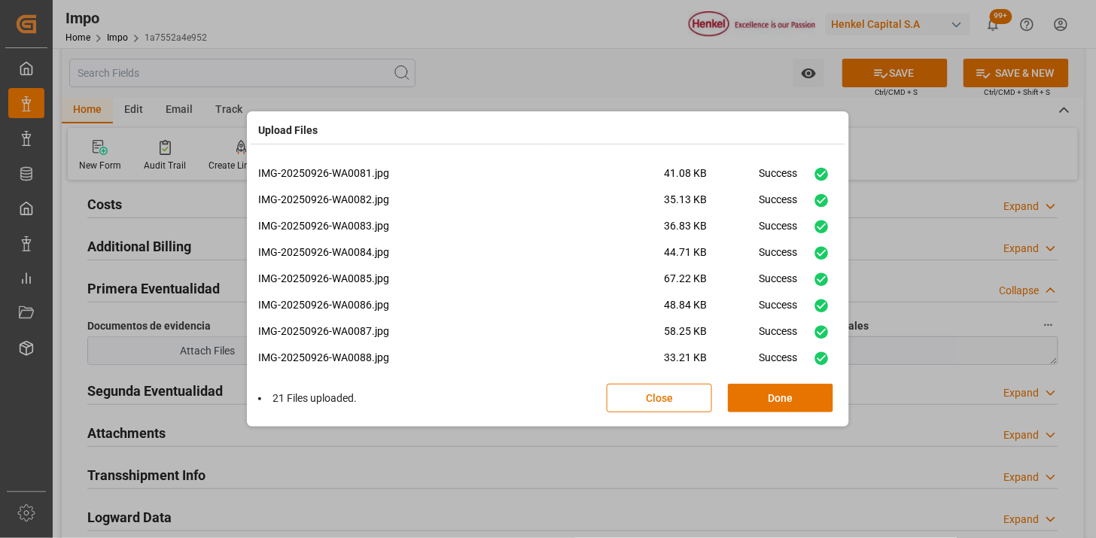
scroll to position [351, 0]
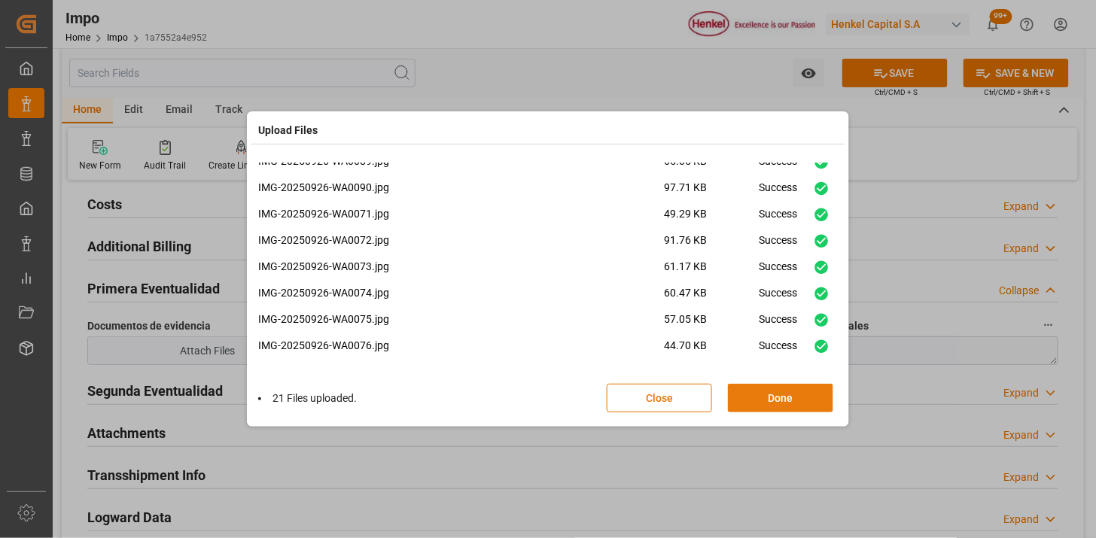
click at [759, 397] on button "Done" at bounding box center [780, 398] width 105 height 29
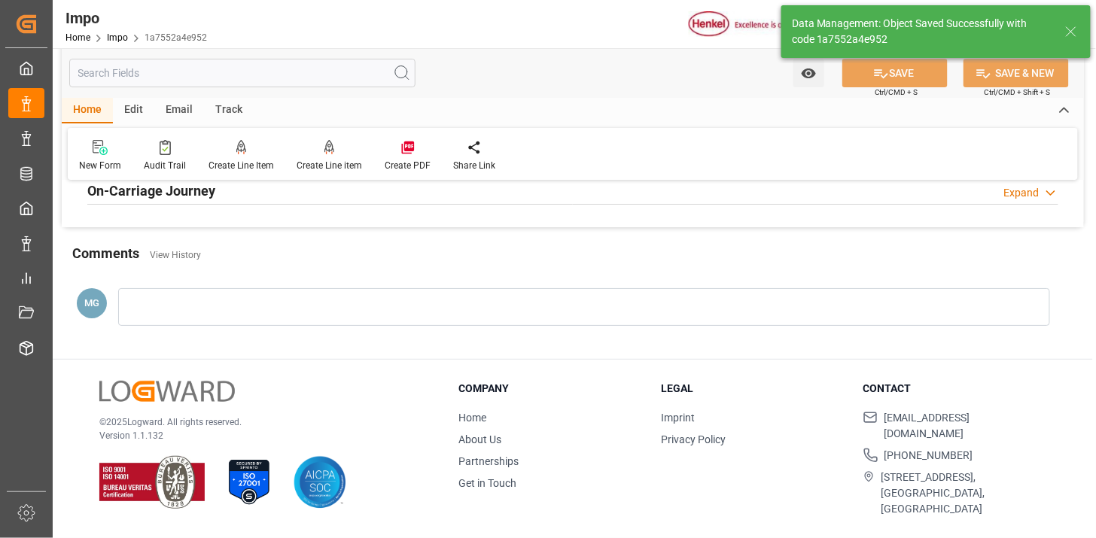
scroll to position [1150, 0]
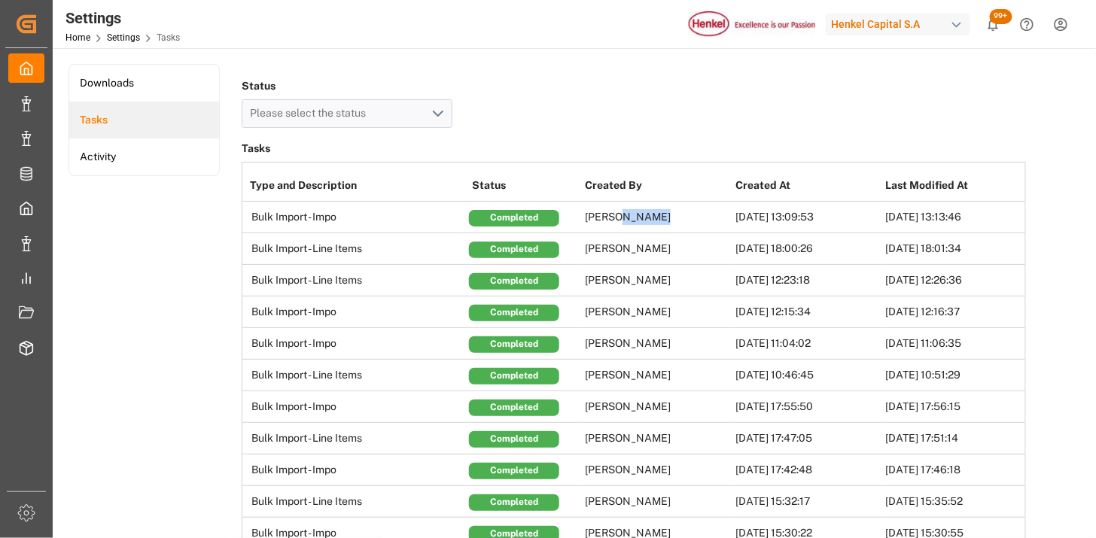
drag, startPoint x: 659, startPoint y: 211, endPoint x: 614, endPoint y: 221, distance: 45.5
click at [614, 221] on td "[PERSON_NAME]" at bounding box center [656, 218] width 151 height 32
click at [551, 98] on div "Status Please select the status" at bounding box center [634, 101] width 784 height 53
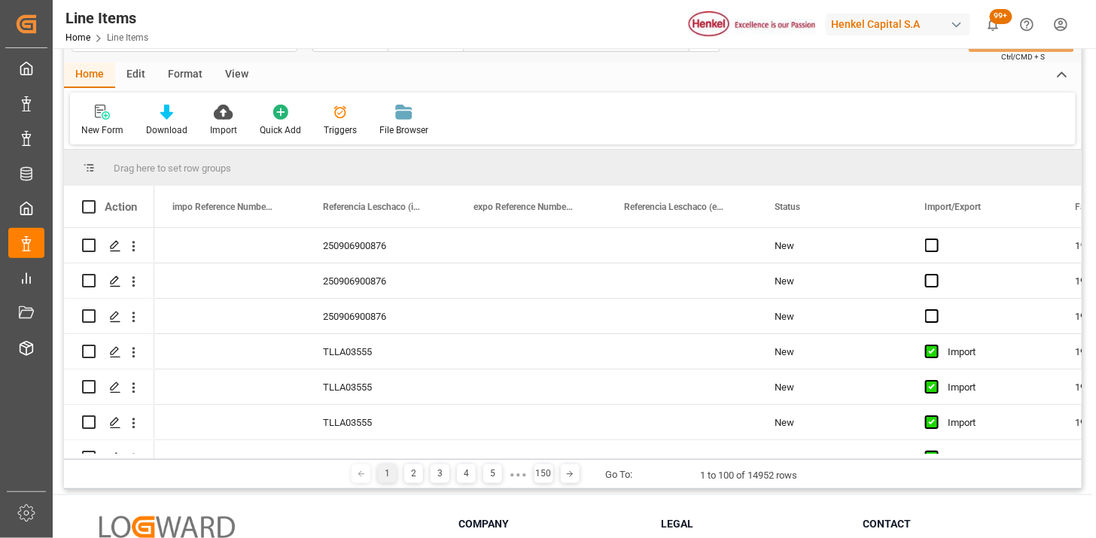
scroll to position [84, 0]
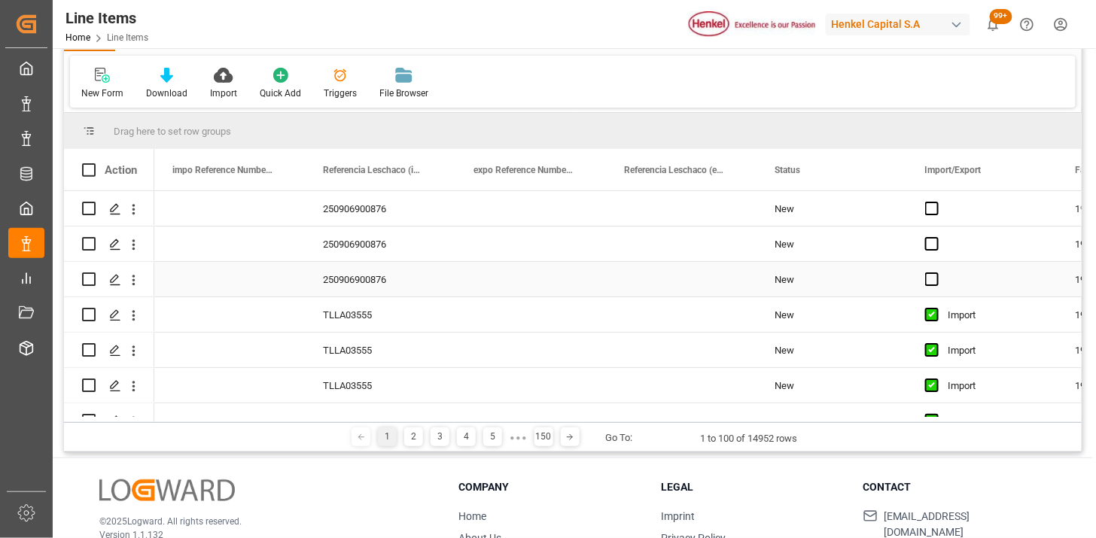
click at [486, 259] on div "Press SPACE to select this row." at bounding box center [530, 244] width 151 height 35
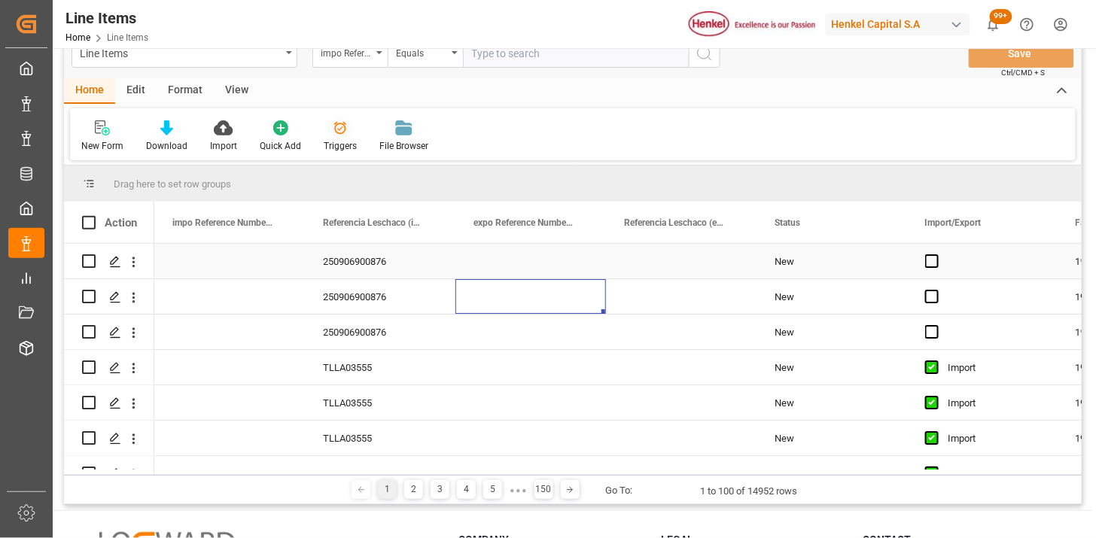
scroll to position [0, 0]
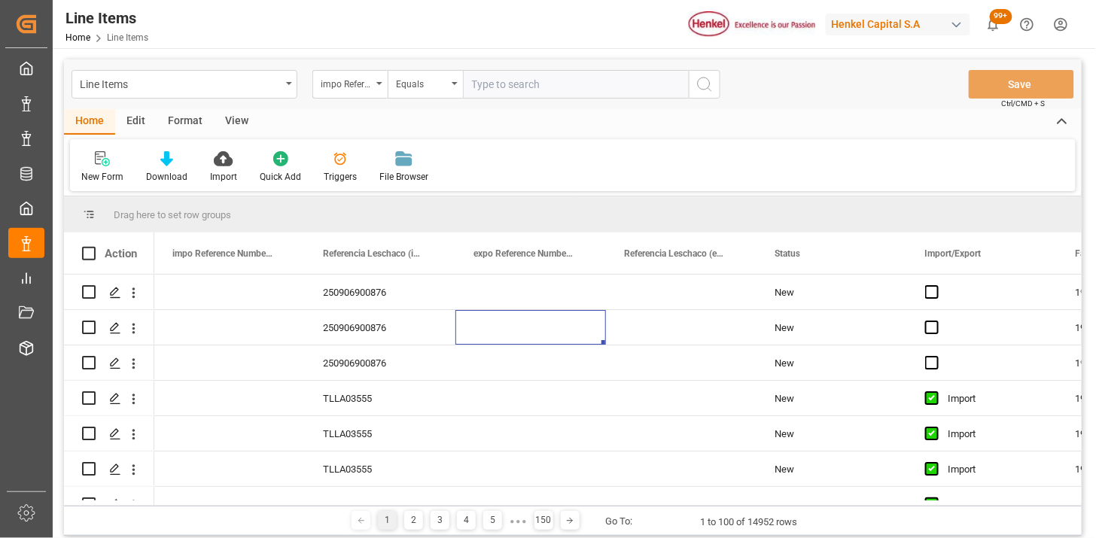
click at [236, 123] on div "View" at bounding box center [237, 122] width 46 height 26
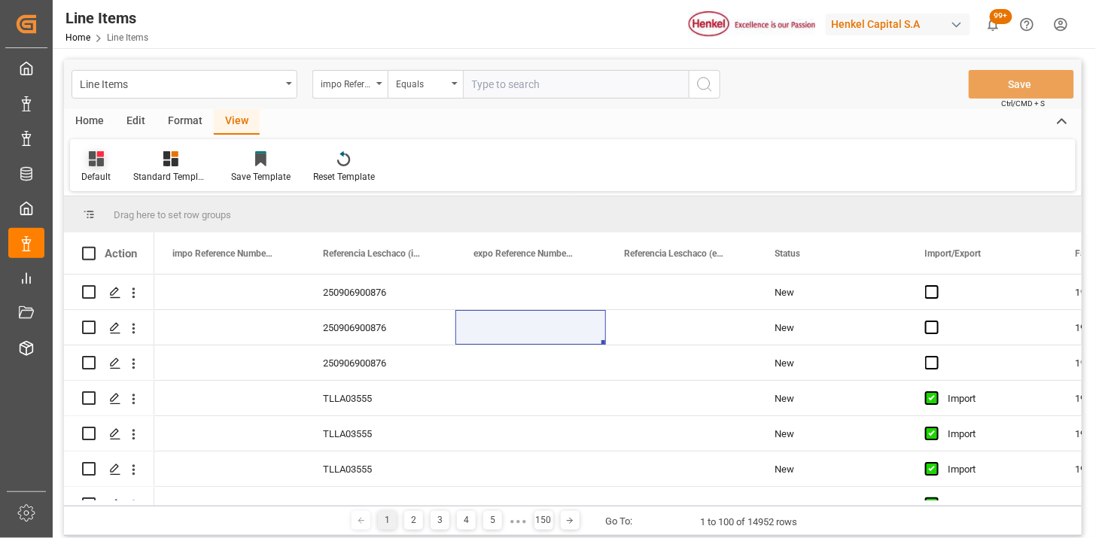
click at [100, 166] on icon at bounding box center [96, 158] width 15 height 15
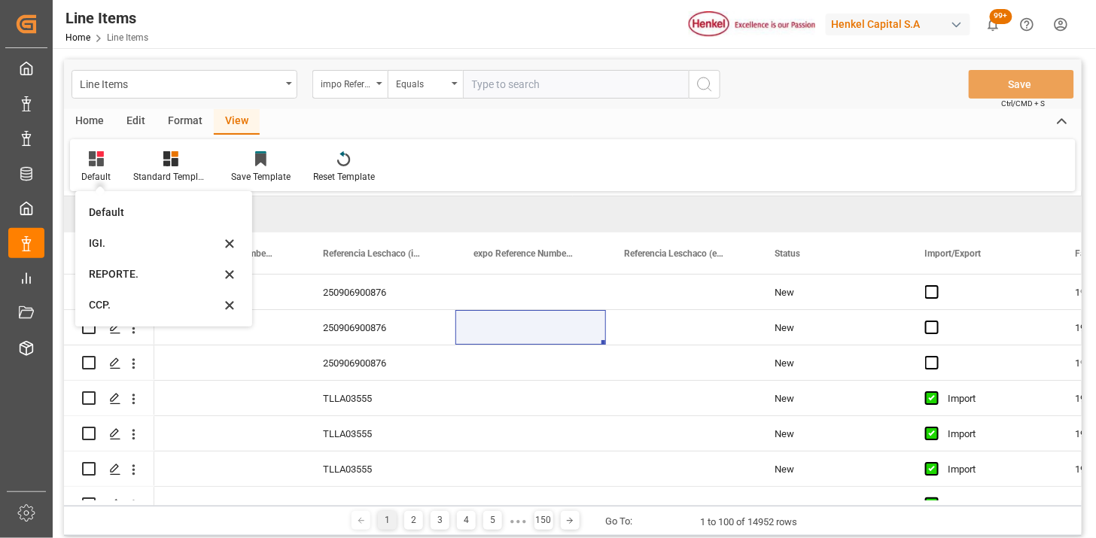
click at [147, 276] on div "REPORTE." at bounding box center [155, 274] width 132 height 16
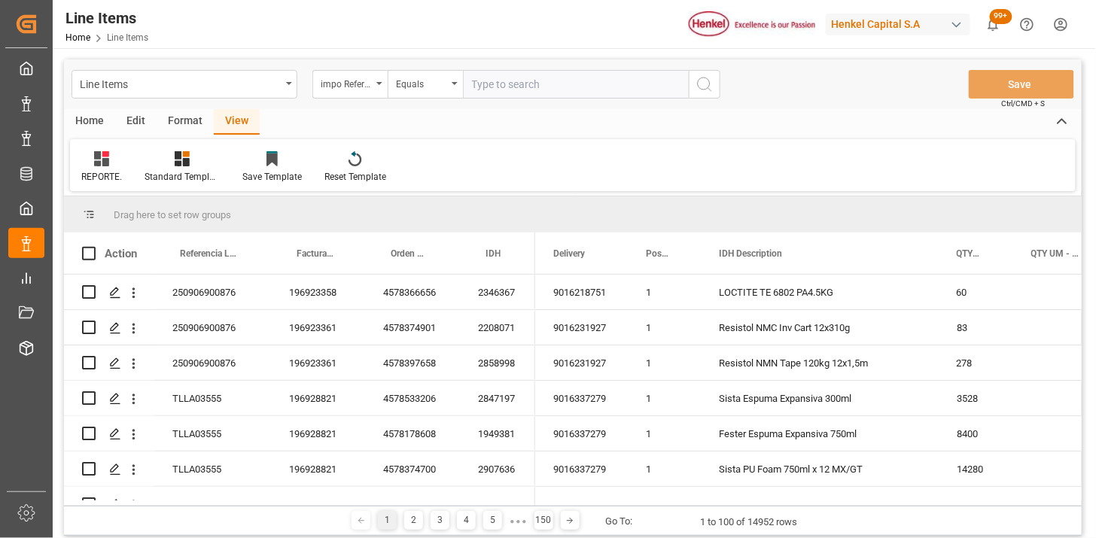
scroll to position [84, 0]
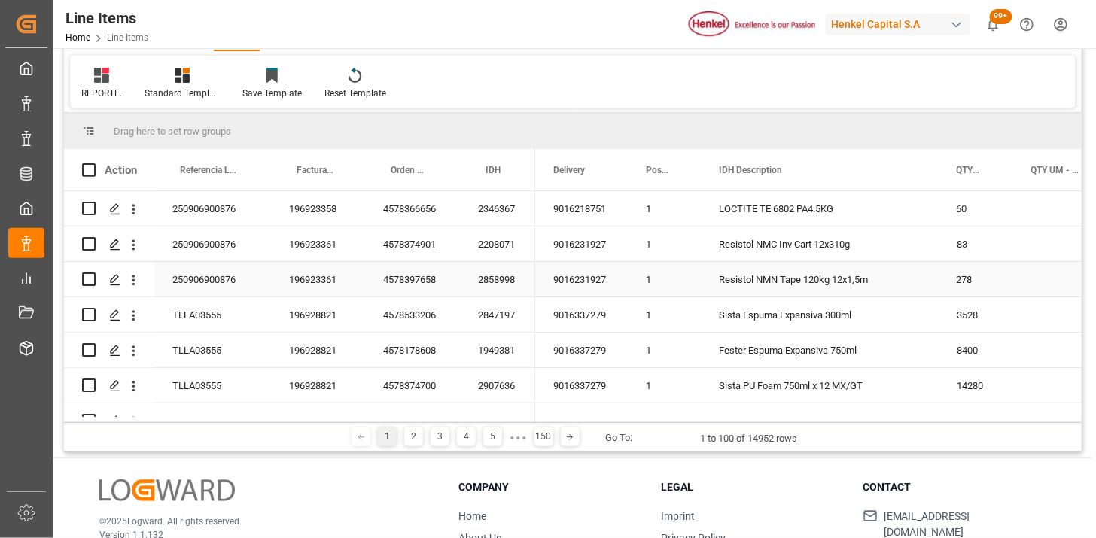
click at [226, 276] on div "250906900876" at bounding box center [212, 279] width 117 height 35
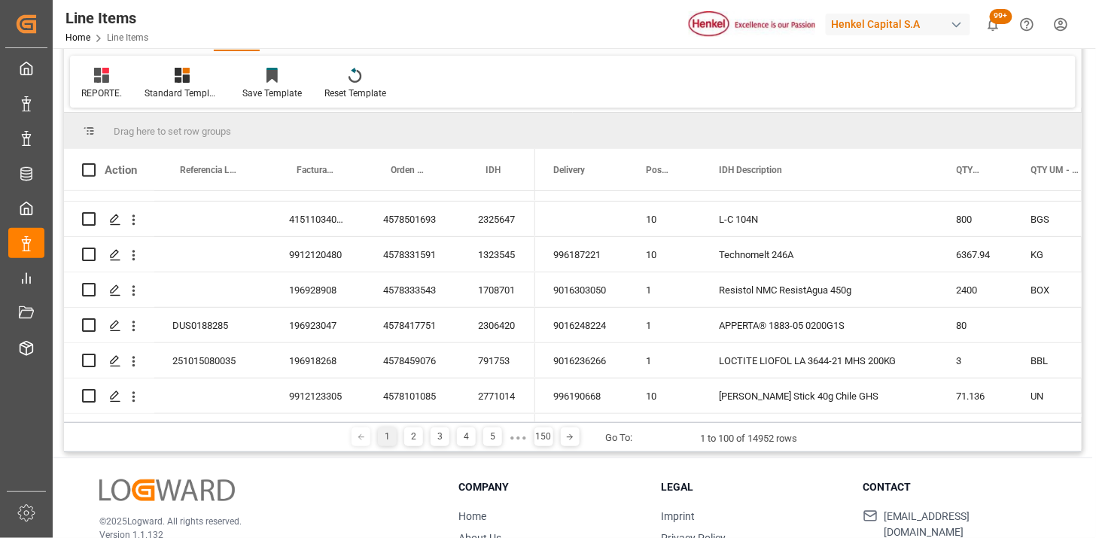
scroll to position [0, 0]
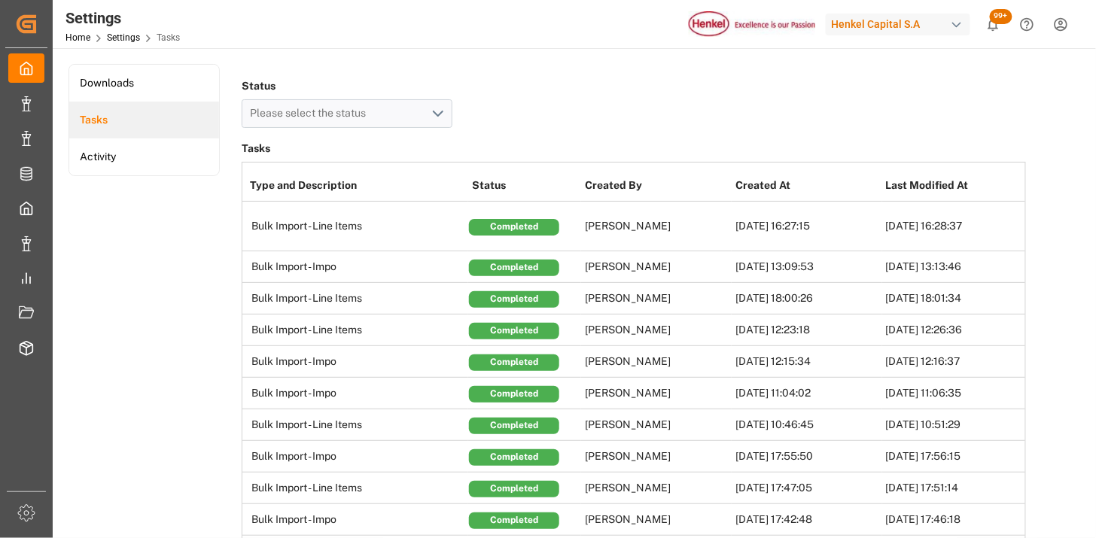
click at [336, 236] on td "Bulk Import - Line Items" at bounding box center [355, 227] width 226 height 50
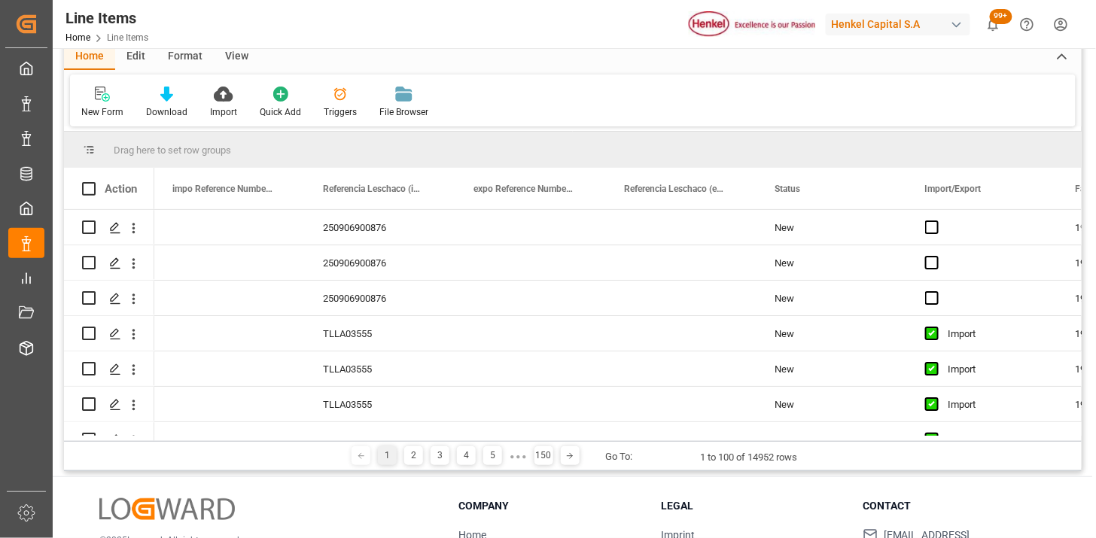
scroll to position [84, 0]
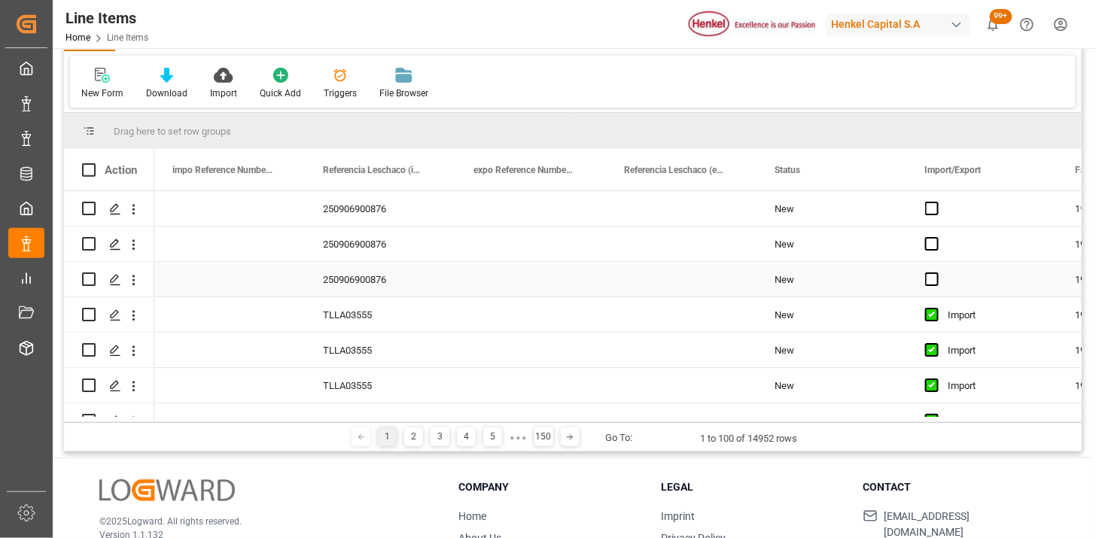
click at [555, 280] on div "Press SPACE to select this row." at bounding box center [530, 279] width 151 height 35
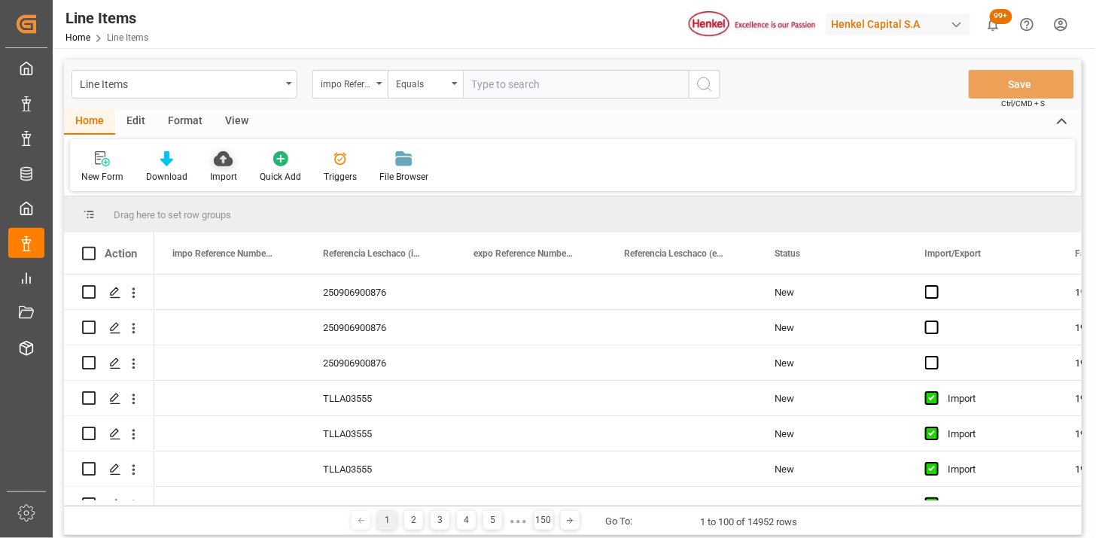
click at [221, 154] on icon at bounding box center [223, 158] width 19 height 15
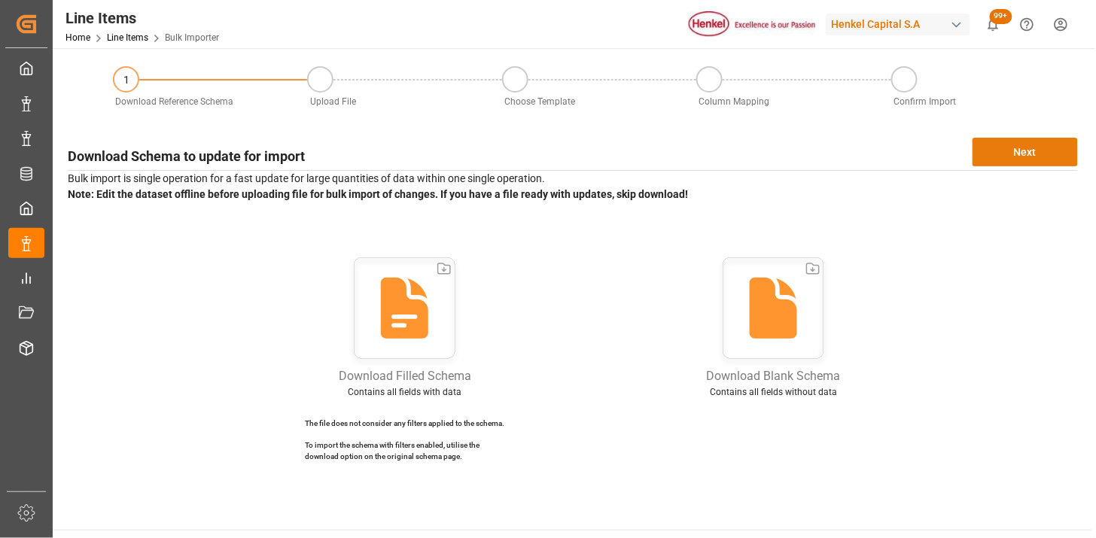
click at [1002, 152] on button "Next" at bounding box center [1024, 152] width 105 height 29
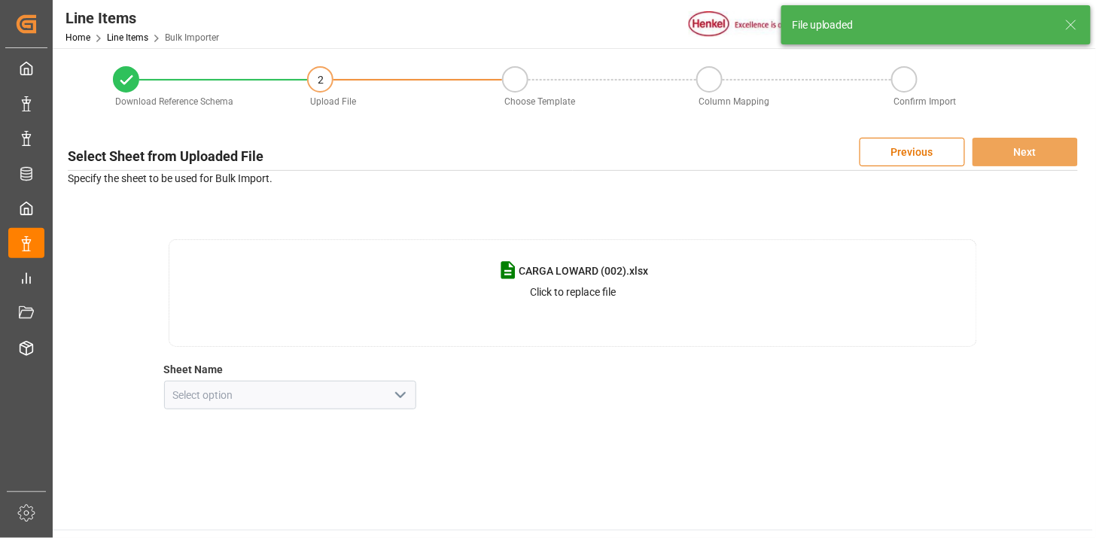
click at [391, 385] on button "open menu" at bounding box center [399, 395] width 23 height 23
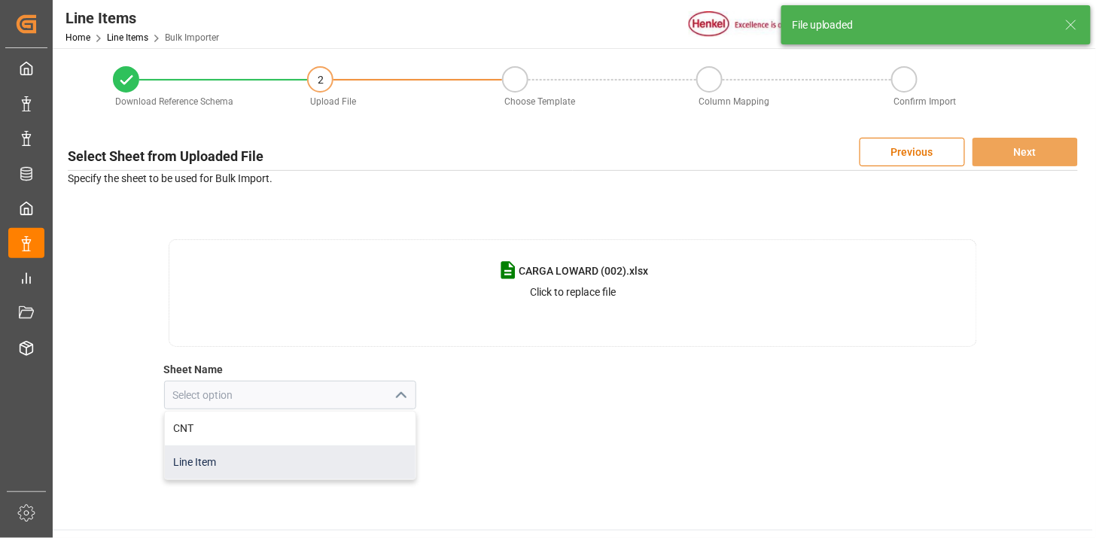
click at [348, 460] on div "Line Item" at bounding box center [290, 463] width 251 height 34
type input "Line Item"
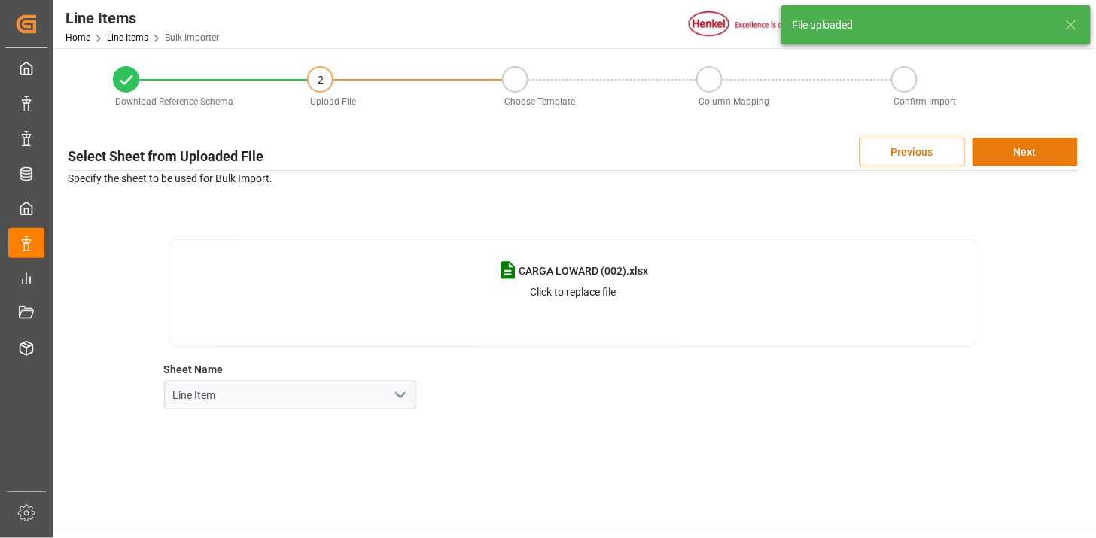
click at [1039, 156] on button "Next" at bounding box center [1024, 152] width 105 height 29
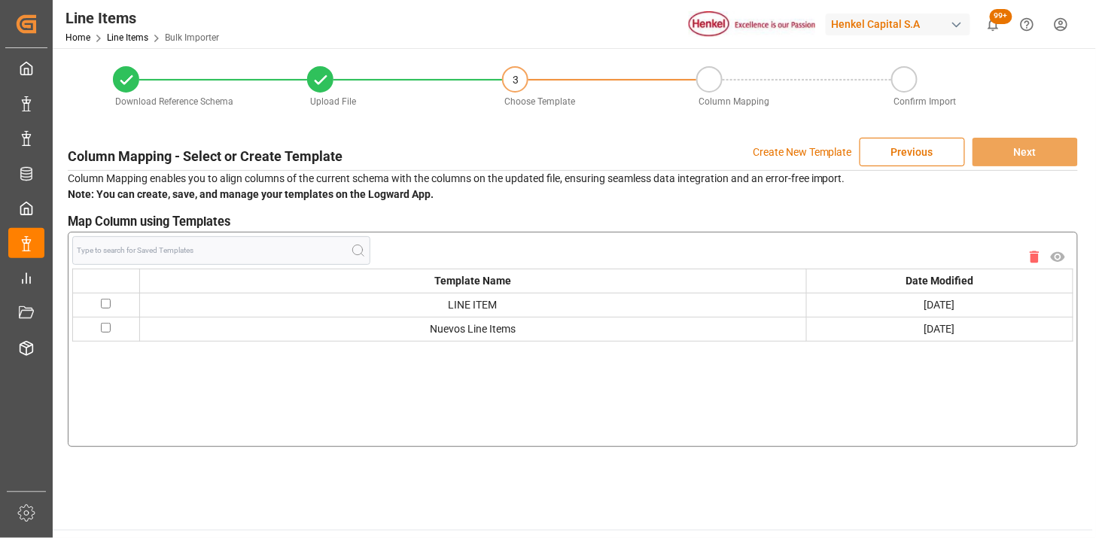
click at [105, 333] on td at bounding box center [106, 329] width 67 height 24
click at [108, 329] on input "checkbox" at bounding box center [106, 328] width 10 height 10
checkbox input "true"
click at [1048, 141] on button "Next" at bounding box center [1024, 152] width 105 height 29
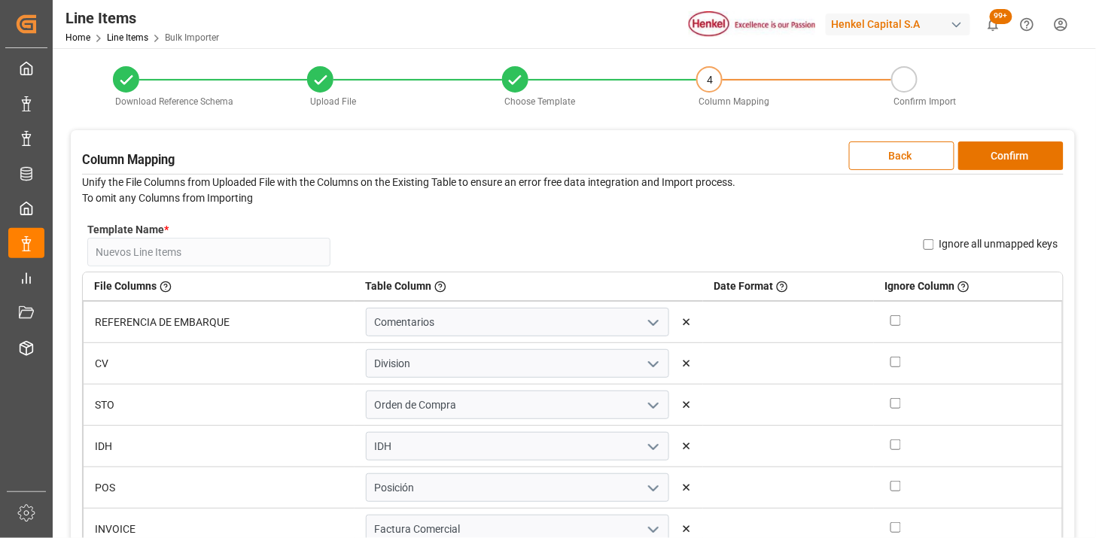
click at [890, 359] on input "checkbox" at bounding box center [895, 362] width 11 height 11
checkbox input "true"
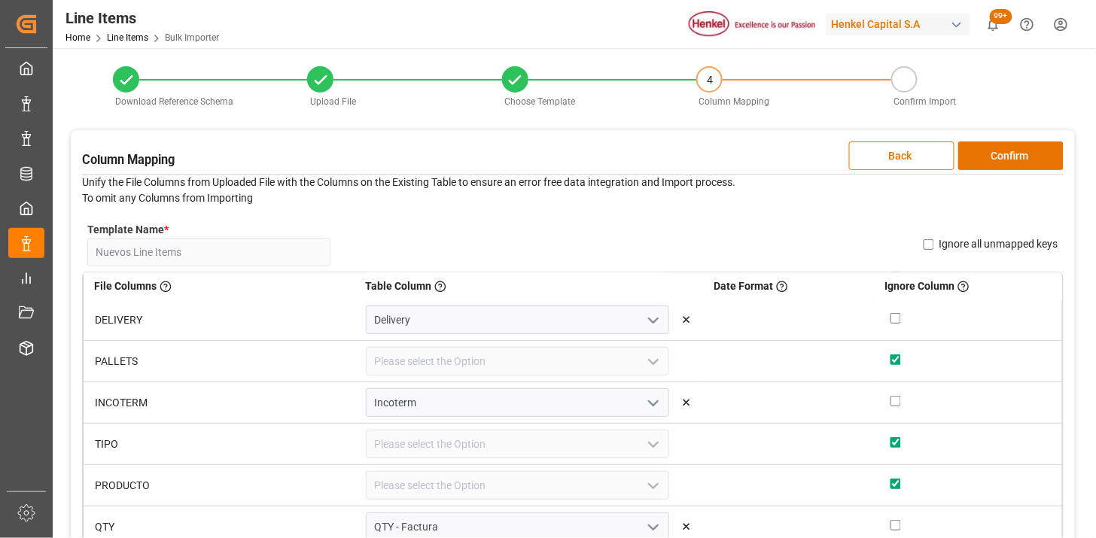
scroll to position [316, 0]
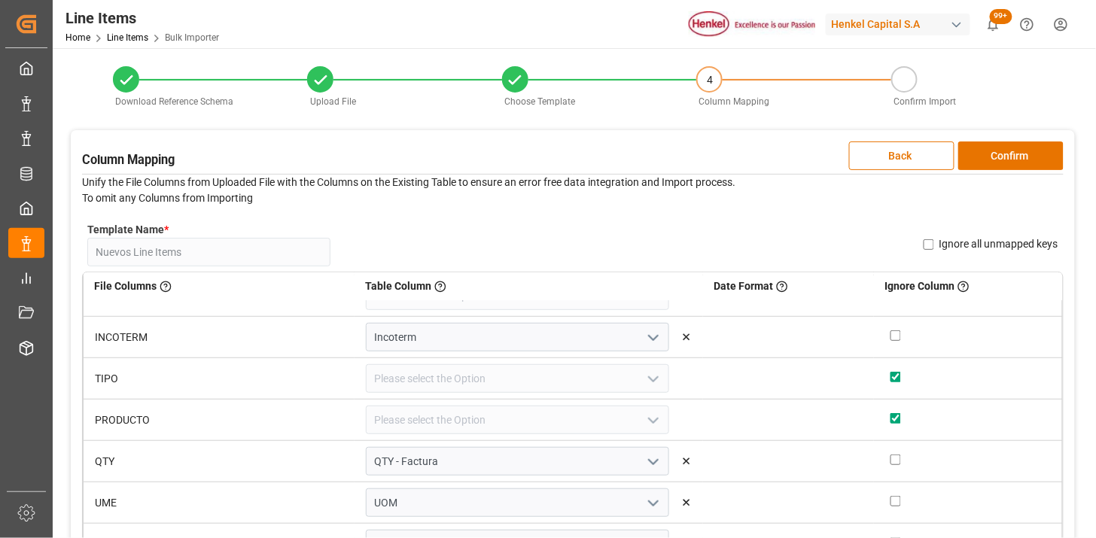
click at [649, 501] on polyline "open menu" at bounding box center [653, 503] width 9 height 5
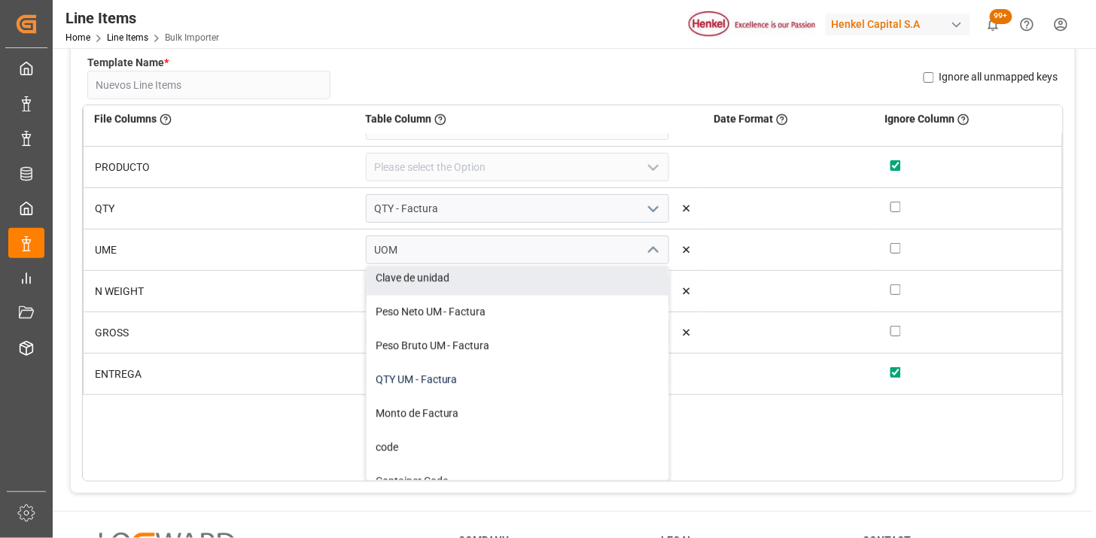
scroll to position [920, 0]
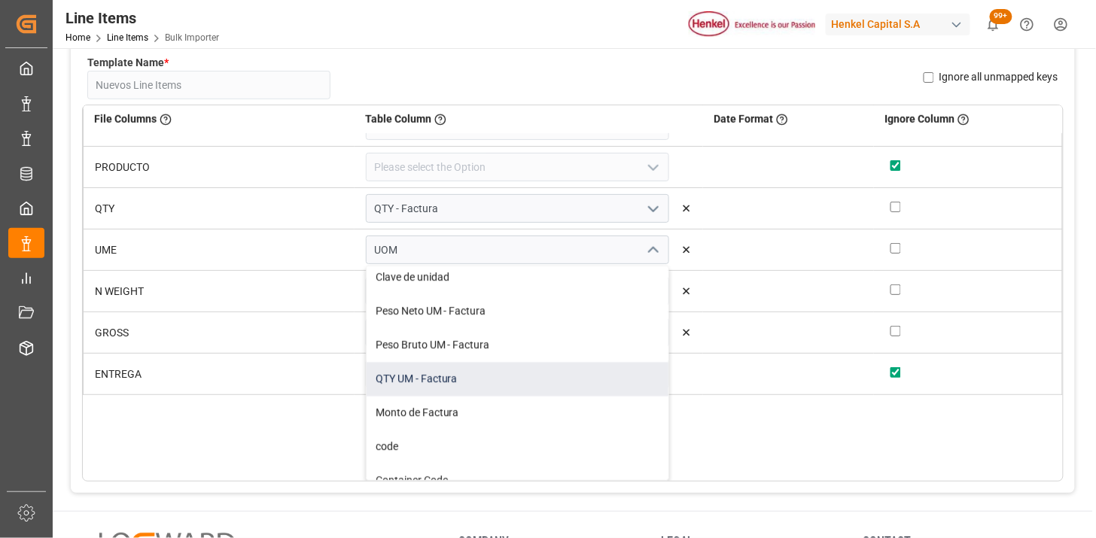
click at [542, 386] on div "QTY UM - Factura" at bounding box center [518, 380] width 302 height 34
type input "QTY UM - Factura"
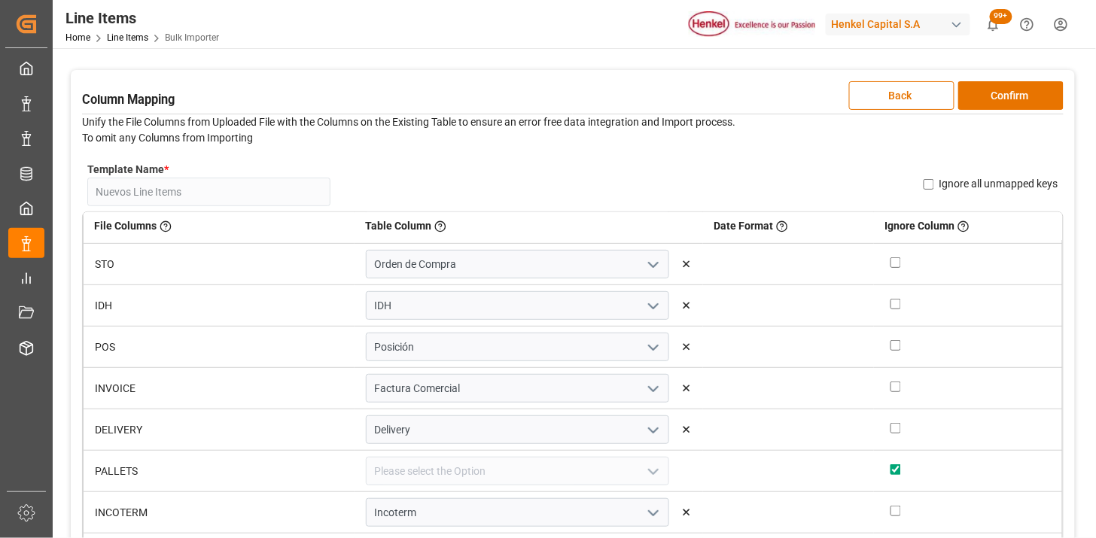
scroll to position [0, 0]
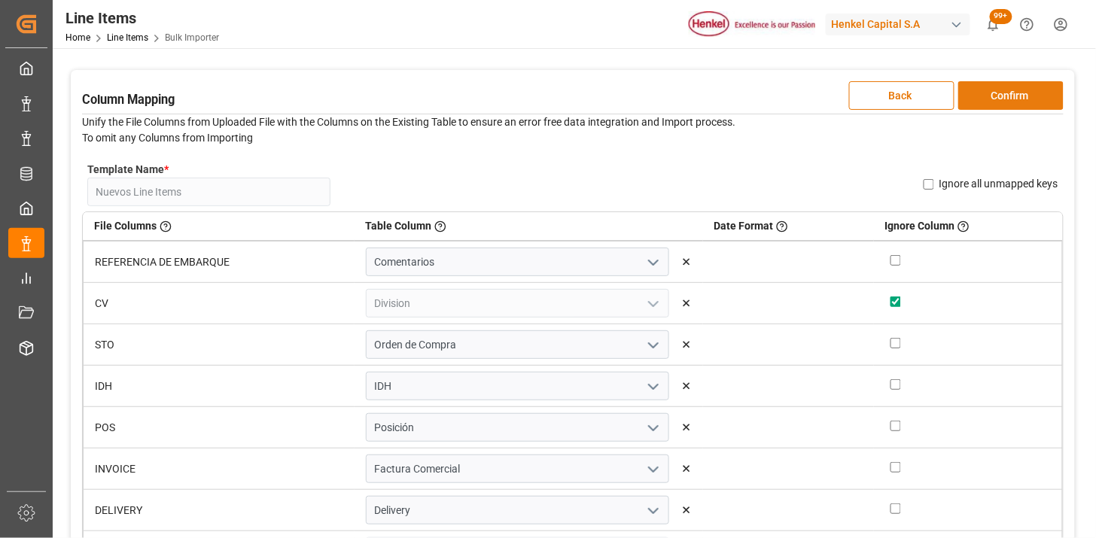
click at [1026, 108] on button "Confirm" at bounding box center [1010, 95] width 105 height 29
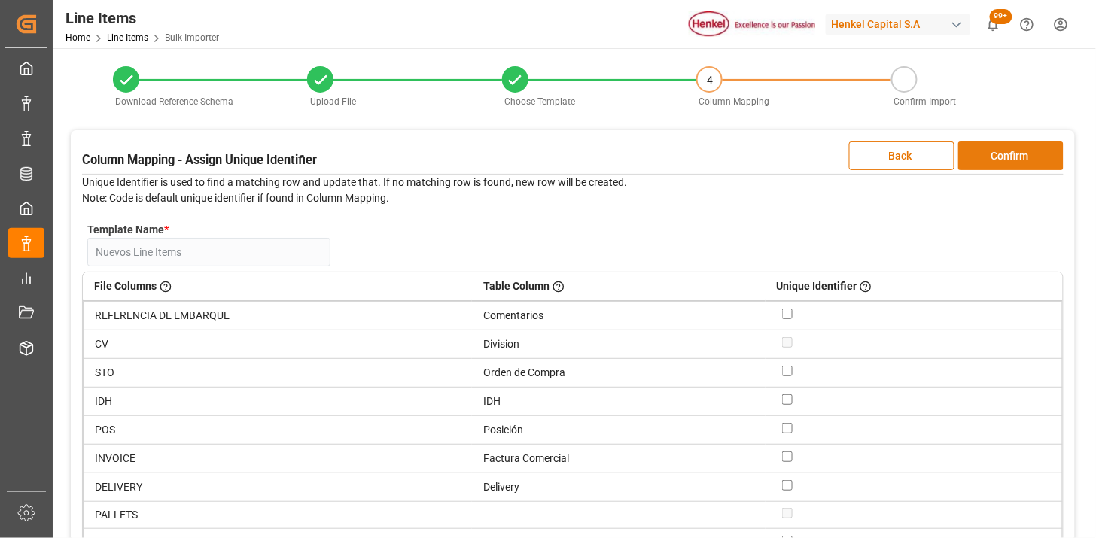
click at [998, 157] on button "Confirm" at bounding box center [1010, 155] width 105 height 29
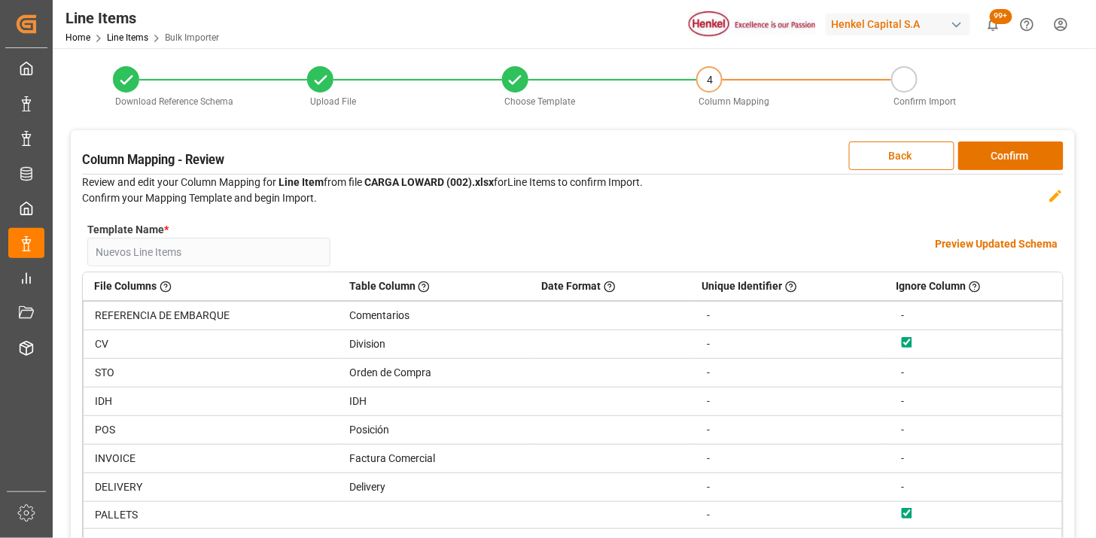
click at [997, 243] on h4 "Preview Updated Schema" at bounding box center [996, 244] width 123 height 16
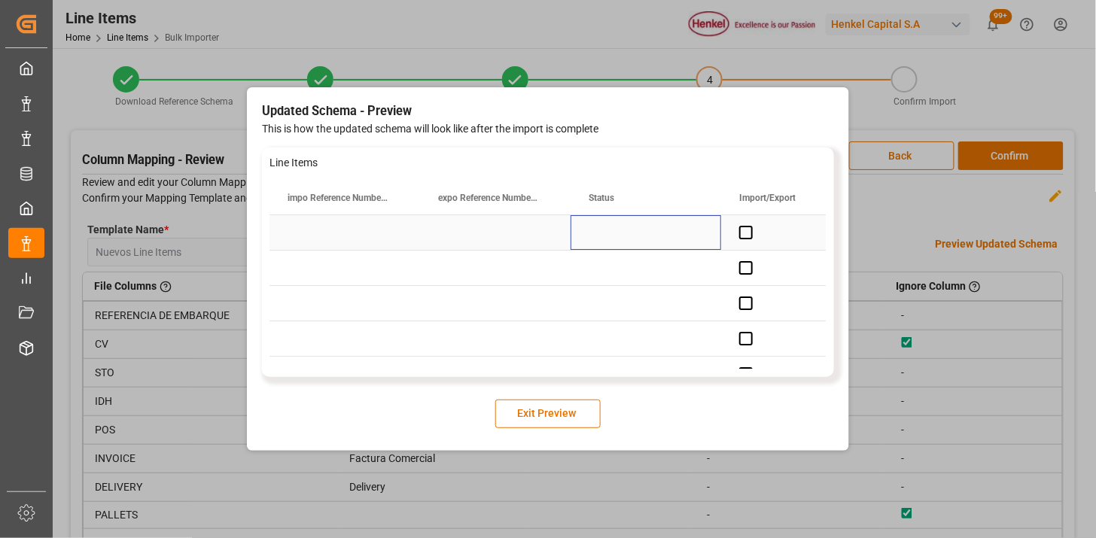
click at [589, 236] on div "Press SPACE to select this row." at bounding box center [645, 232] width 151 height 35
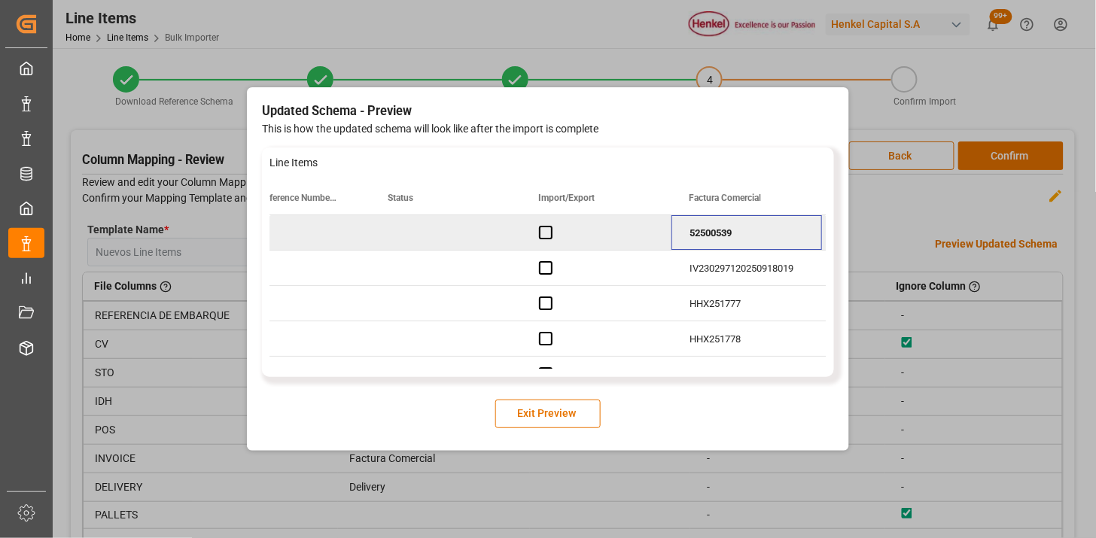
scroll to position [0, 351]
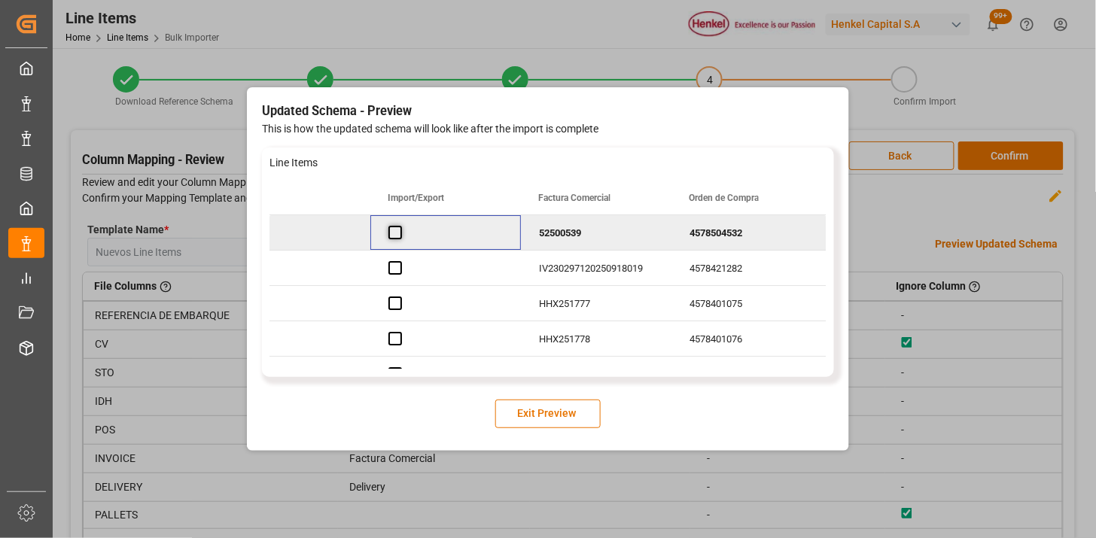
click at [397, 236] on span "Press SPACE to deselect this row." at bounding box center [395, 233] width 14 height 14
click at [394, 234] on span "Press SPACE to deselect this row." at bounding box center [395, 233] width 14 height 14
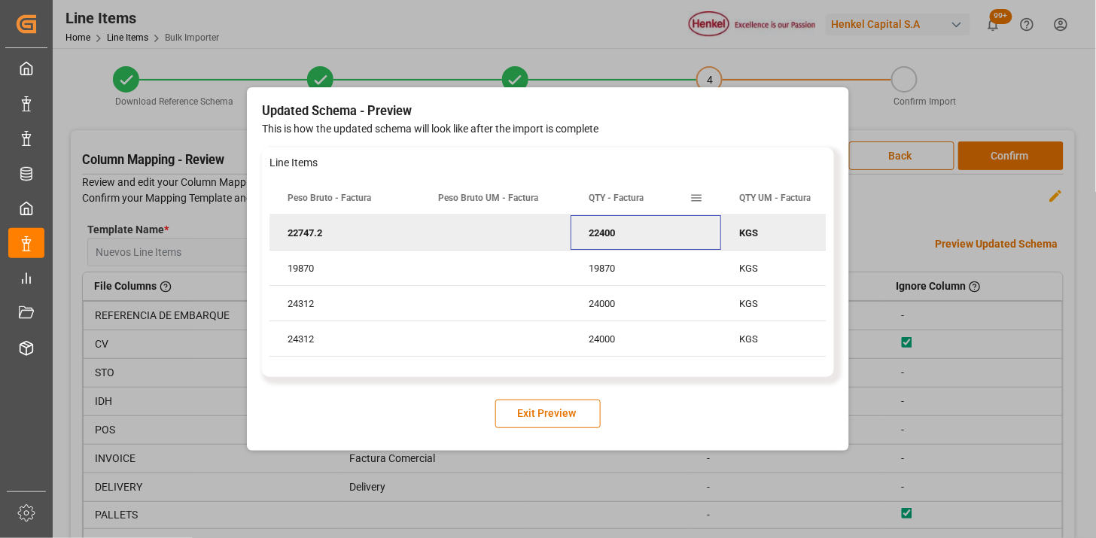
scroll to position [0, 5769]
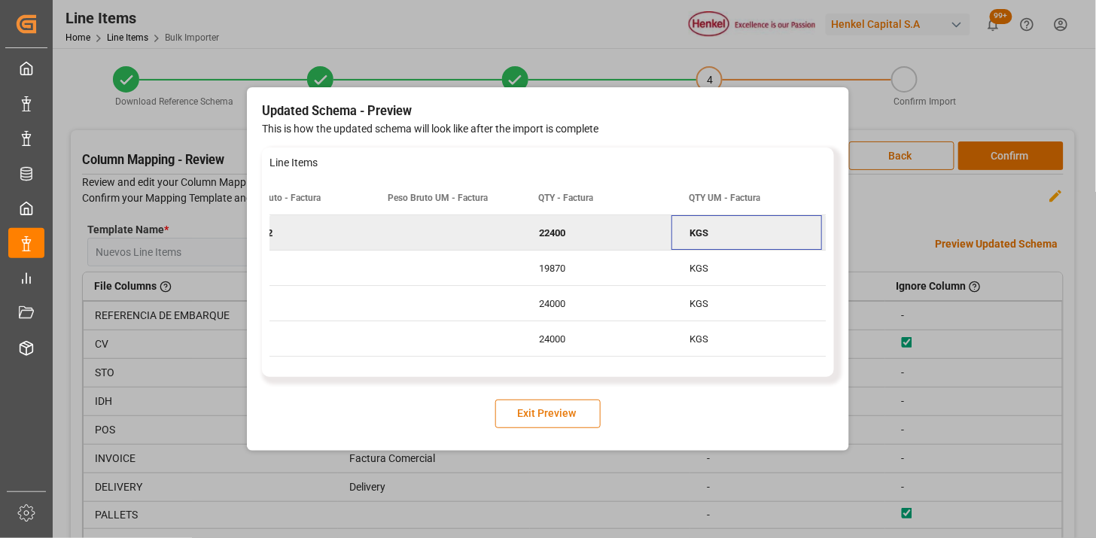
click at [559, 416] on button "Exit Preview" at bounding box center [547, 414] width 105 height 29
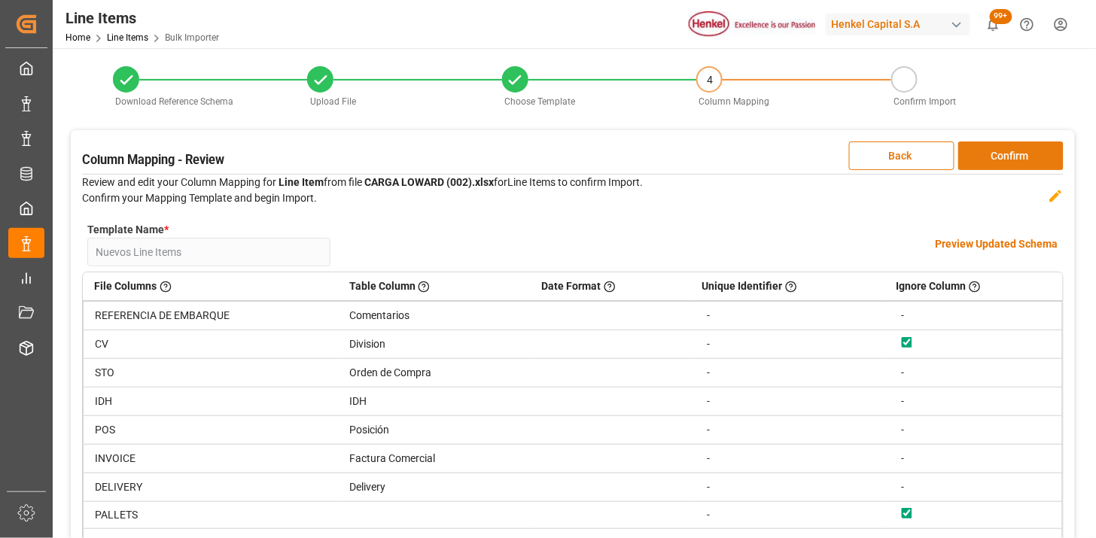
click at [988, 162] on button "Confirm" at bounding box center [1010, 155] width 105 height 29
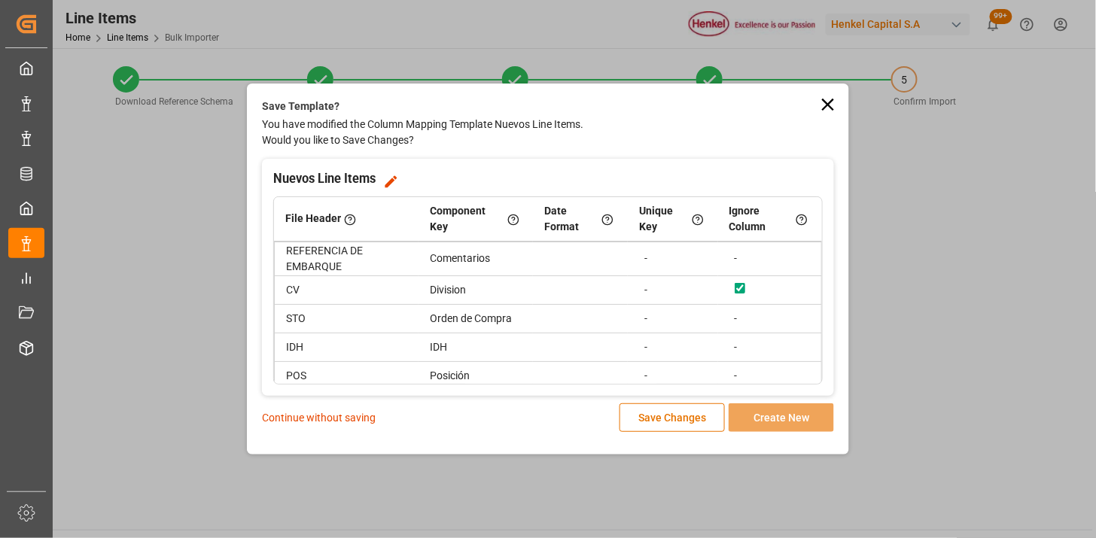
click at [364, 422] on p "Continue without saving" at bounding box center [319, 418] width 114 height 16
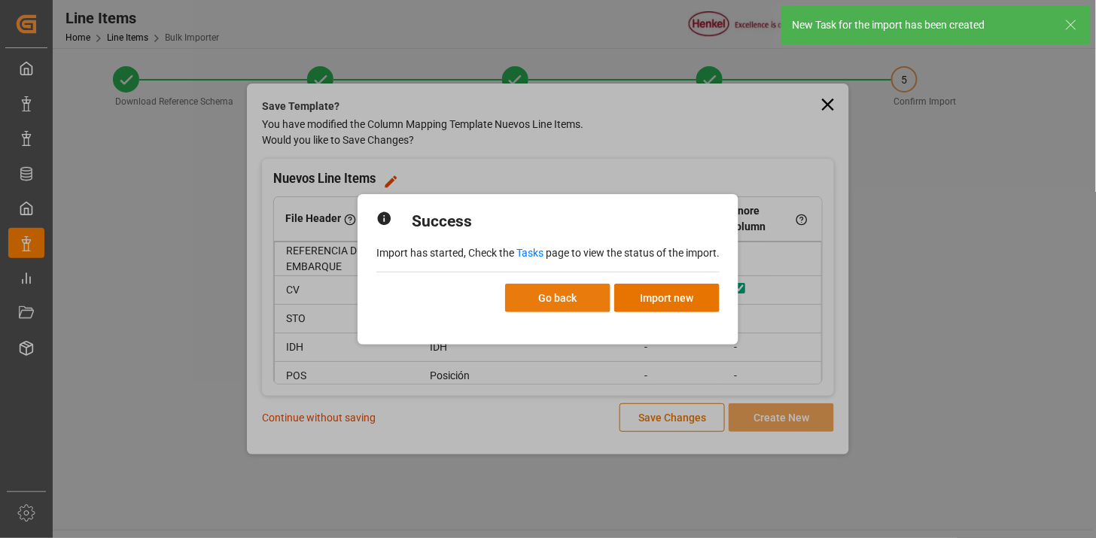
click at [559, 300] on button "Go back" at bounding box center [557, 298] width 105 height 29
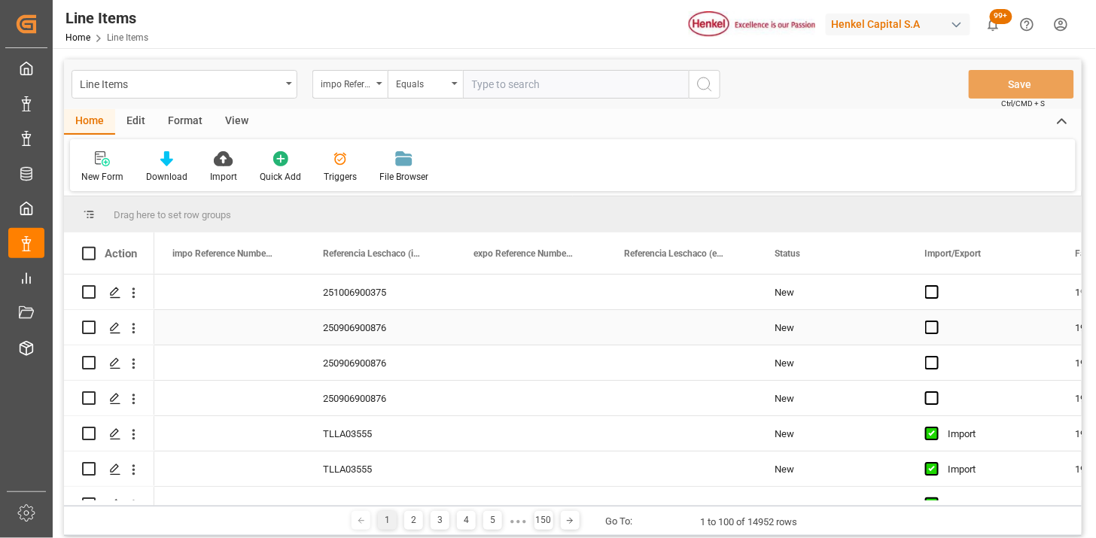
click at [435, 325] on div "250906900876" at bounding box center [380, 327] width 151 height 35
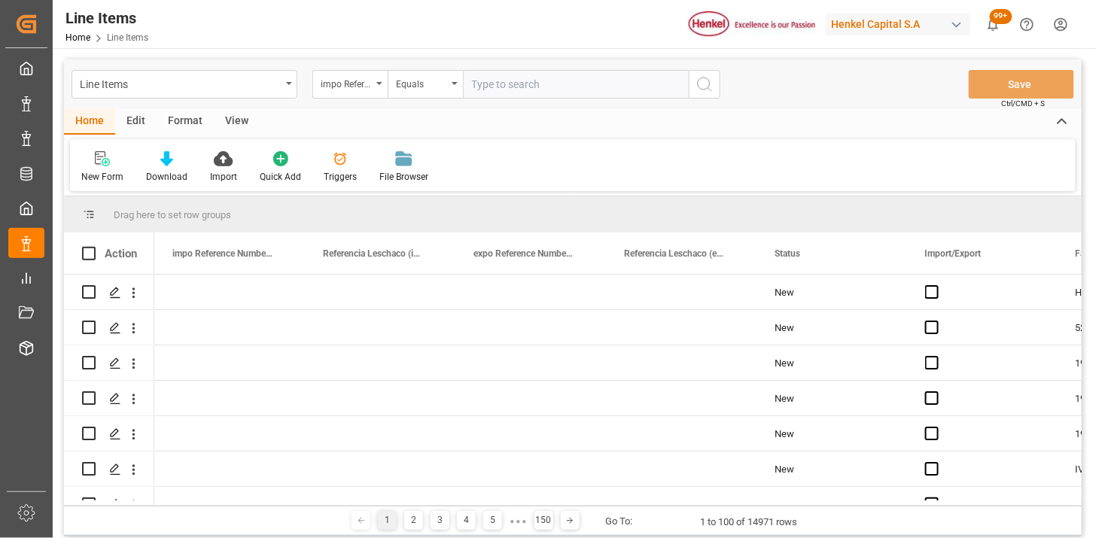
click at [357, 90] on div "impo Reference Number WF" at bounding box center [346, 82] width 51 height 17
type input "comen"
click at [608, 91] on input "text" at bounding box center [576, 84] width 226 height 29
paste input "SNKO010250808399"
type input "SNKO010250808399"
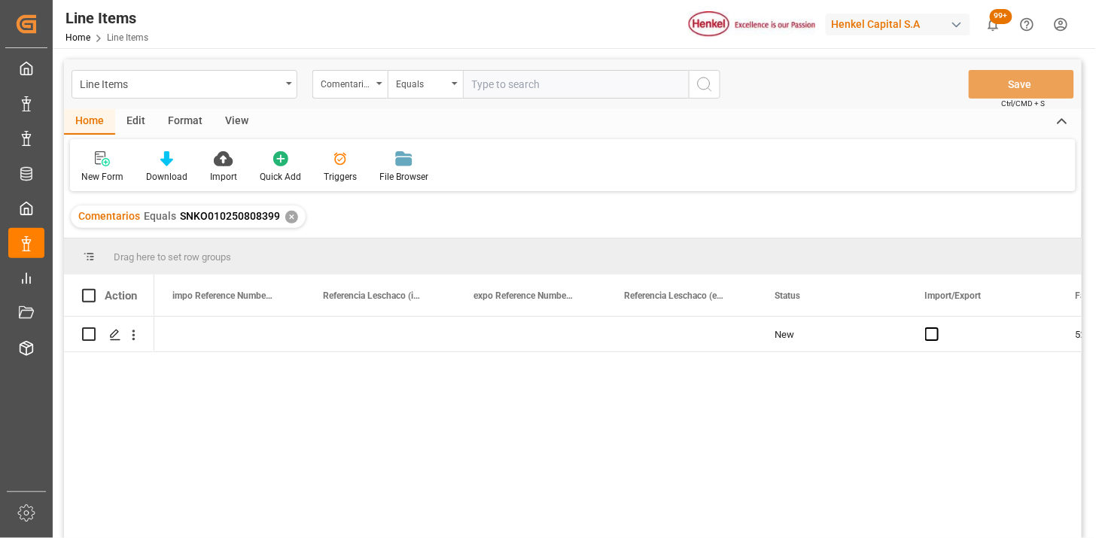
click at [220, 129] on div "View" at bounding box center [237, 122] width 46 height 26
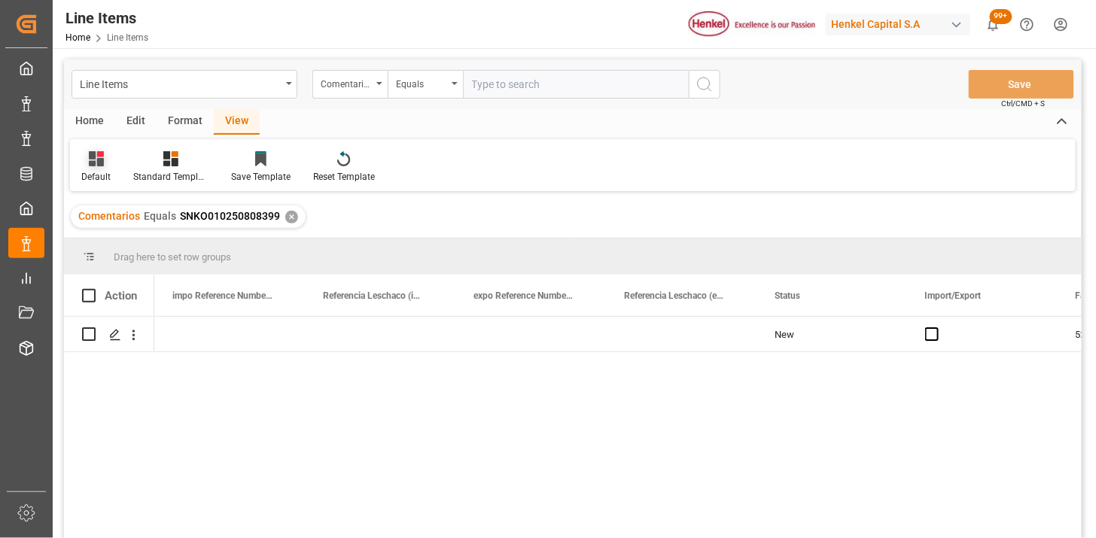
click at [73, 169] on div "Default" at bounding box center [96, 167] width 52 height 33
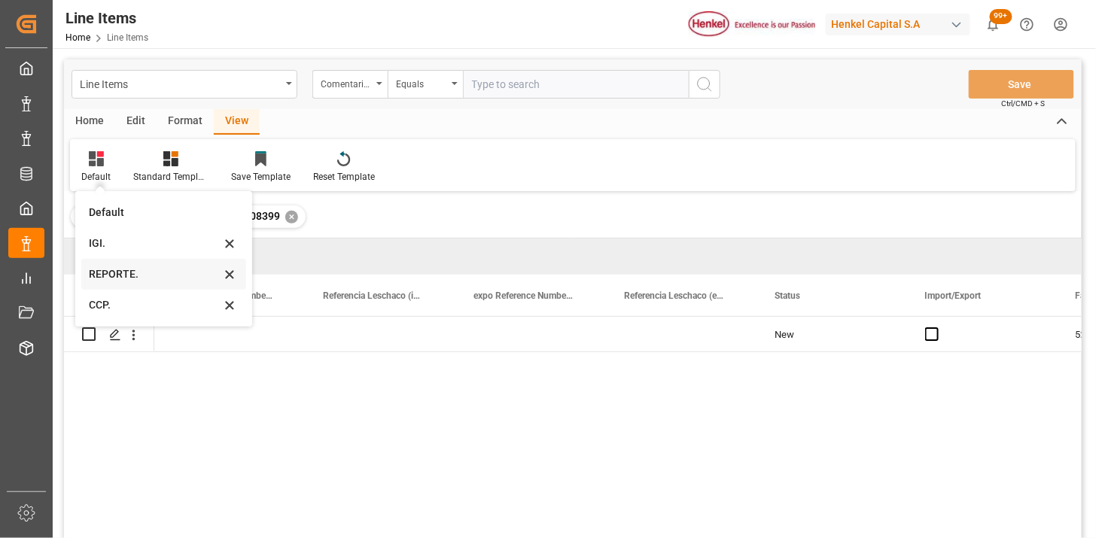
click at [115, 273] on div "REPORTE." at bounding box center [155, 274] width 132 height 16
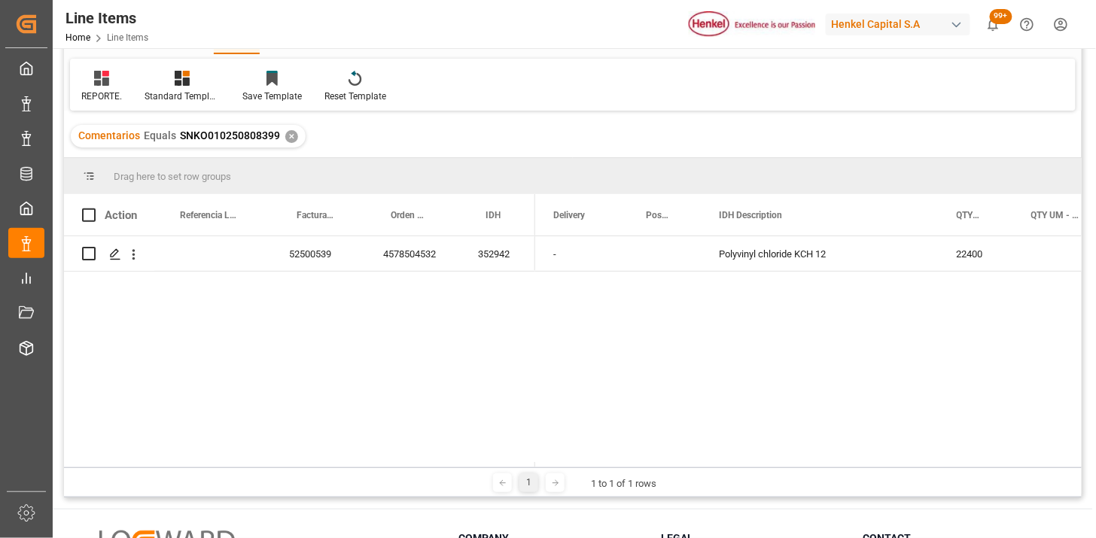
scroll to position [84, 0]
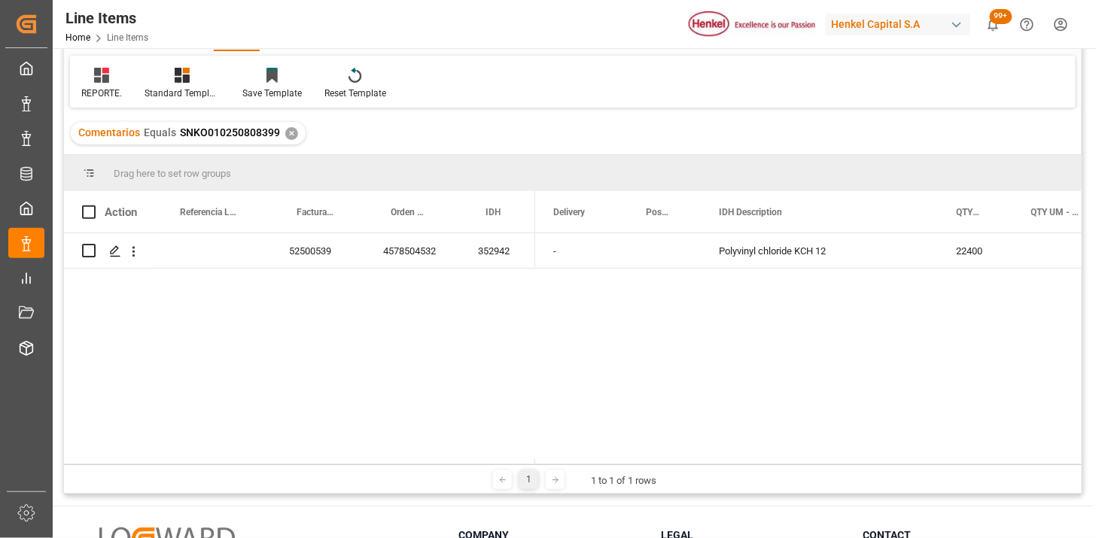
click at [513, 257] on div "352942" at bounding box center [497, 250] width 75 height 35
click at [285, 129] on div "✕" at bounding box center [291, 133] width 13 height 13
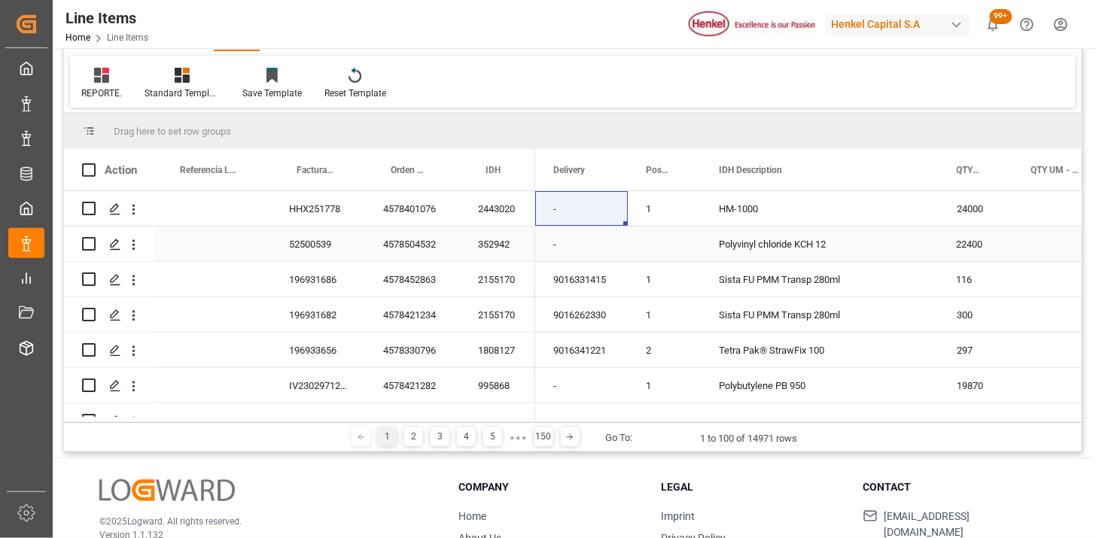
click at [325, 220] on div "HHX251778" at bounding box center [318, 208] width 94 height 35
